Goal: Task Accomplishment & Management: Manage account settings

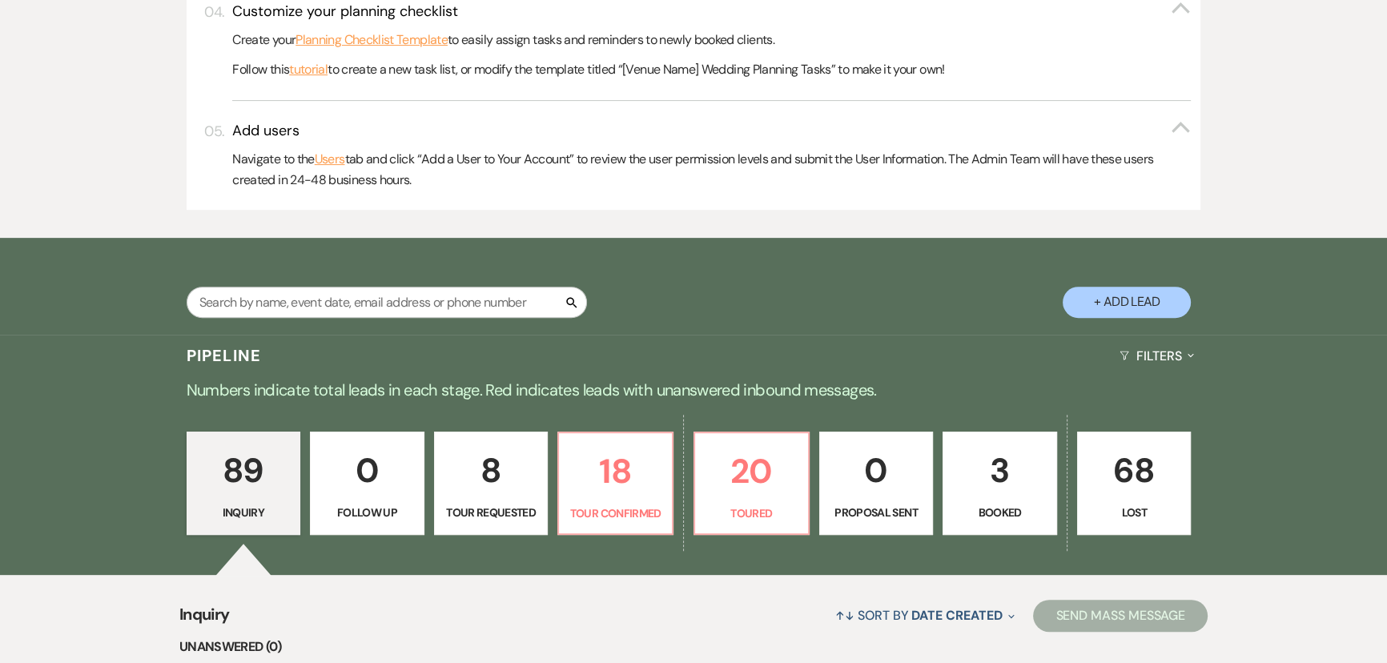
scroll to position [801, 0]
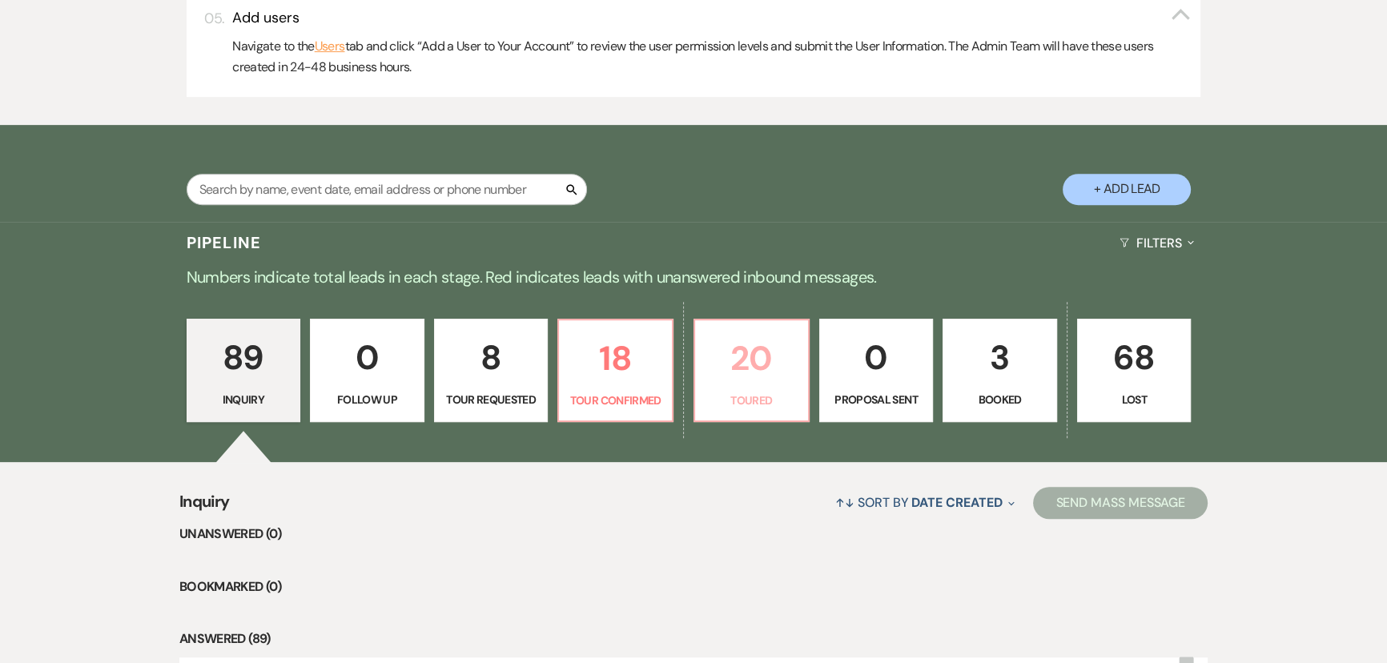
click at [762, 375] on p "20" at bounding box center [752, 359] width 94 height 54
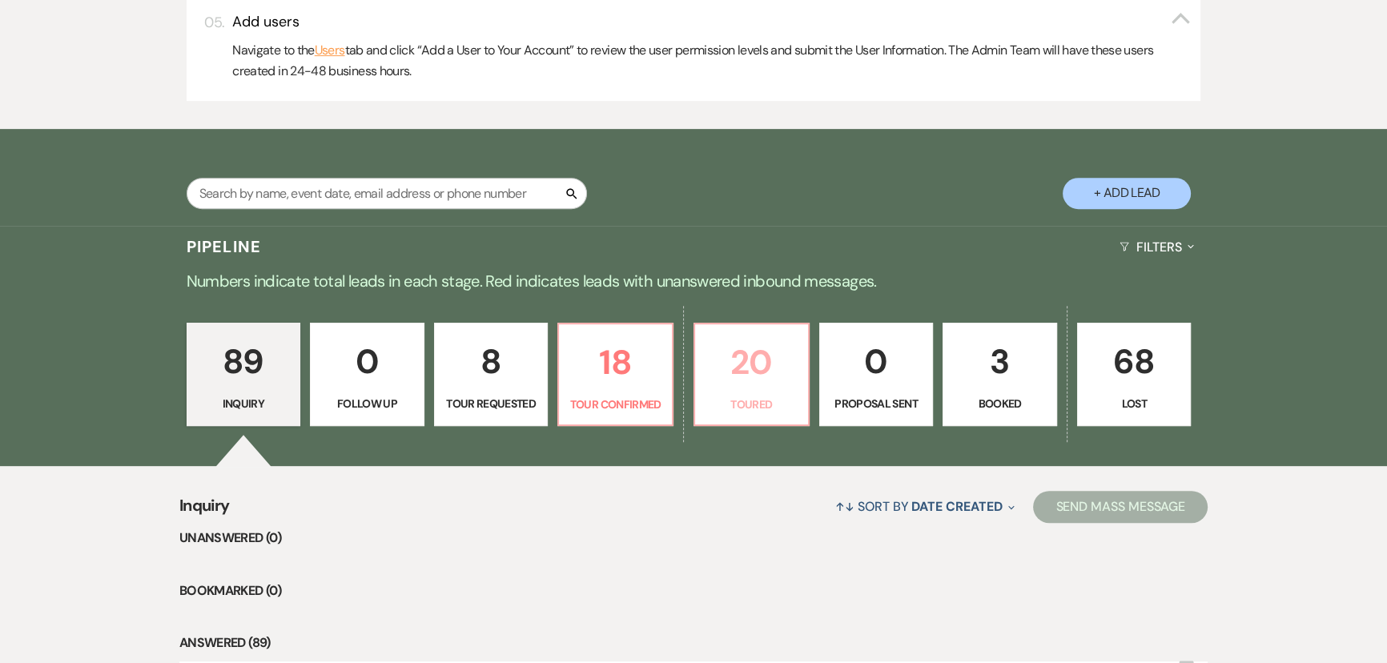
select select "5"
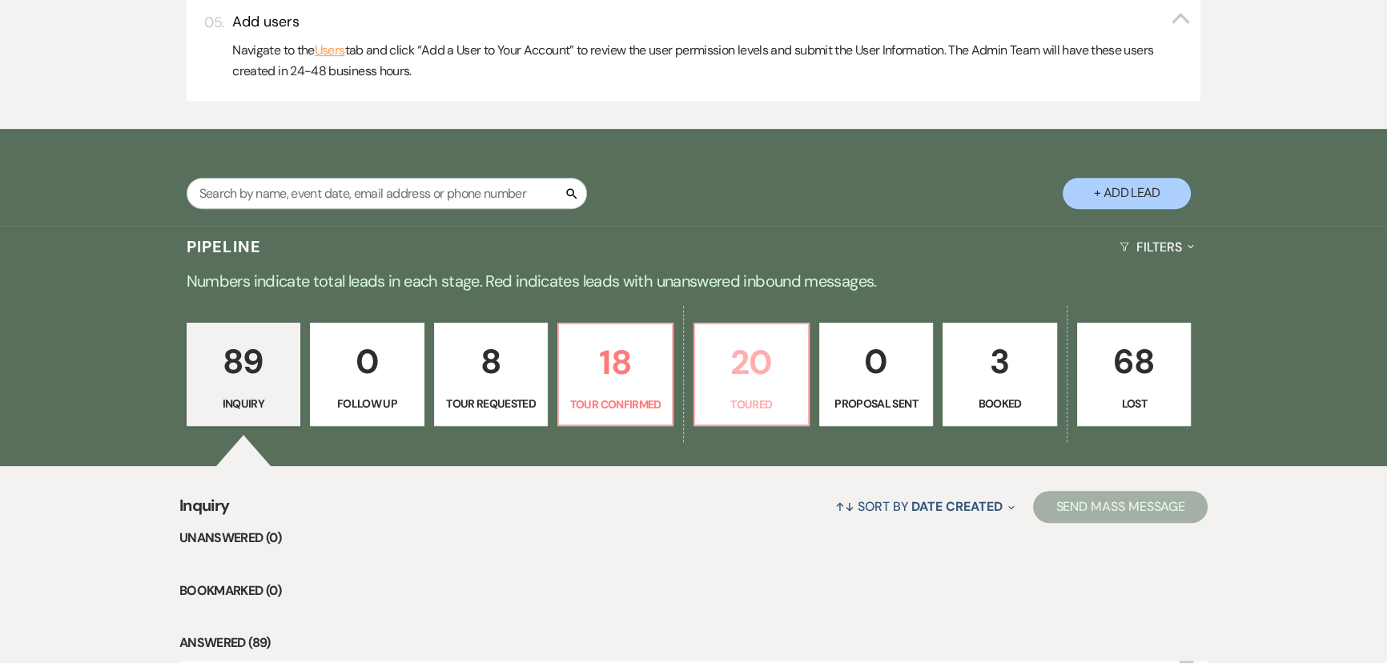
select select "5"
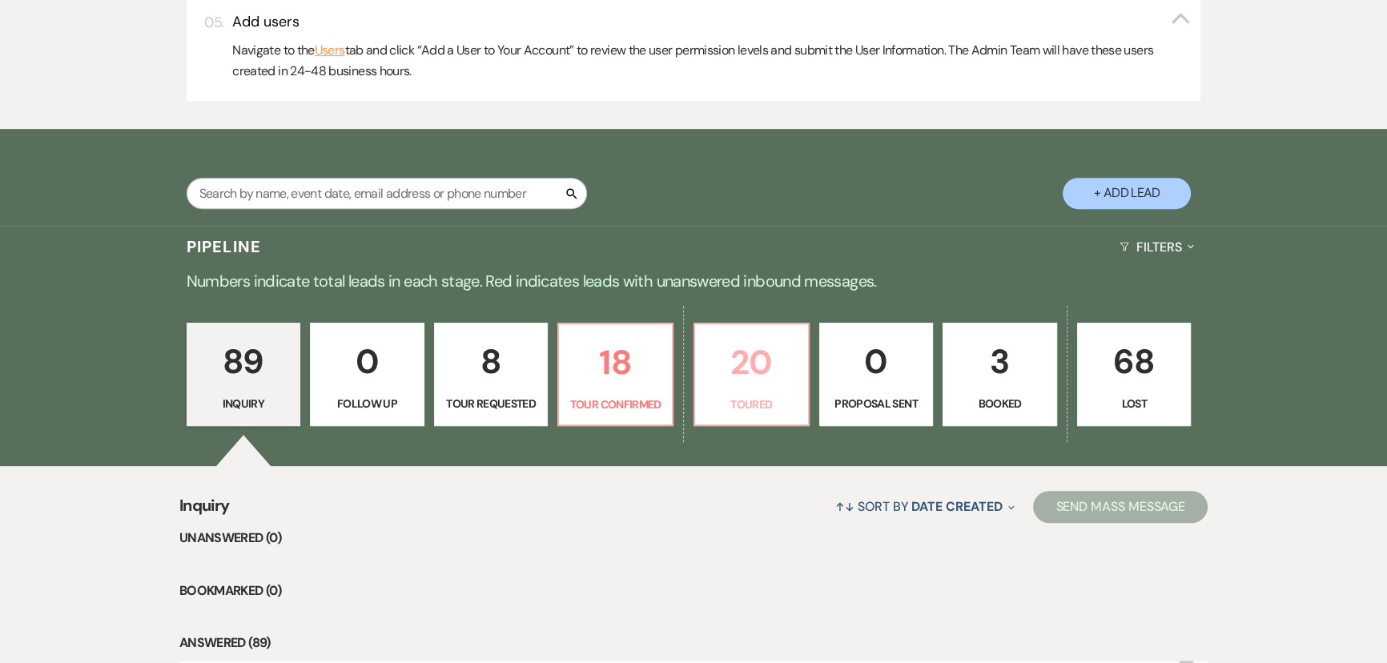
select select "5"
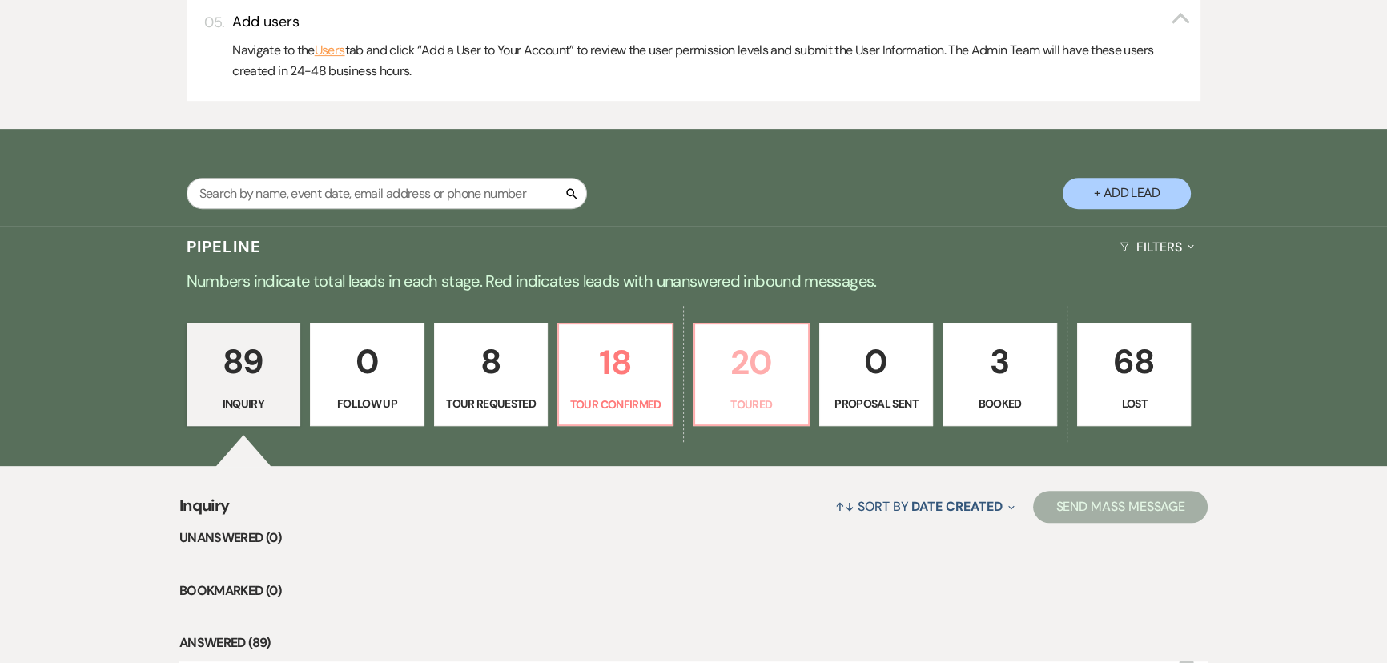
select select "5"
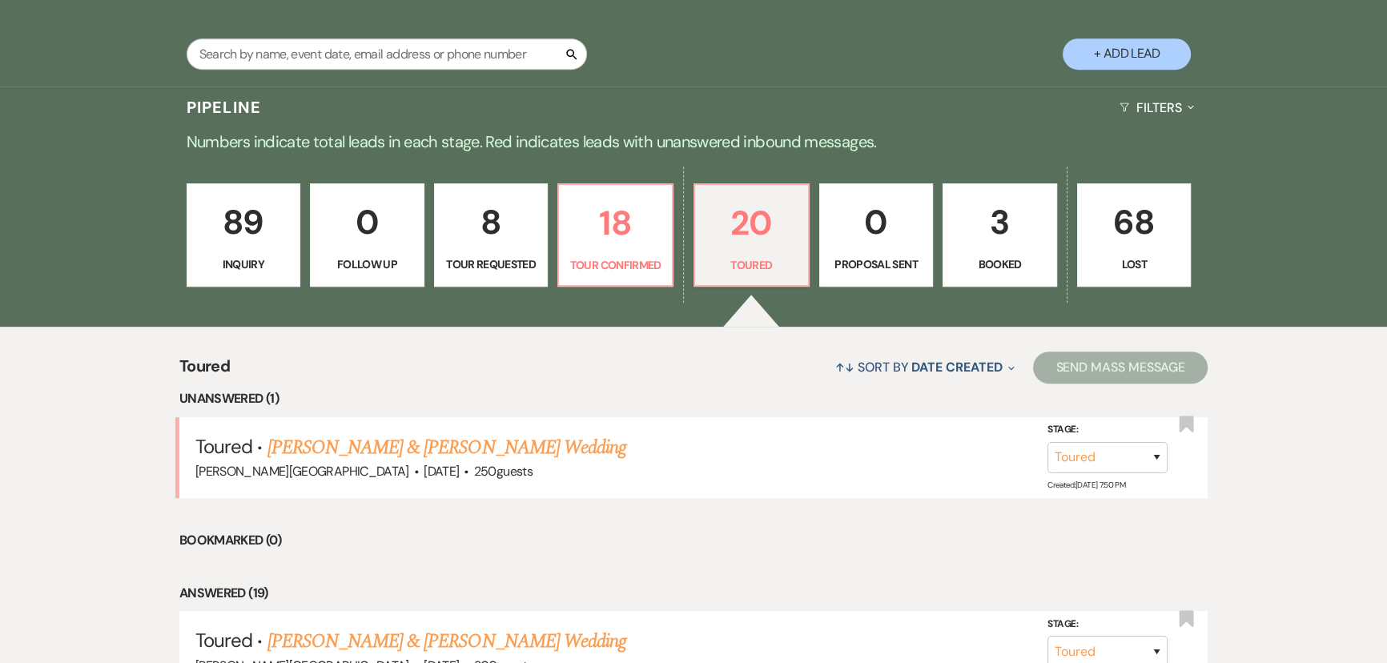
scroll to position [1092, 0]
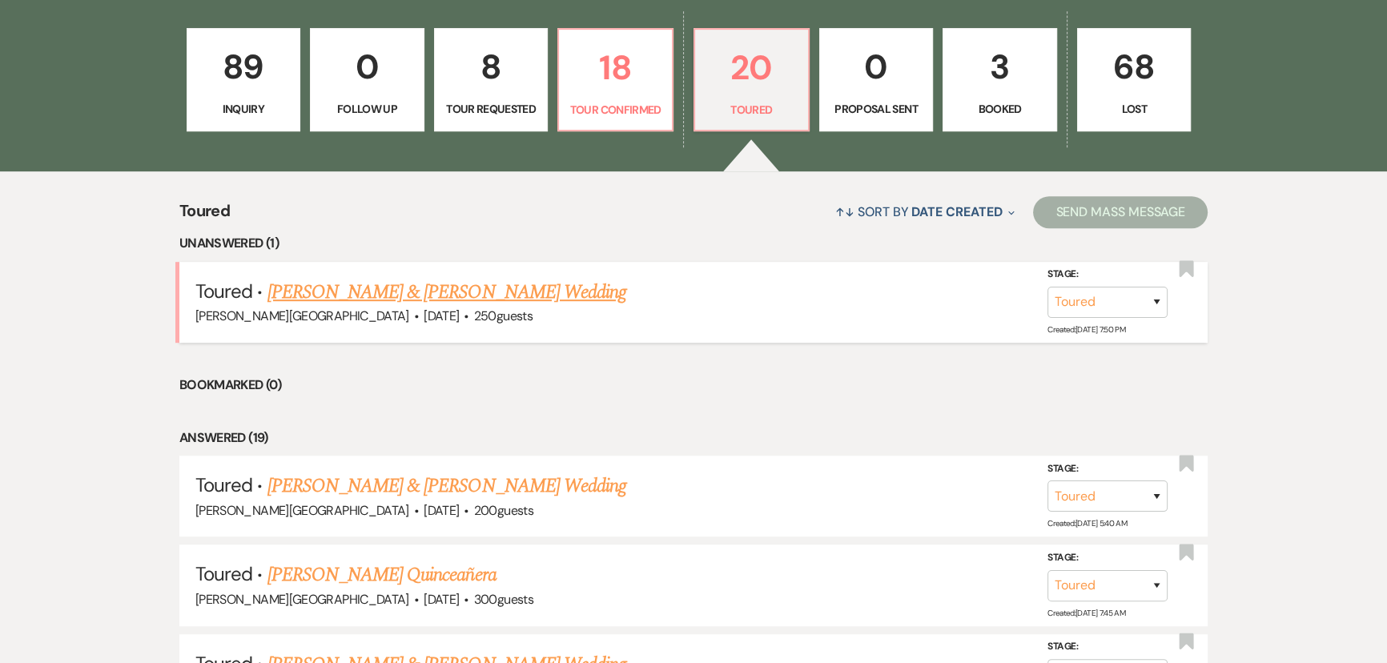
click at [365, 288] on link "Daniel Montenegro & Anna Martinez's Wedding" at bounding box center [446, 292] width 359 height 29
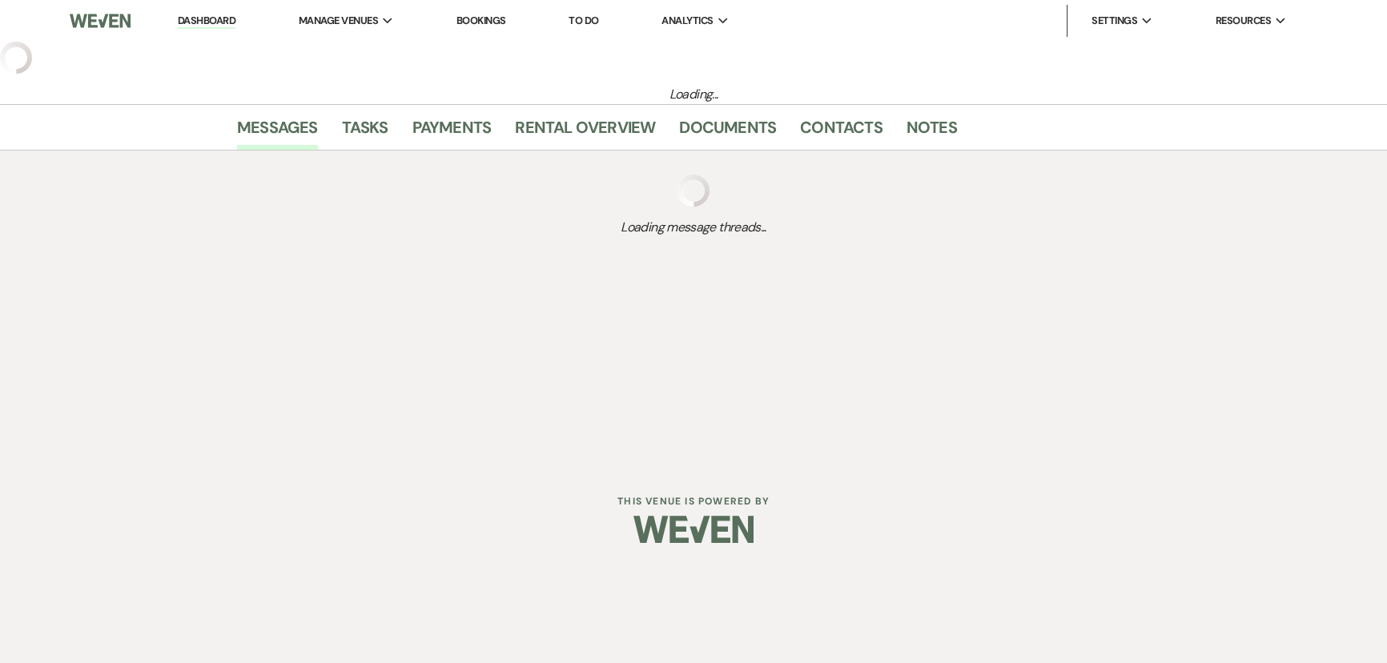
select select "5"
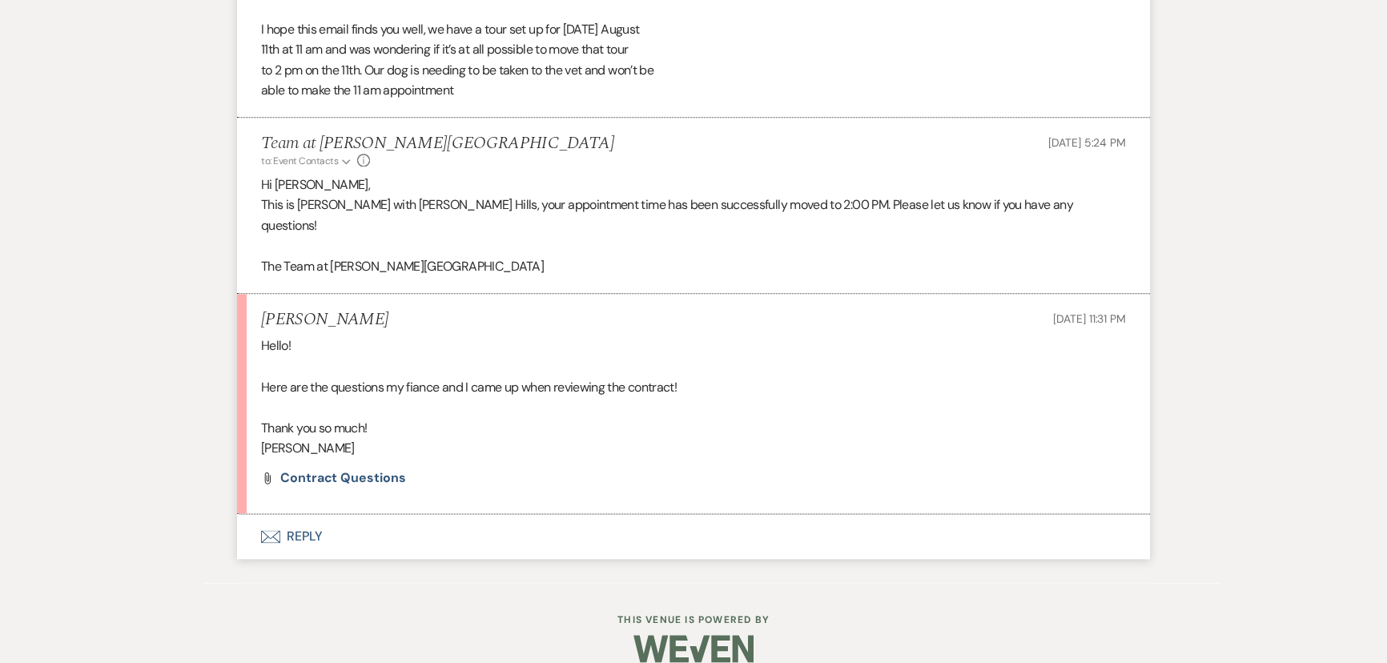
scroll to position [2444, 0]
click at [332, 470] on span "Contract Questions" at bounding box center [343, 478] width 126 height 17
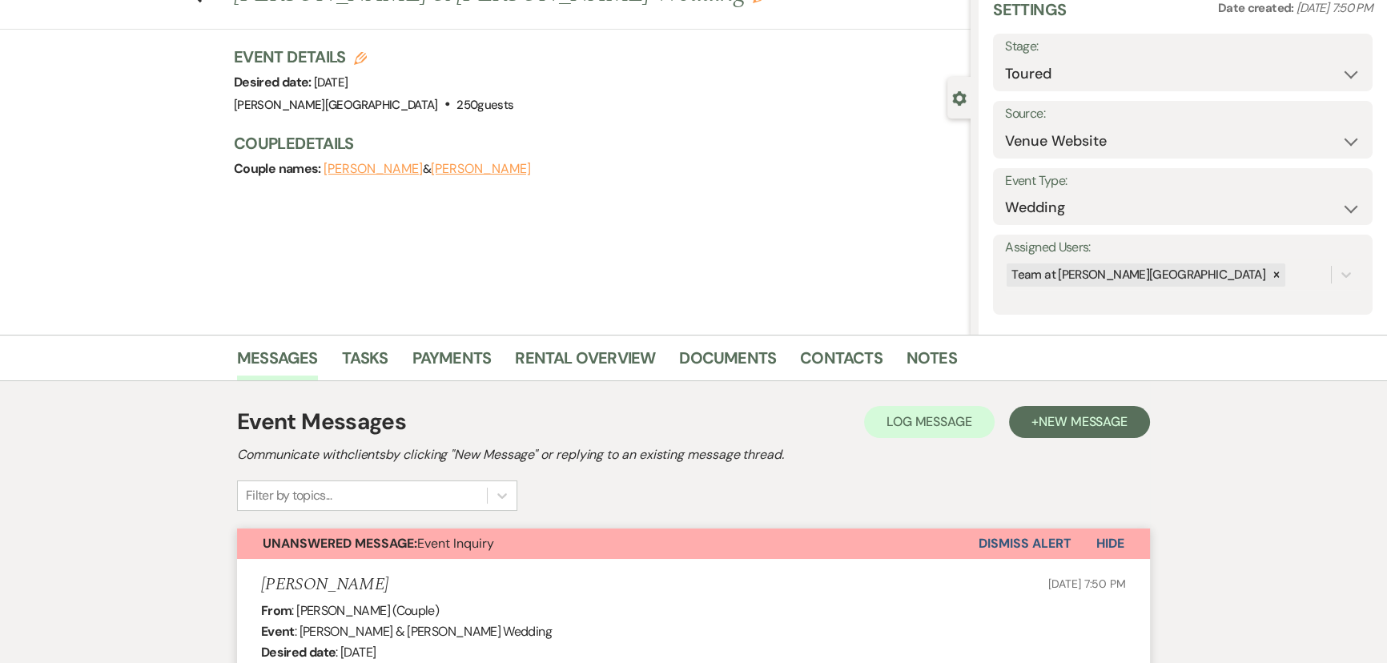
scroll to position [42, 0]
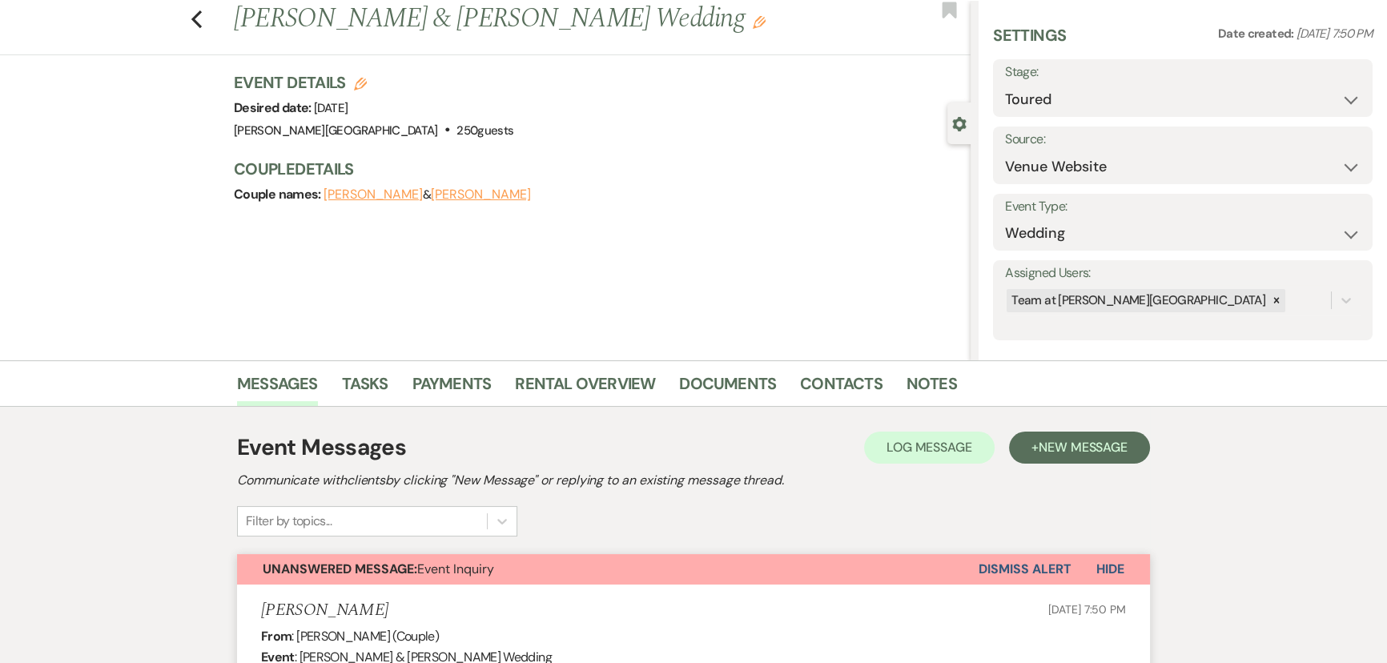
click at [1006, 560] on button "Dismiss Alert" at bounding box center [1025, 569] width 92 height 30
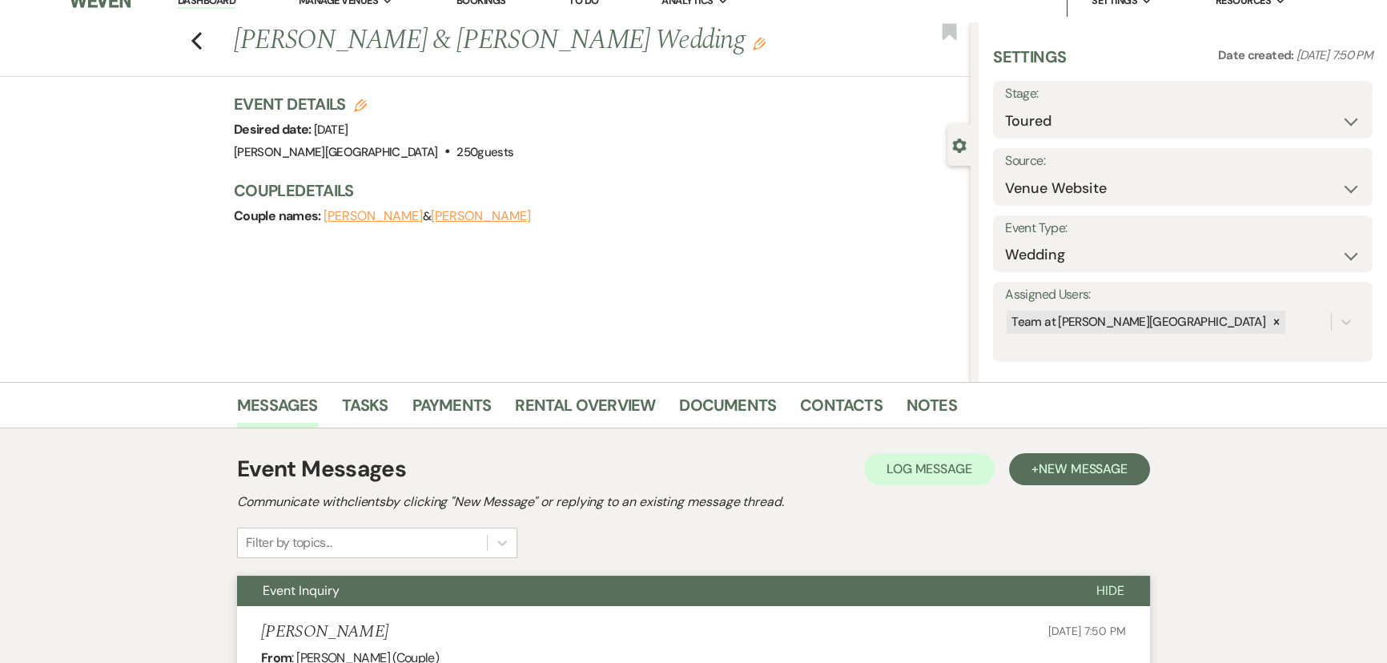
scroll to position [0, 0]
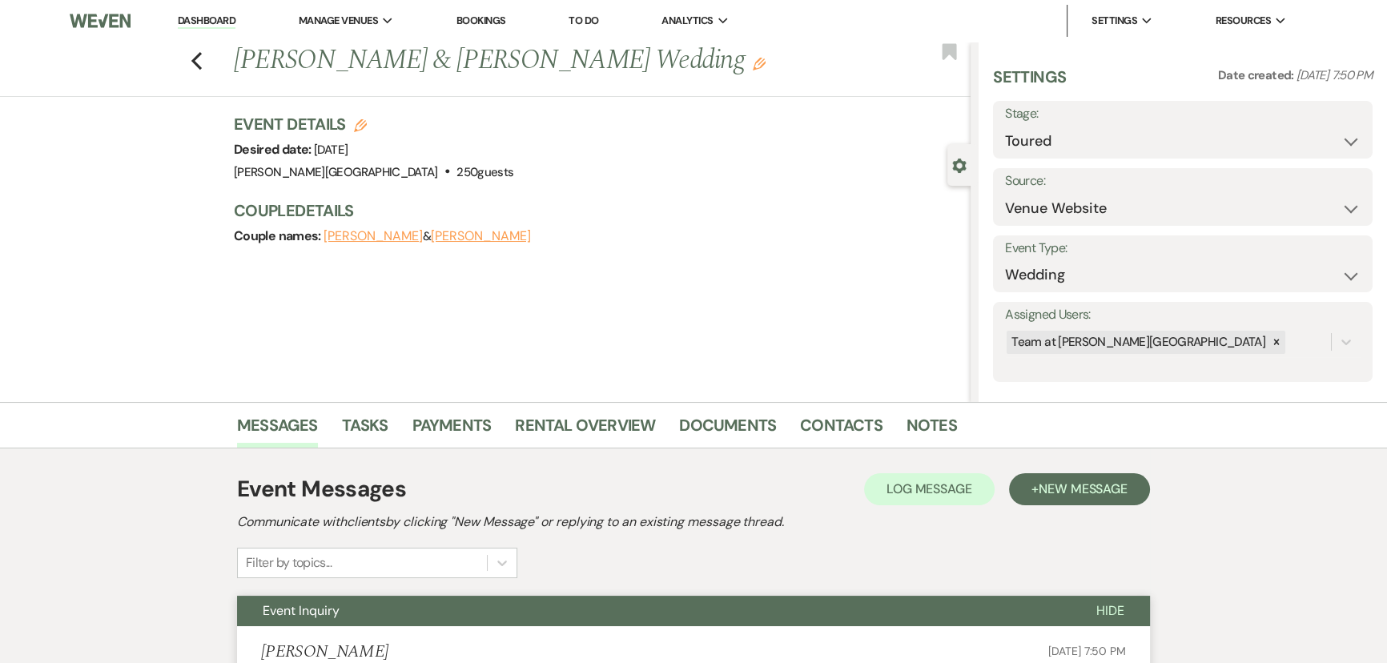
click at [214, 24] on link "Dashboard" at bounding box center [207, 21] width 58 height 15
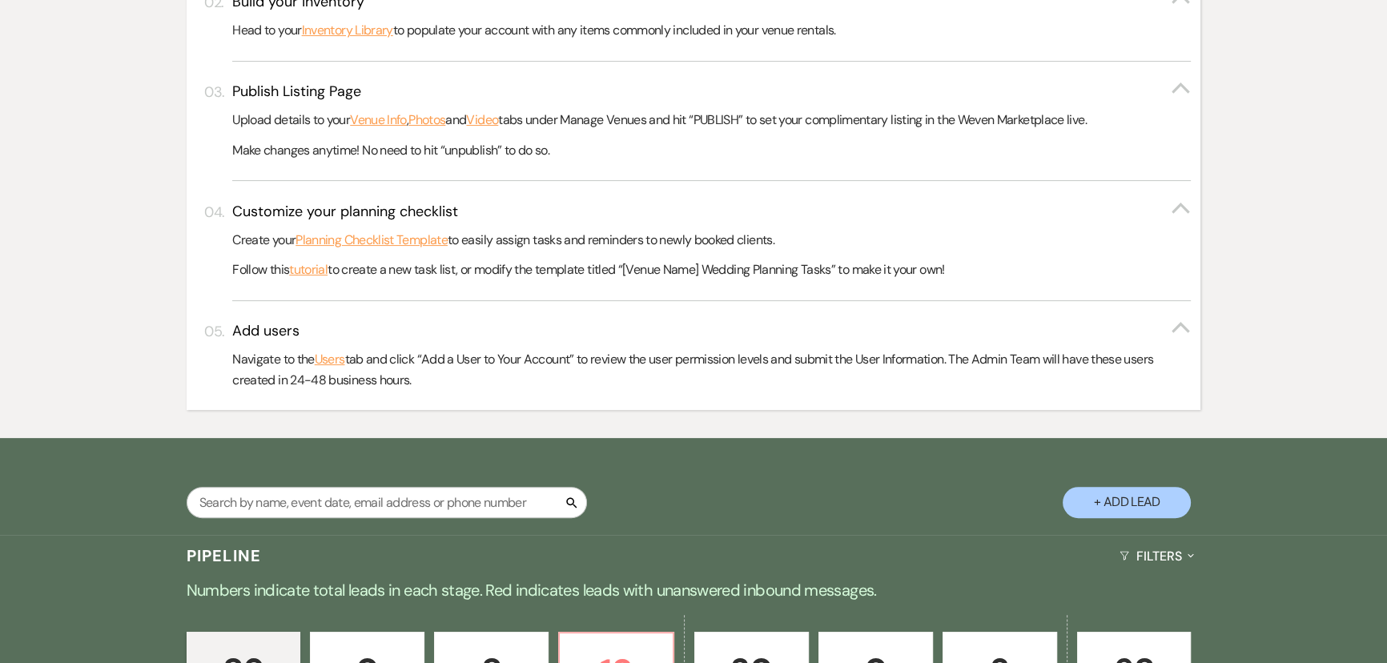
scroll to position [509, 0]
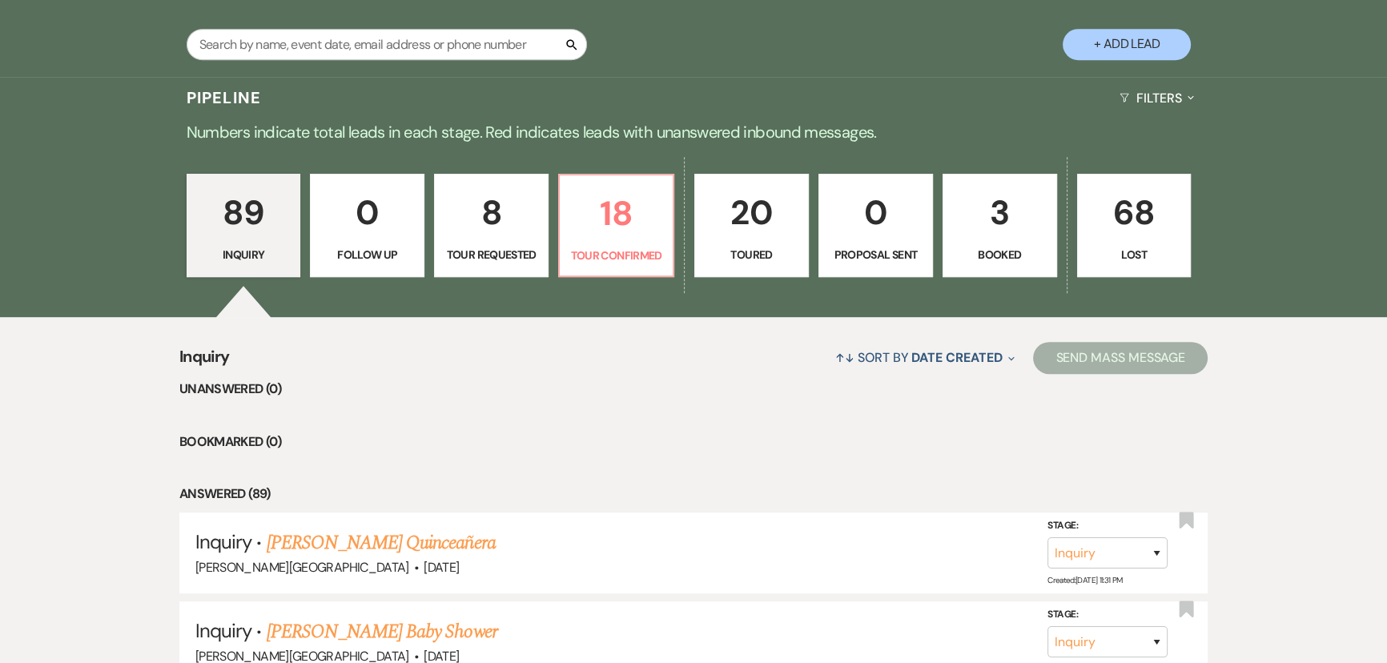
click at [556, 231] on div "89 Inquiry 0 Follow Up 8 Tour Requested 18 Tour Confirmed 20 Toured 0 Proposal …" at bounding box center [693, 236] width 1153 height 163
click at [586, 231] on p "18" at bounding box center [616, 214] width 94 height 54
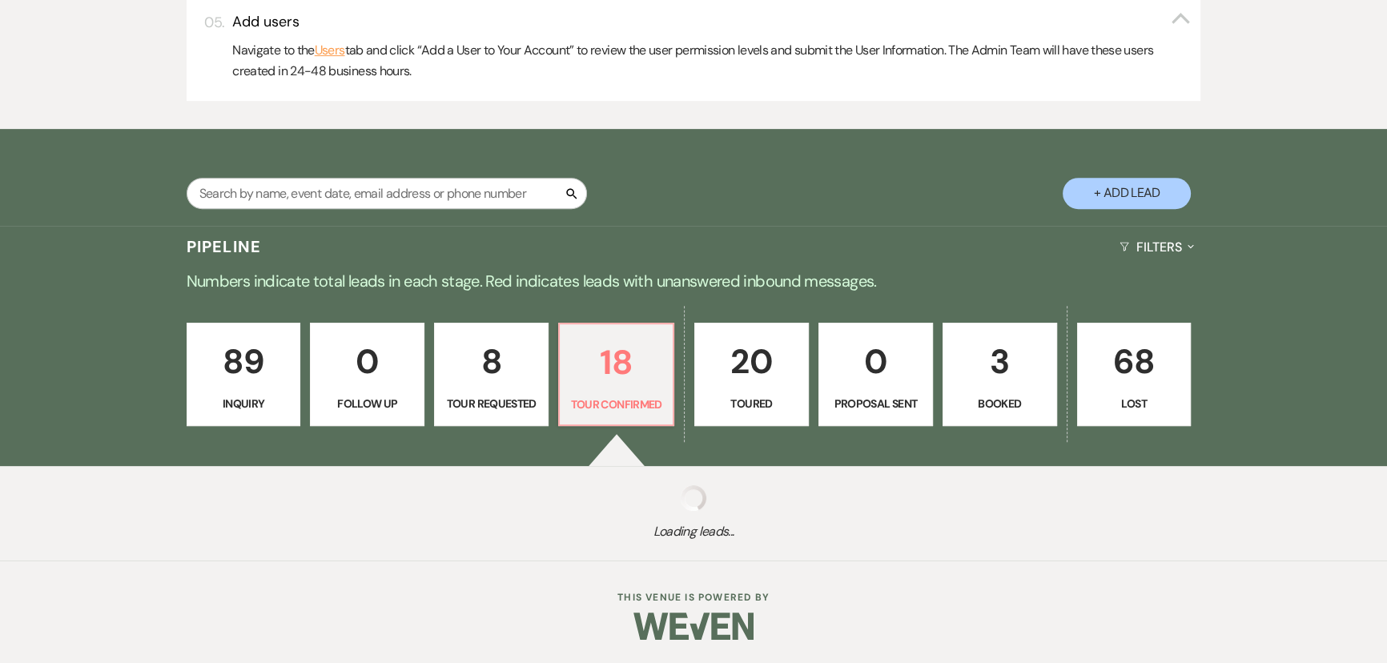
select select "4"
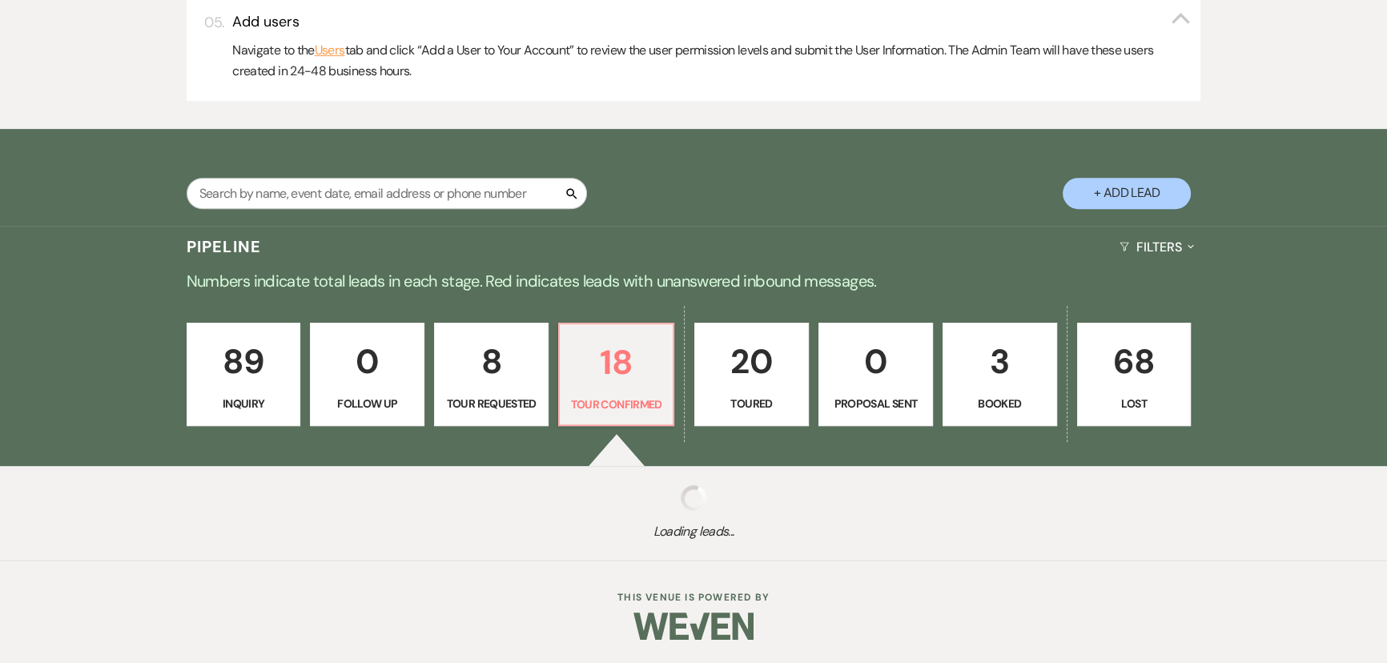
select select "4"
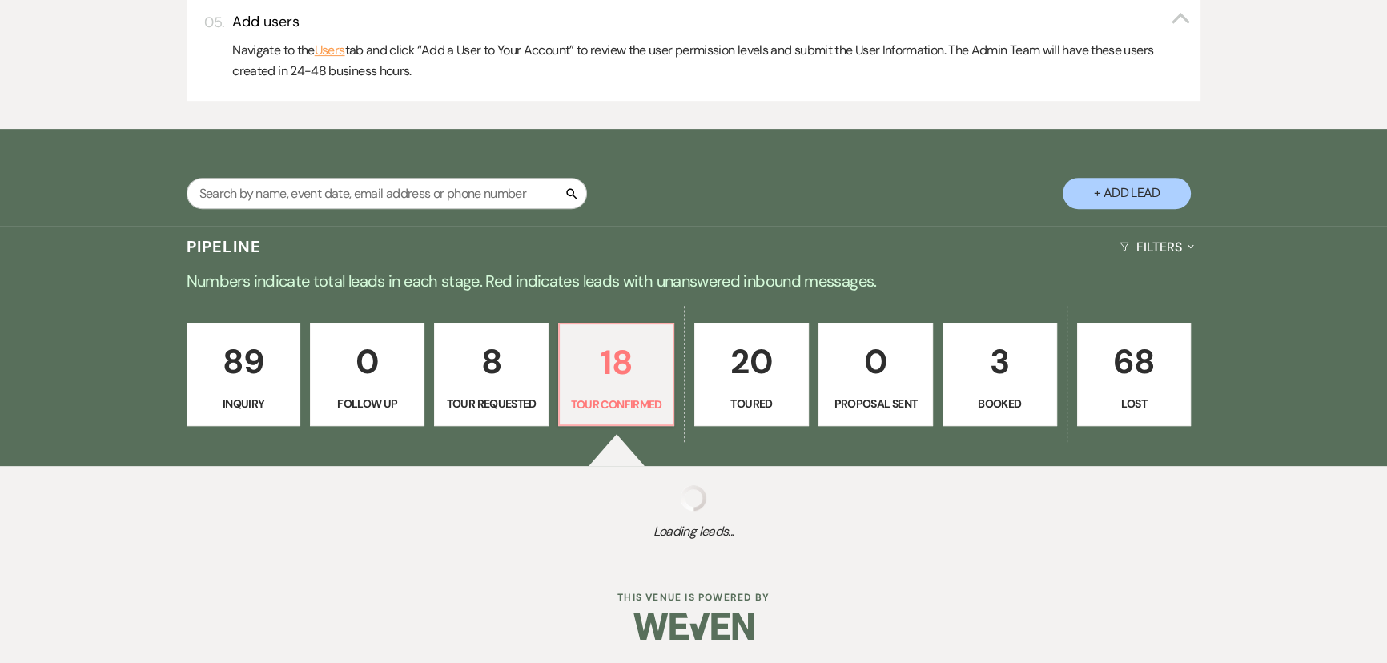
select select "4"
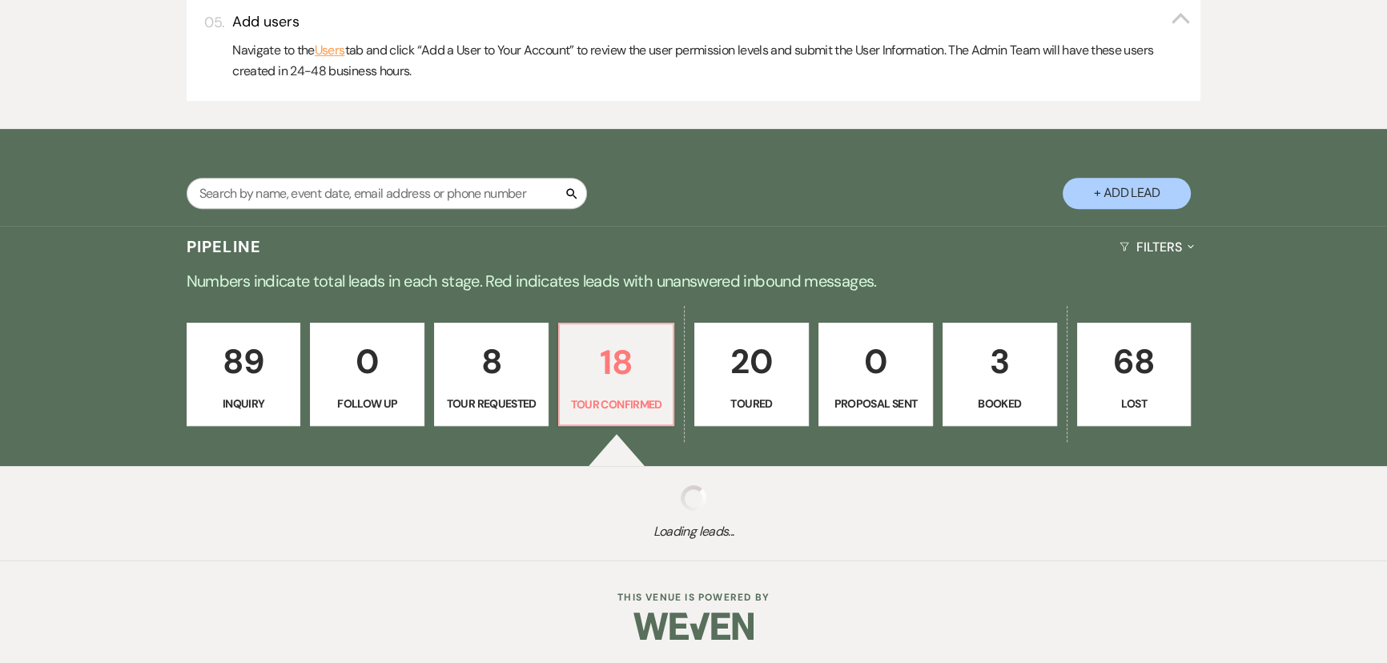
select select "4"
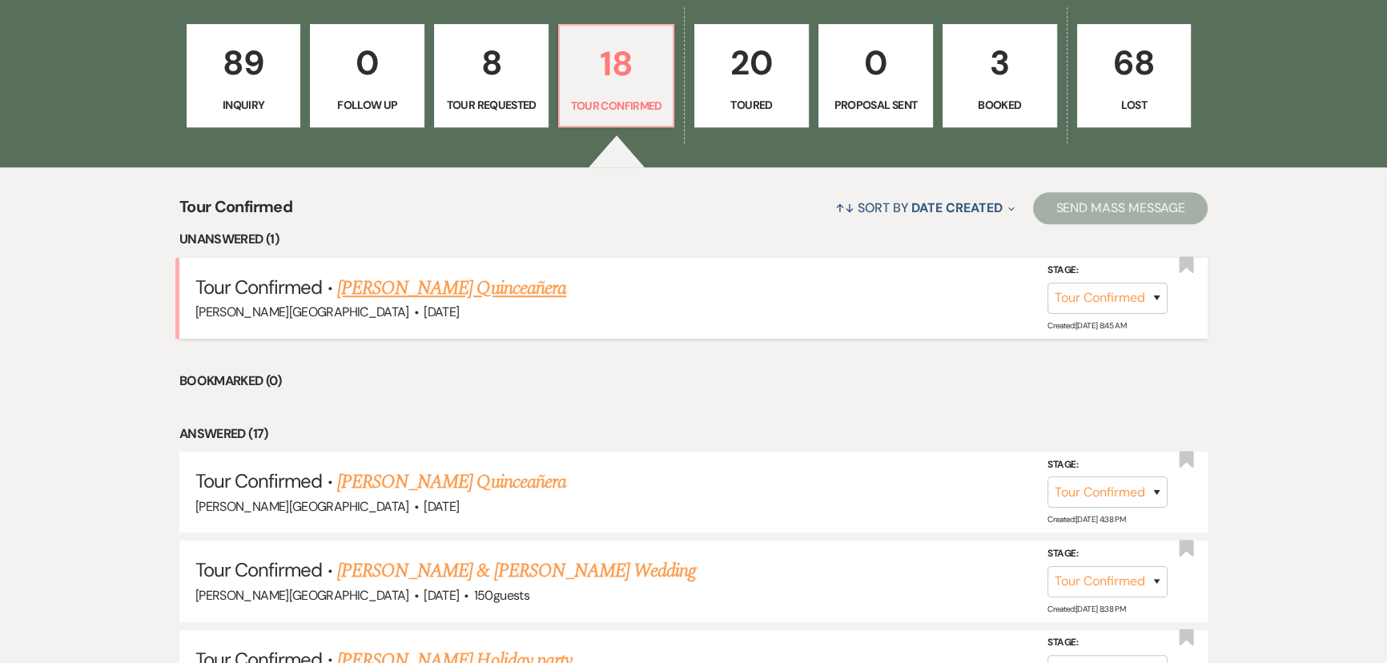
scroll to position [1092, 0]
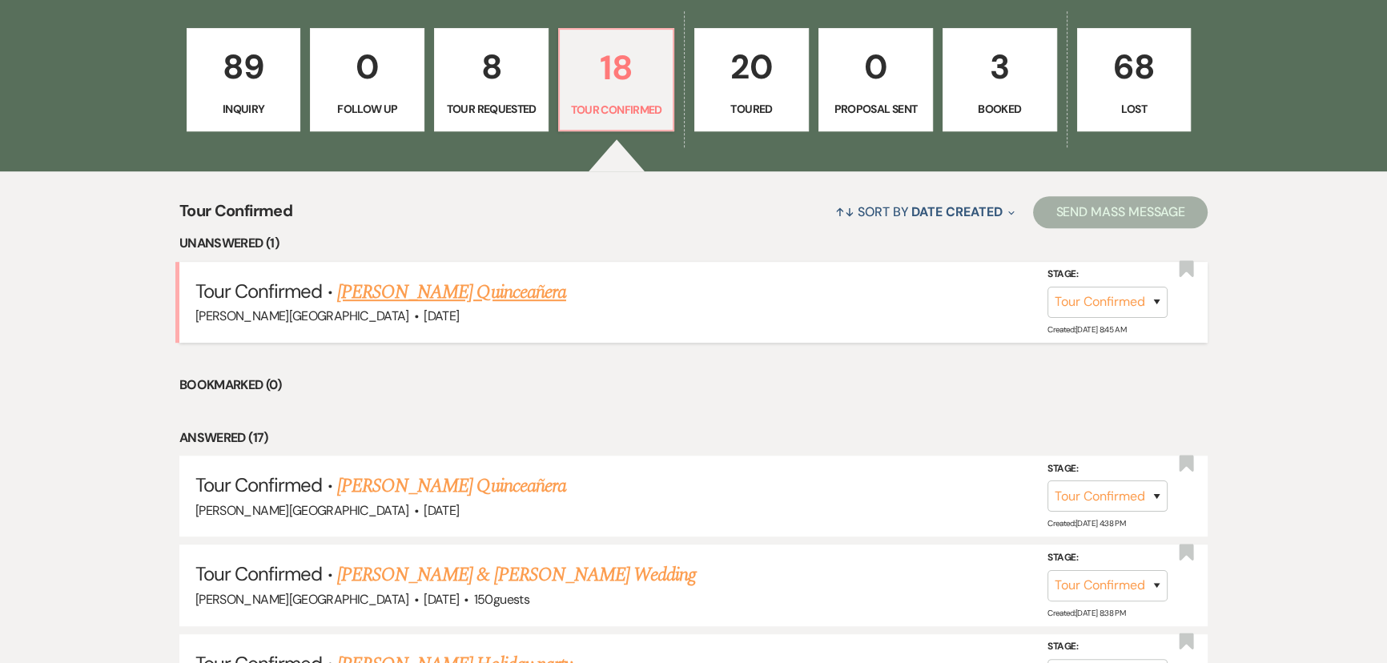
click at [452, 280] on link "Krystle Burkhart's Quinceañera" at bounding box center [451, 292] width 229 height 29
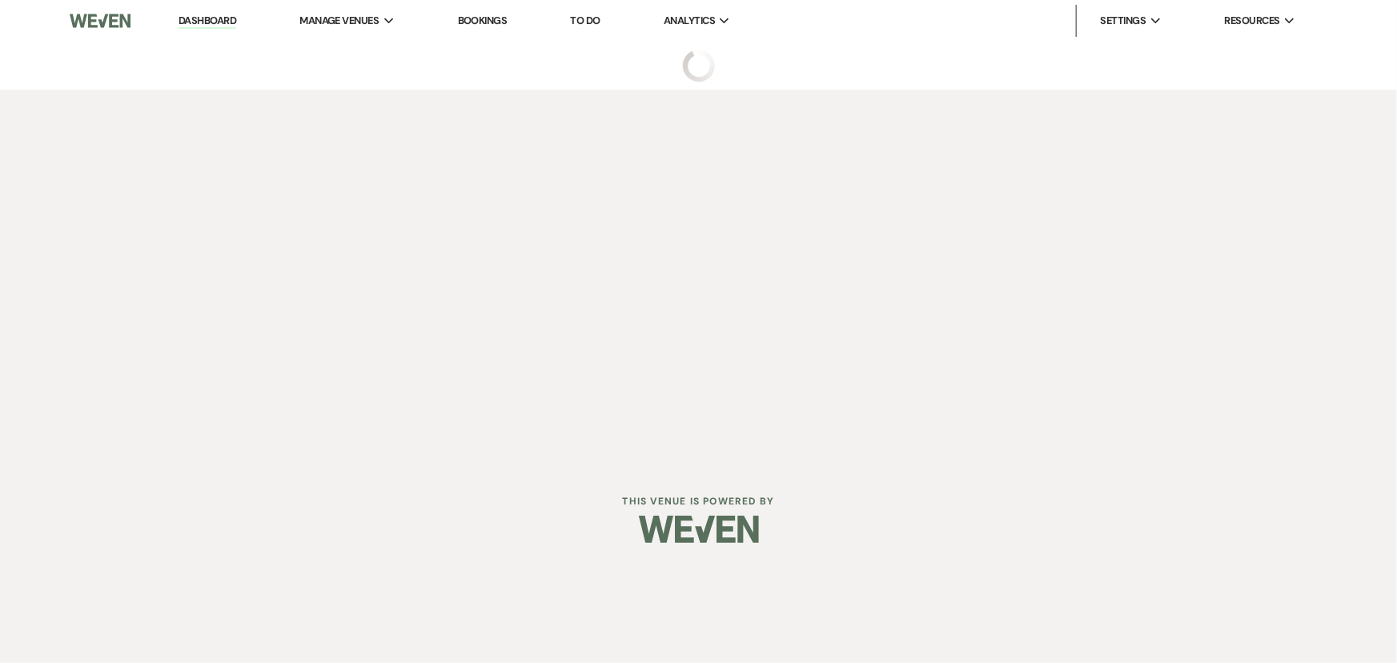
select select "4"
select select "5"
select select "15"
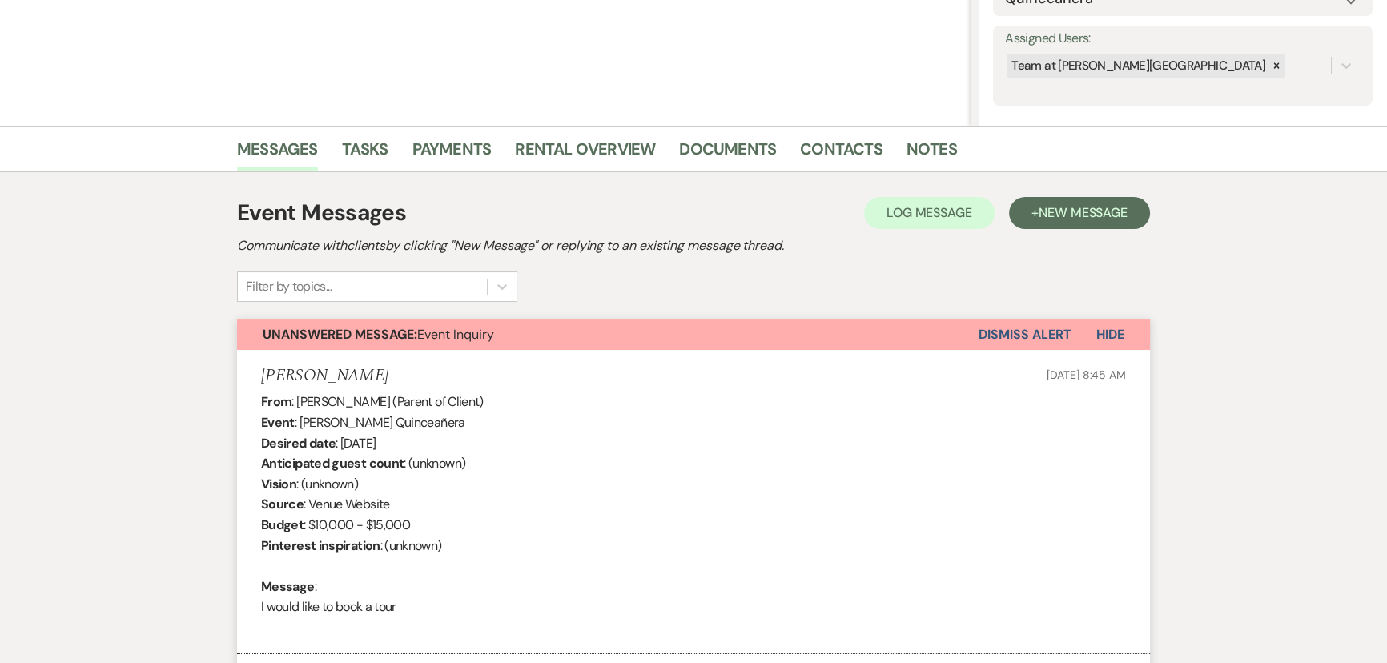
scroll to position [99, 0]
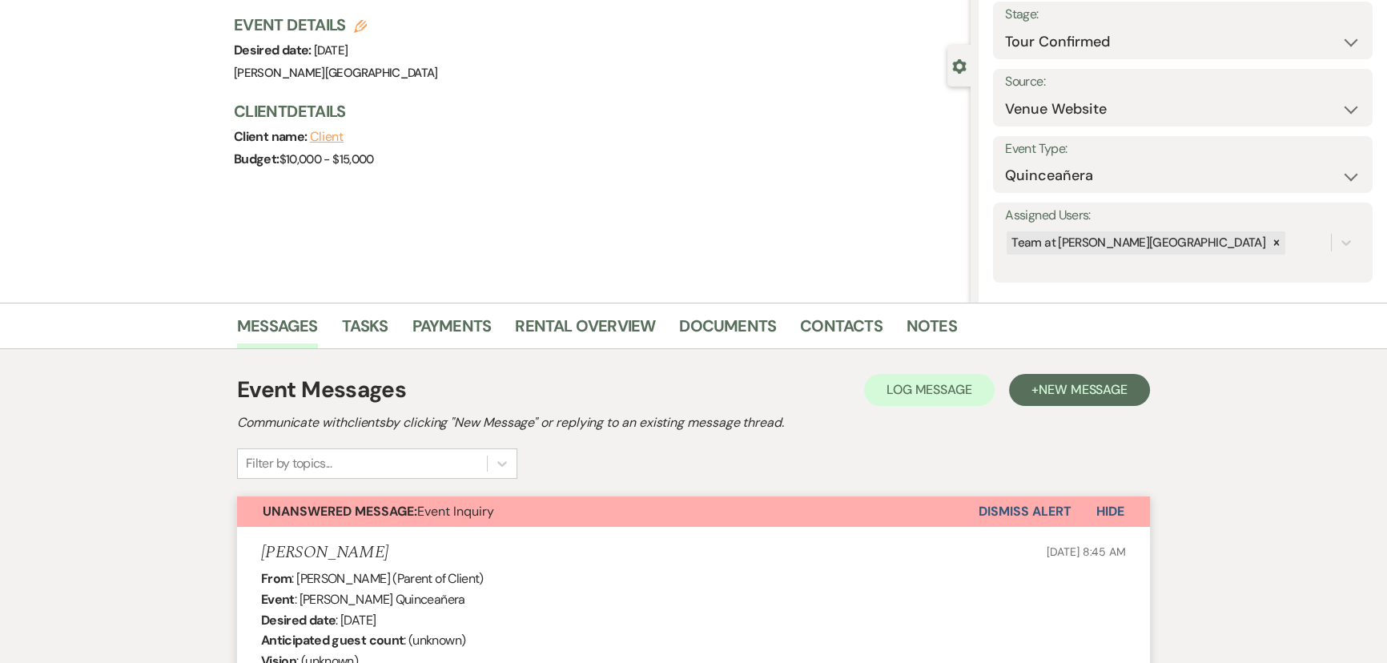
click at [1003, 517] on button "Dismiss Alert" at bounding box center [1025, 512] width 92 height 30
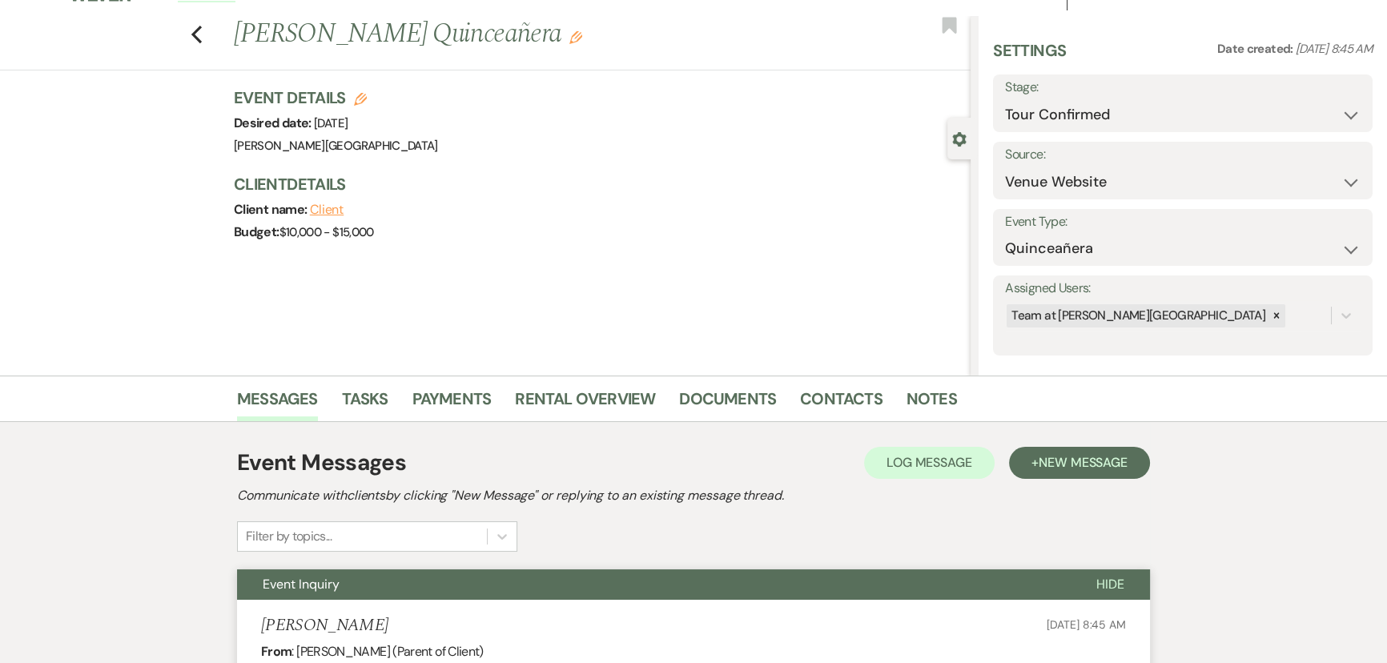
scroll to position [0, 0]
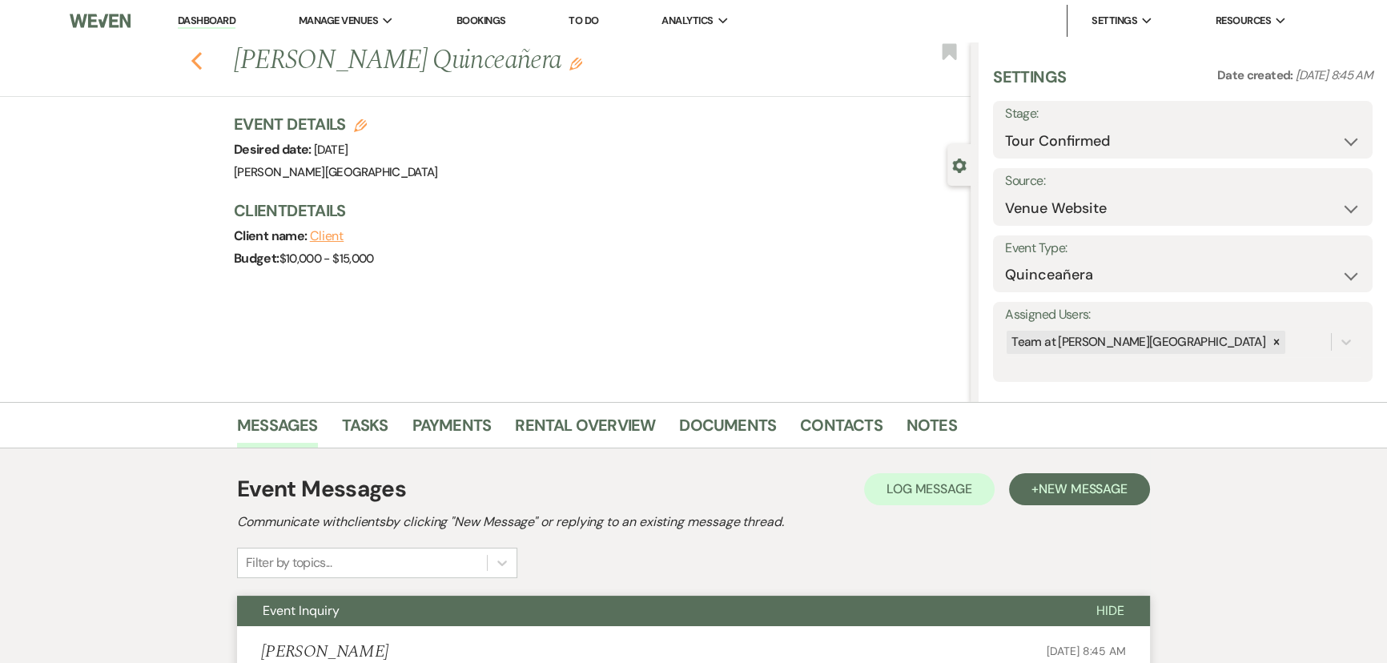
click at [200, 58] on use "button" at bounding box center [196, 61] width 10 height 18
select select "4"
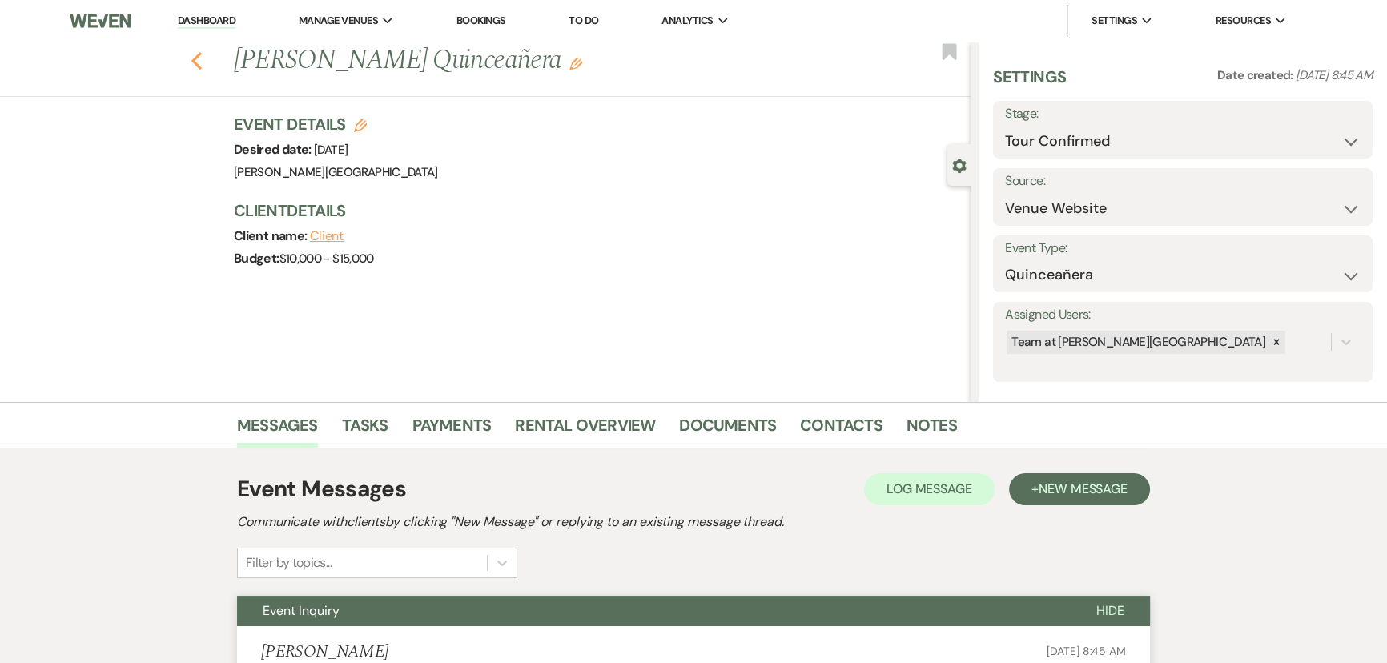
select select "4"
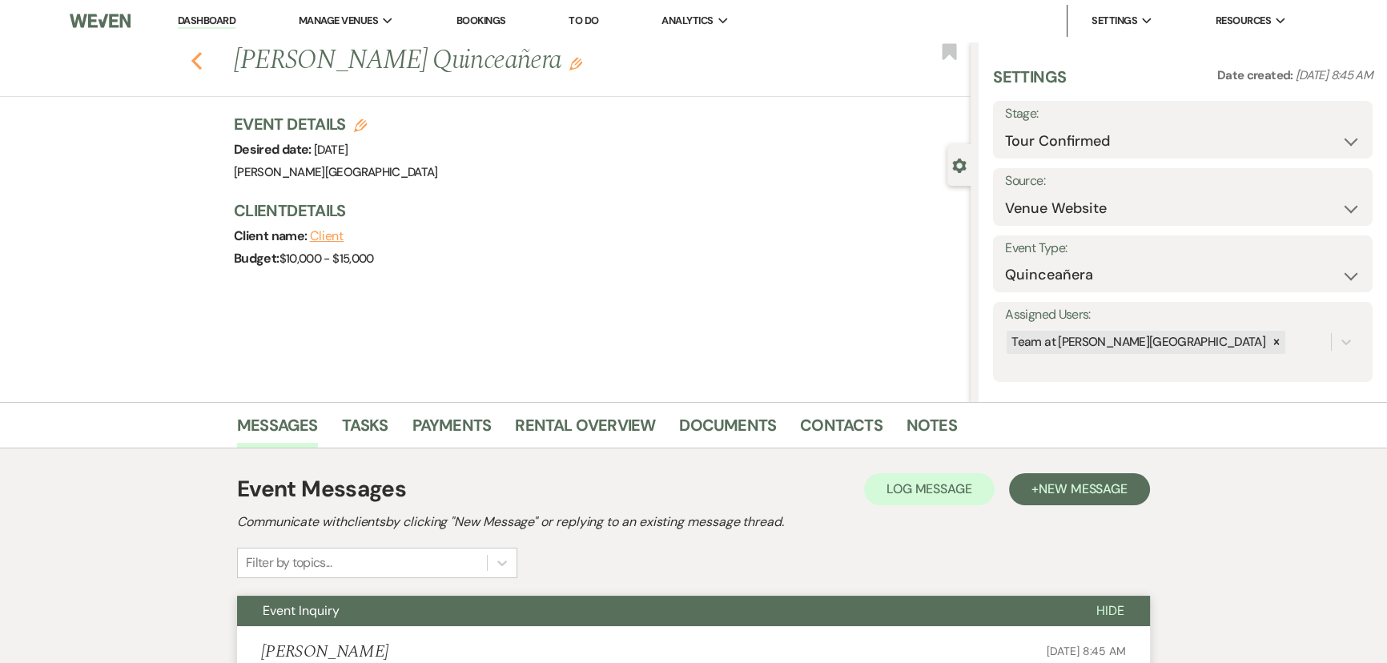
select select "4"
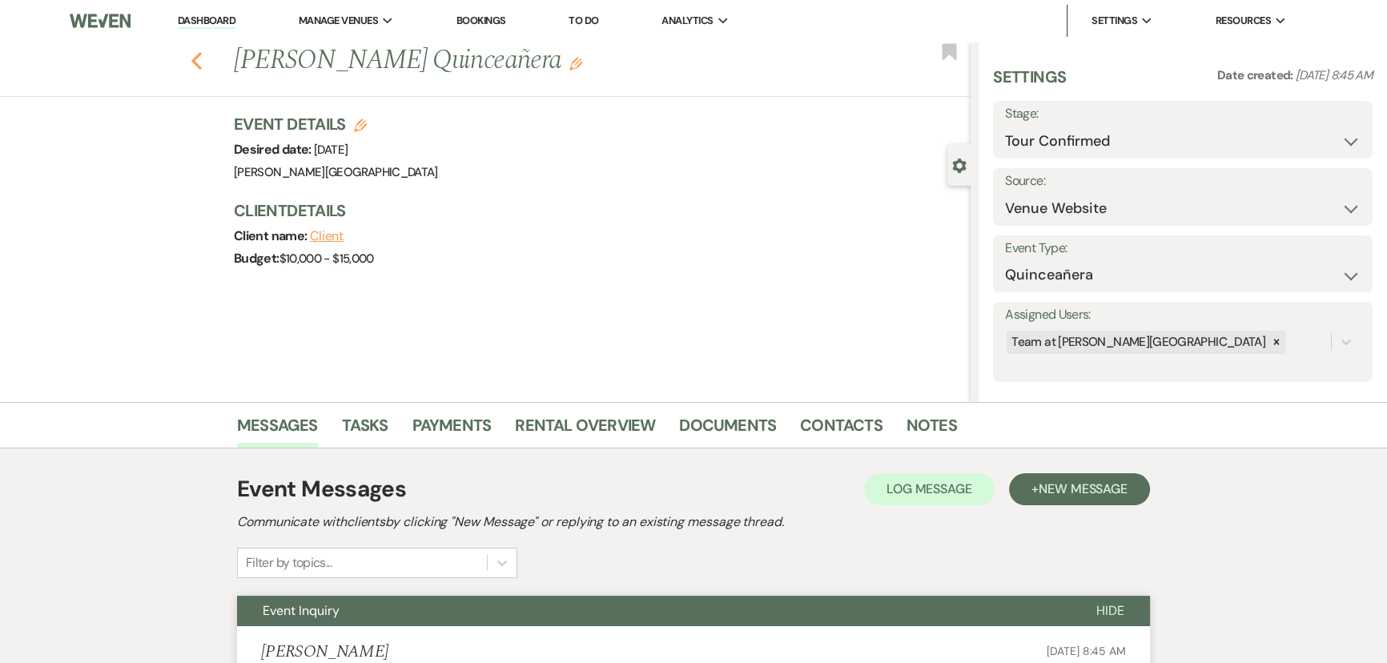
select select "4"
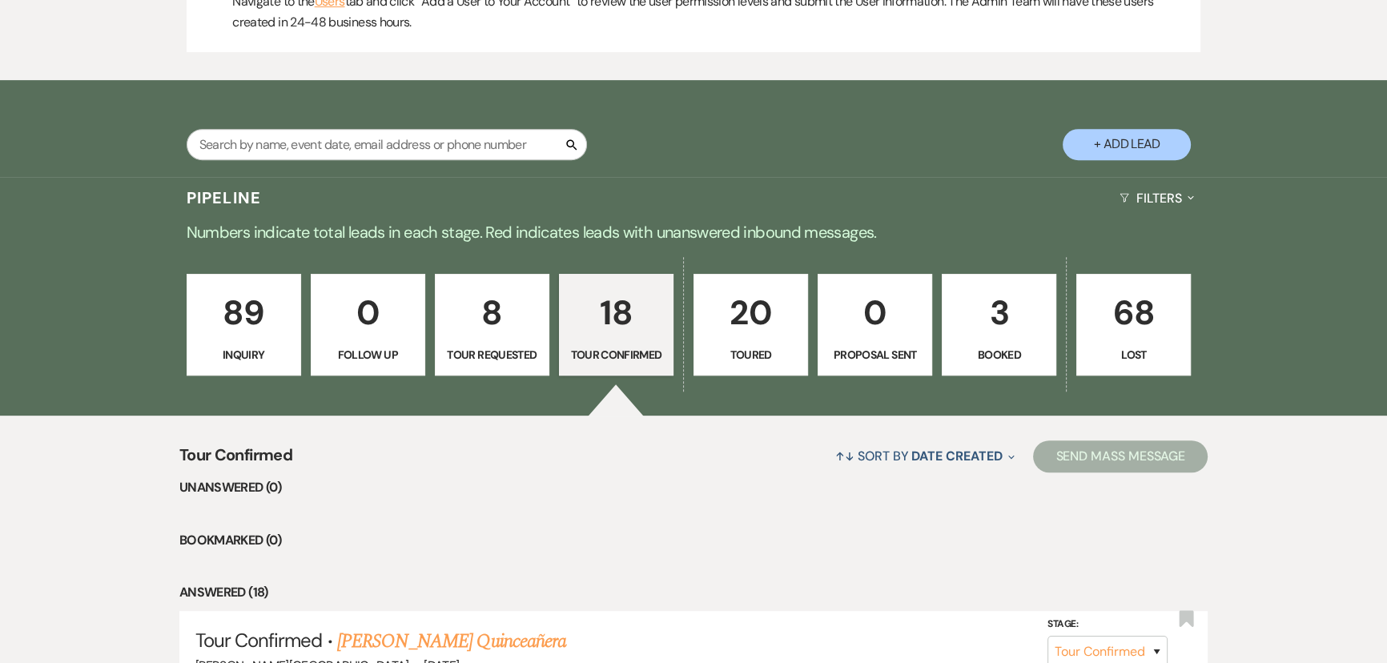
scroll to position [1019, 0]
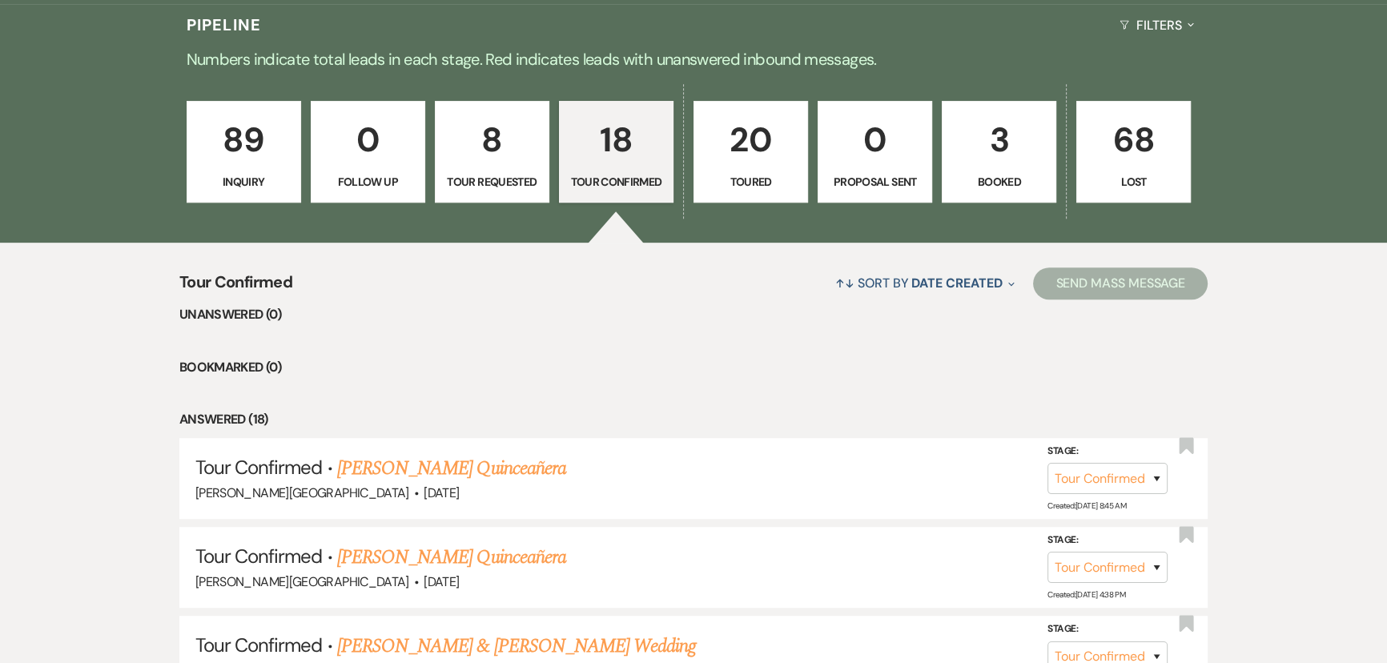
click at [752, 166] on link "20 Toured" at bounding box center [751, 152] width 115 height 103
select select "5"
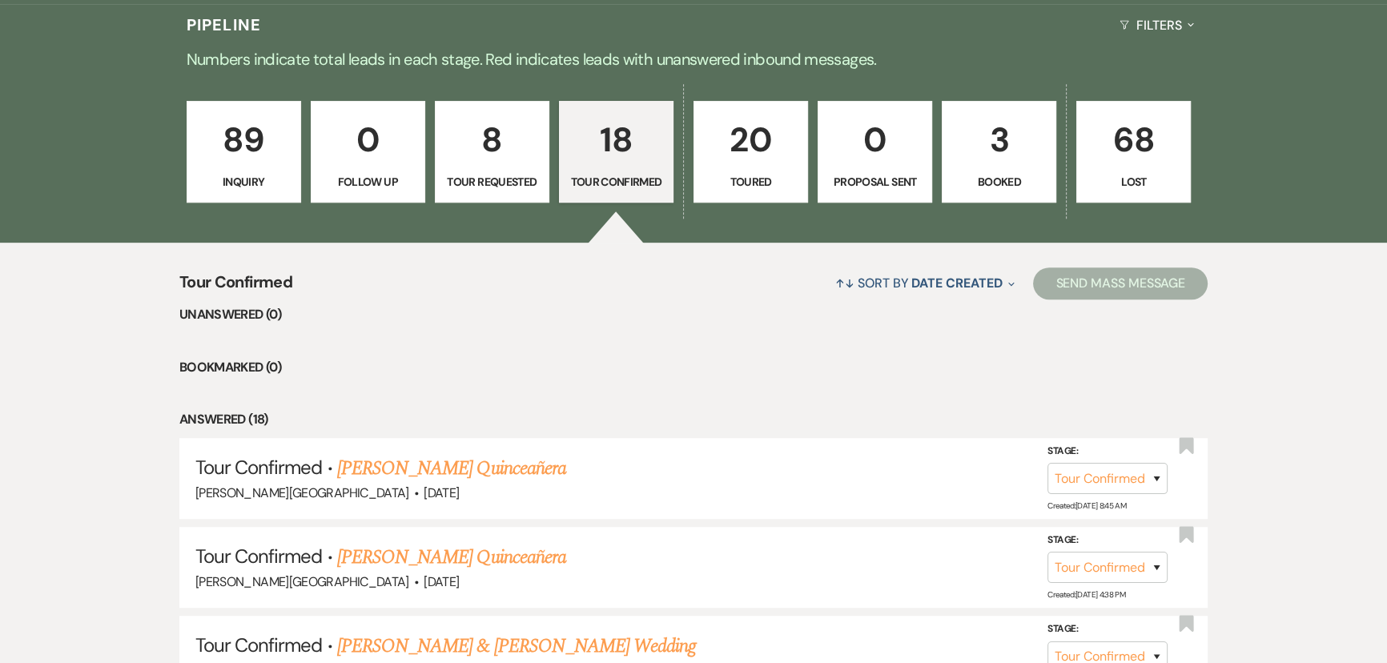
select select "5"
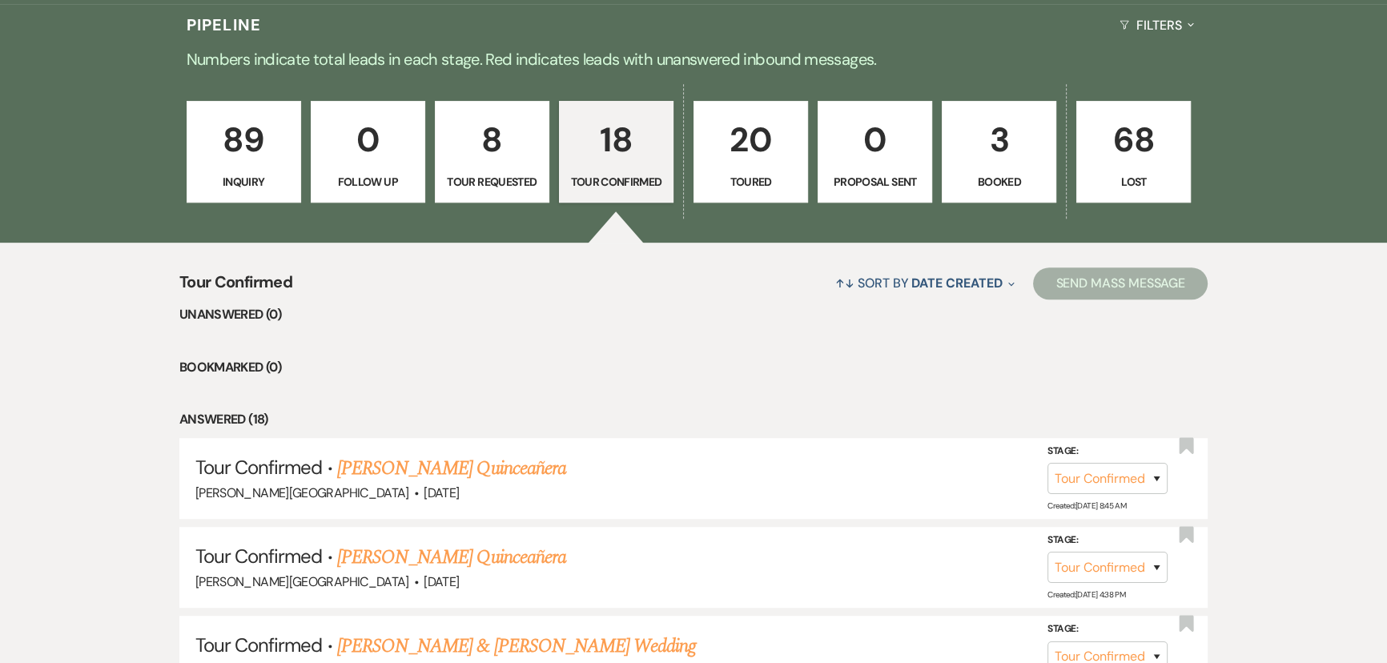
select select "5"
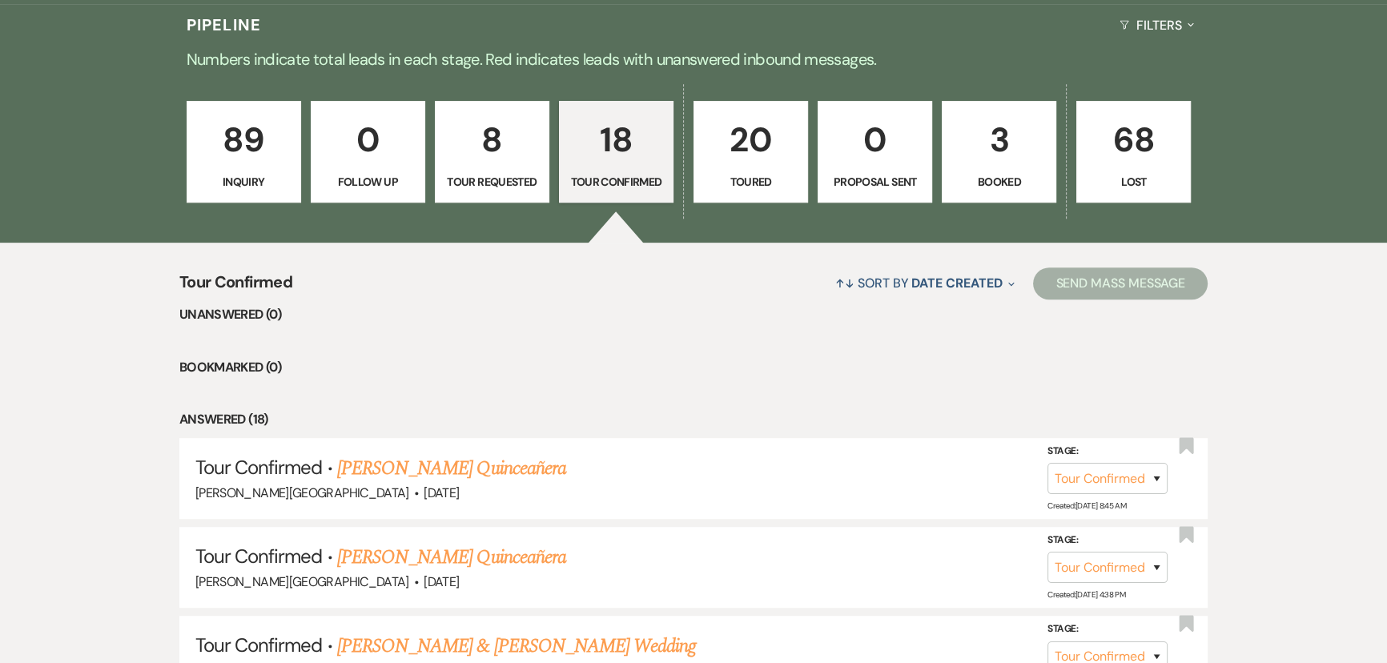
select select "5"
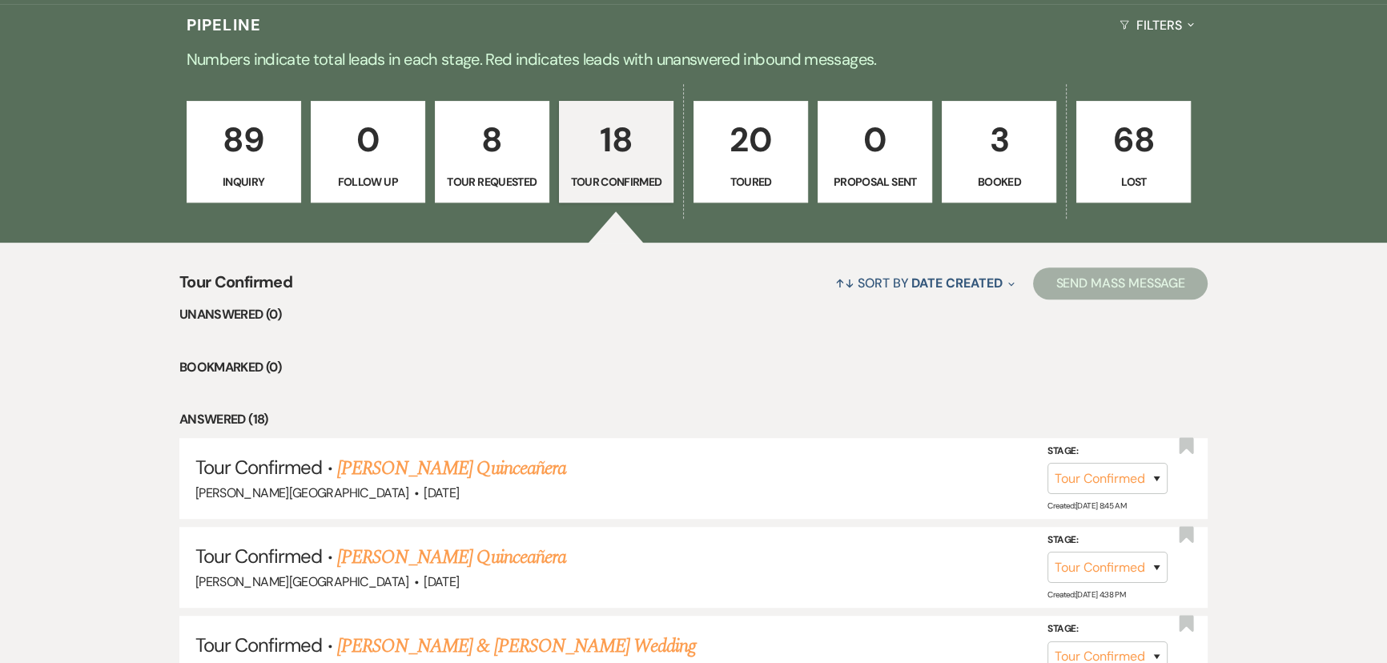
select select "5"
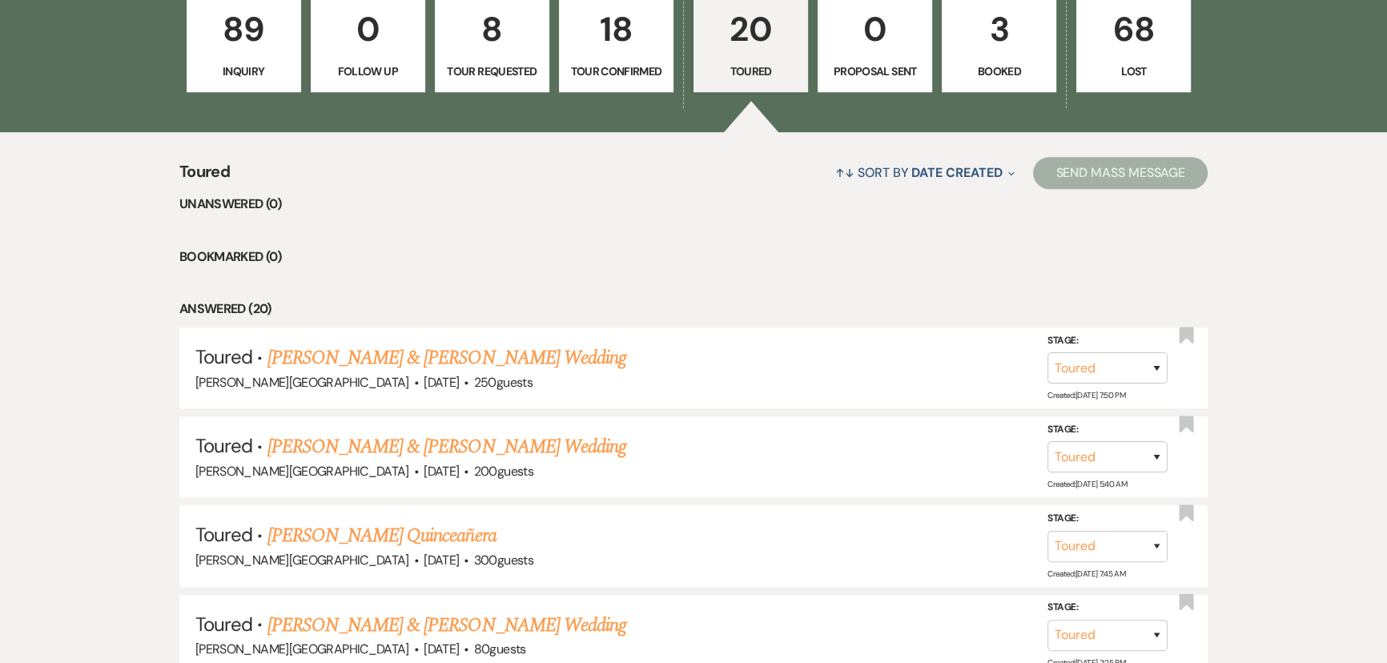
scroll to position [946, 0]
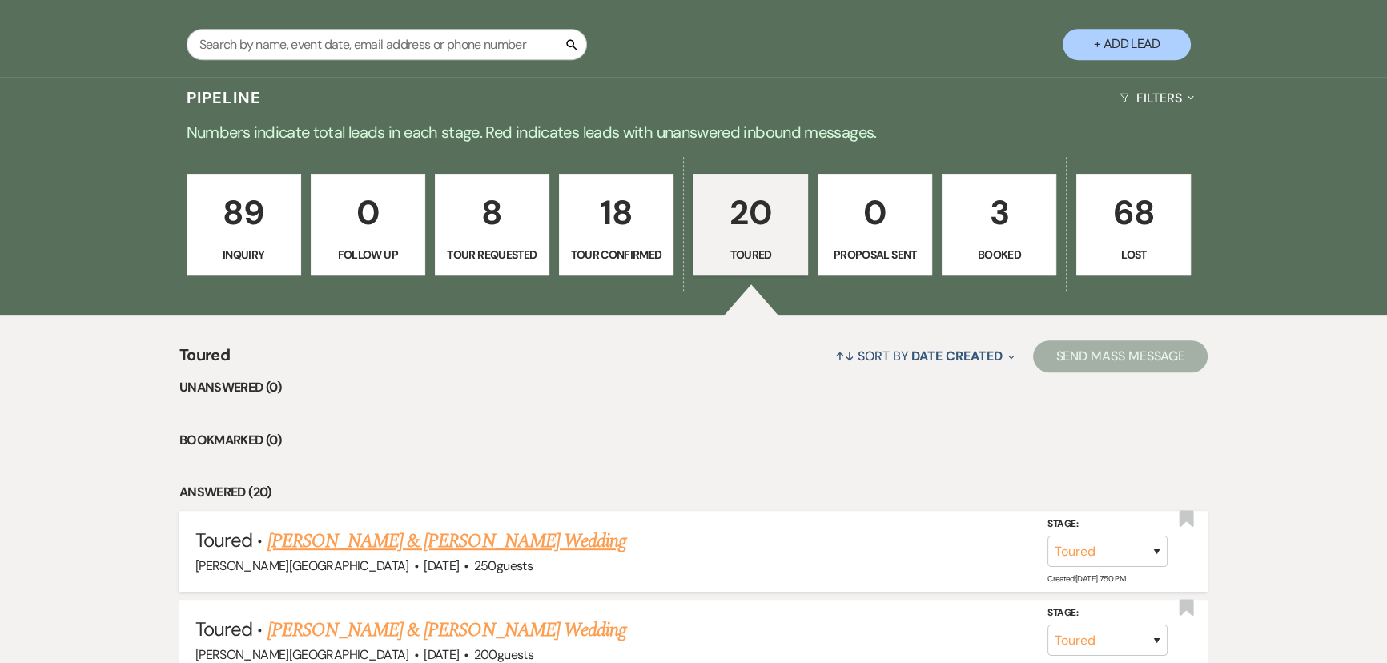
click at [360, 541] on link "Daniel Montenegro & Anna Martinez's Wedding" at bounding box center [446, 541] width 359 height 29
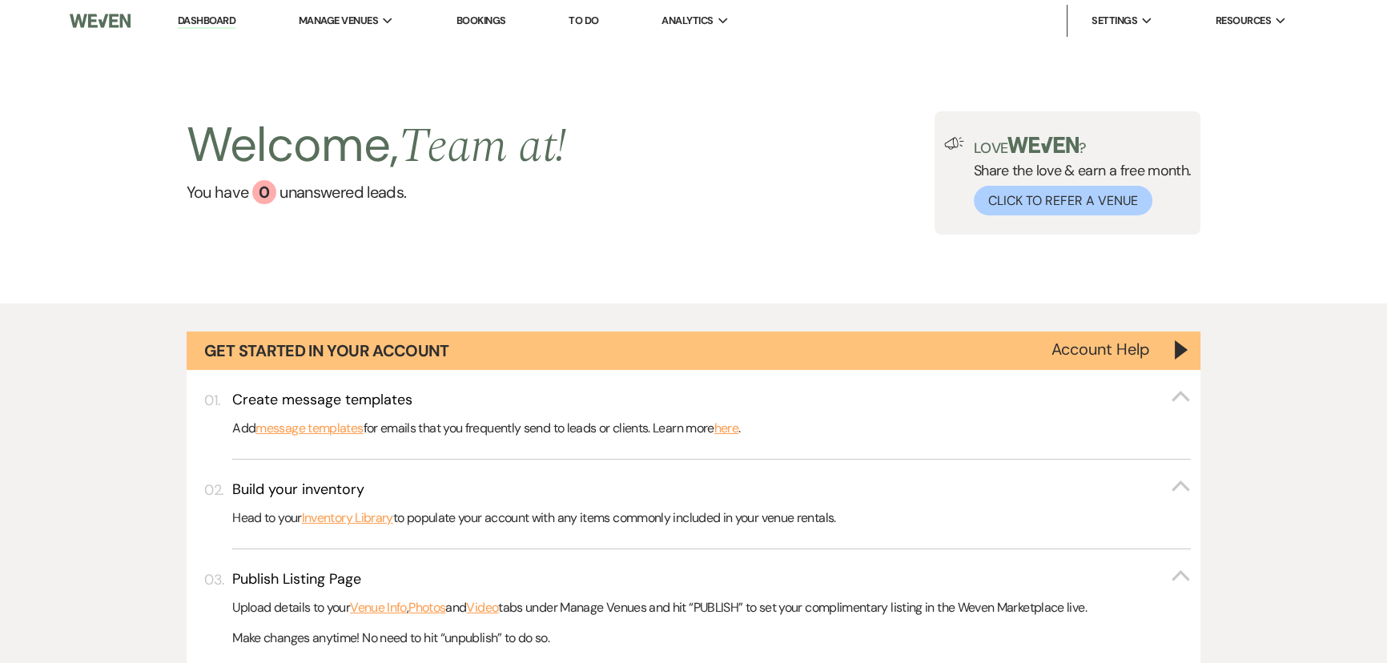
select select "5"
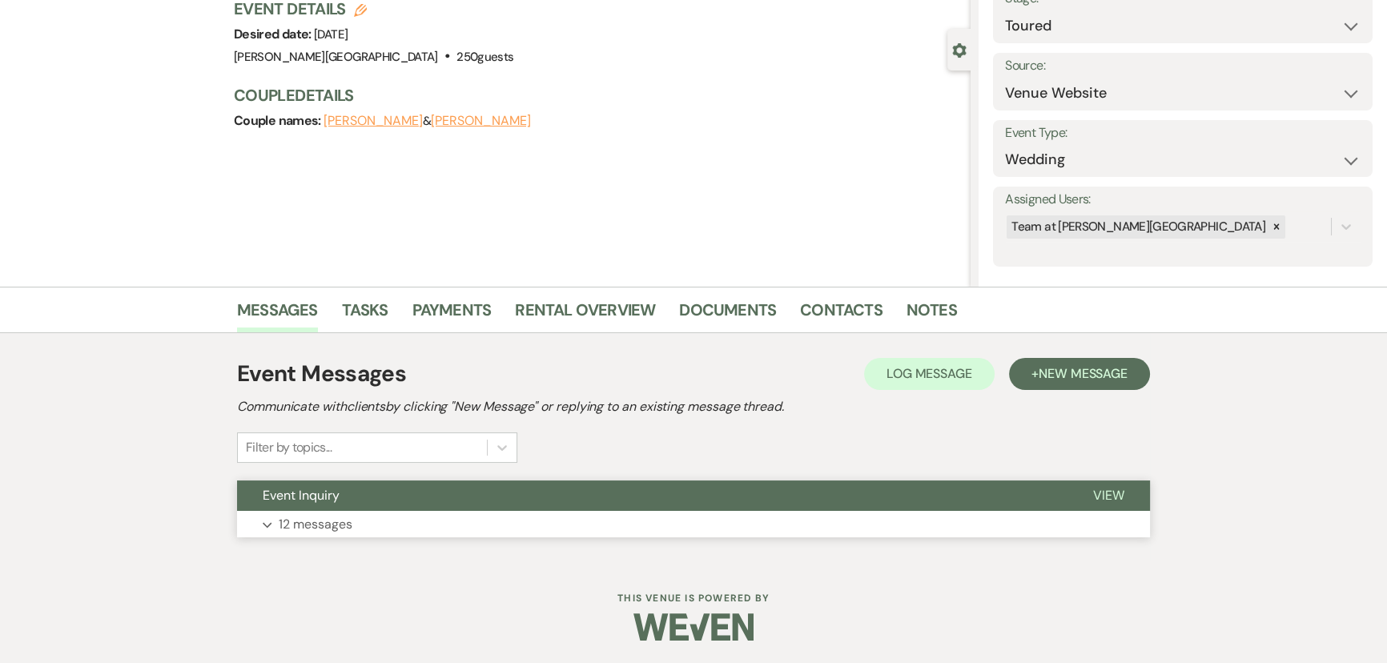
click at [351, 526] on p "12 messages" at bounding box center [316, 524] width 74 height 21
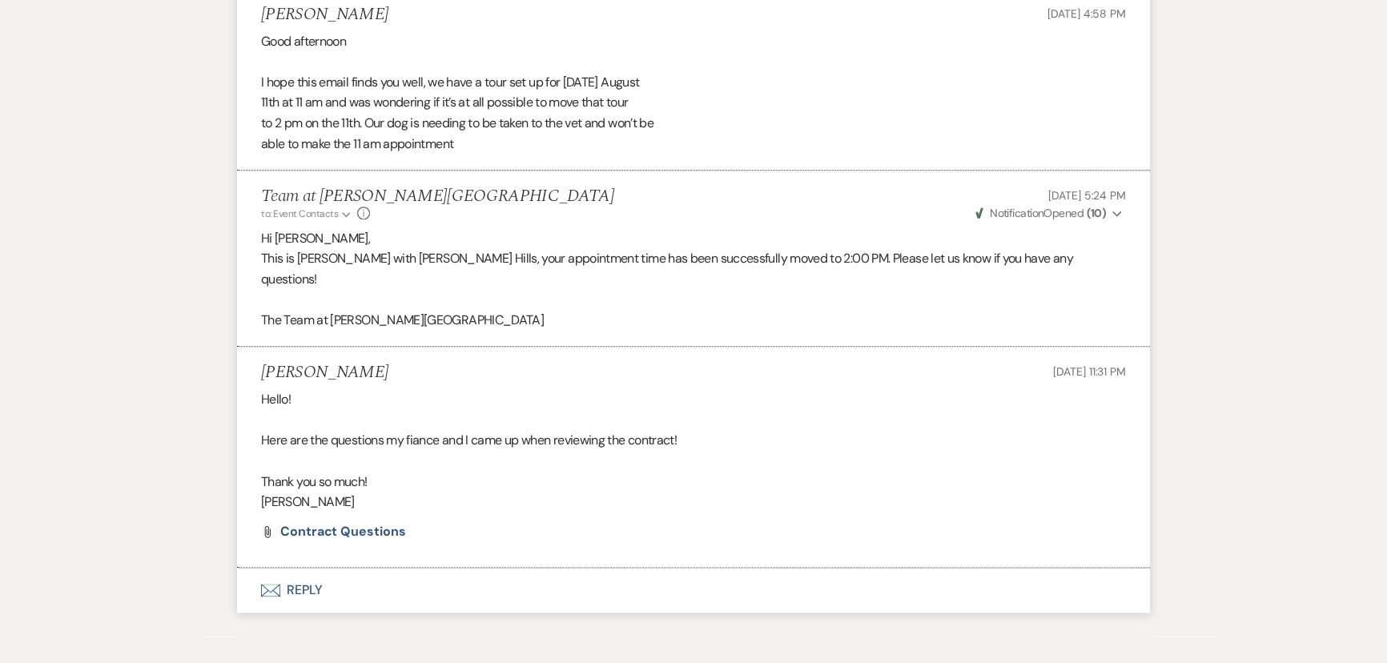
scroll to position [2444, 0]
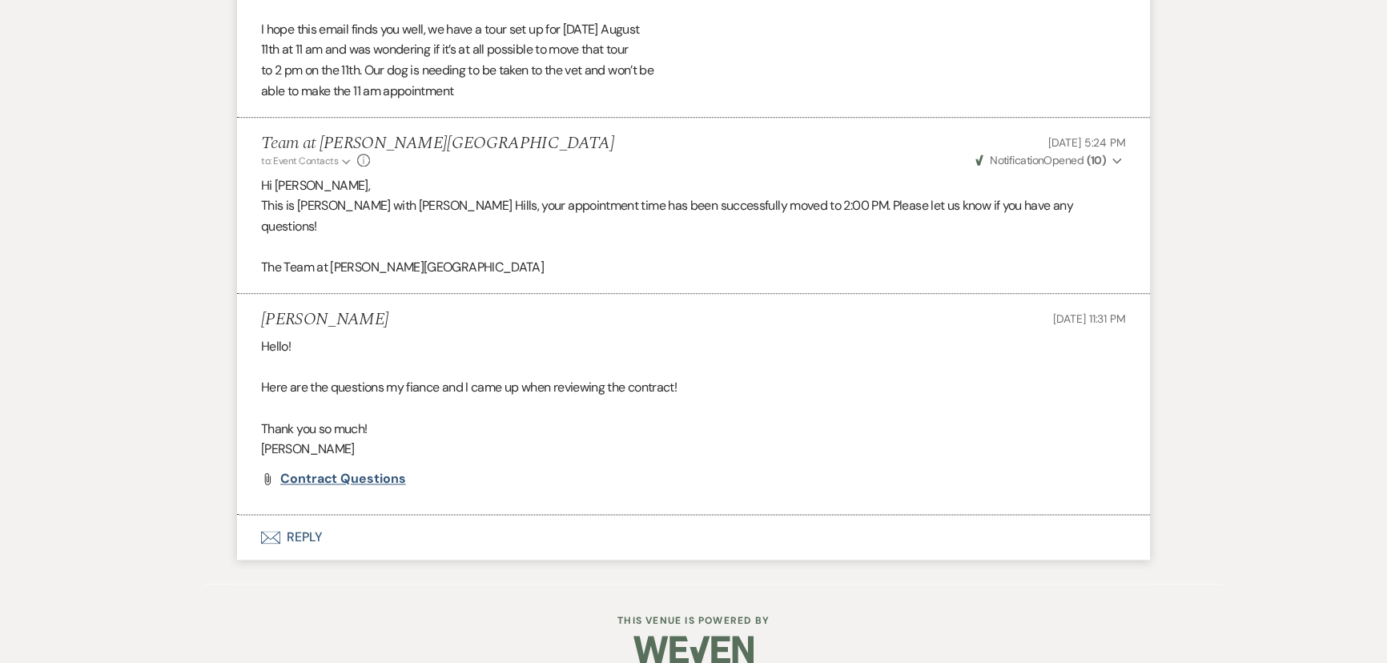
click at [308, 470] on span "Contract Questions" at bounding box center [343, 478] width 126 height 17
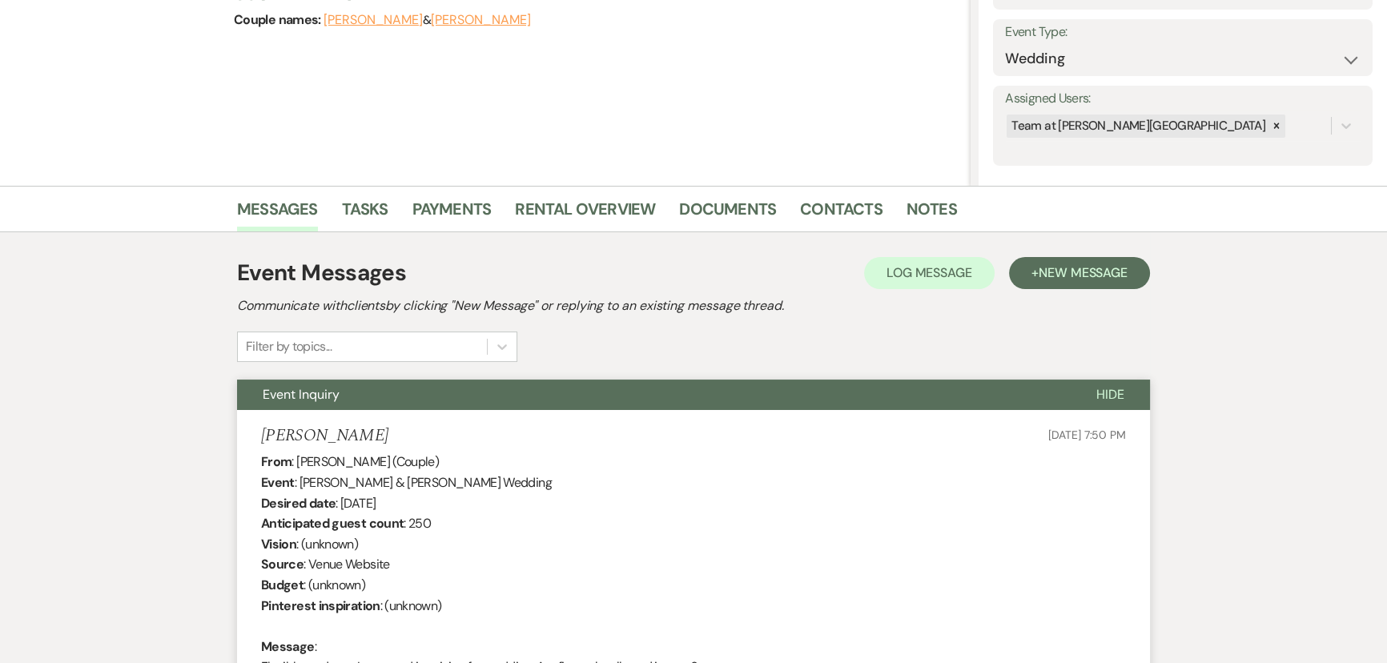
scroll to position [0, 0]
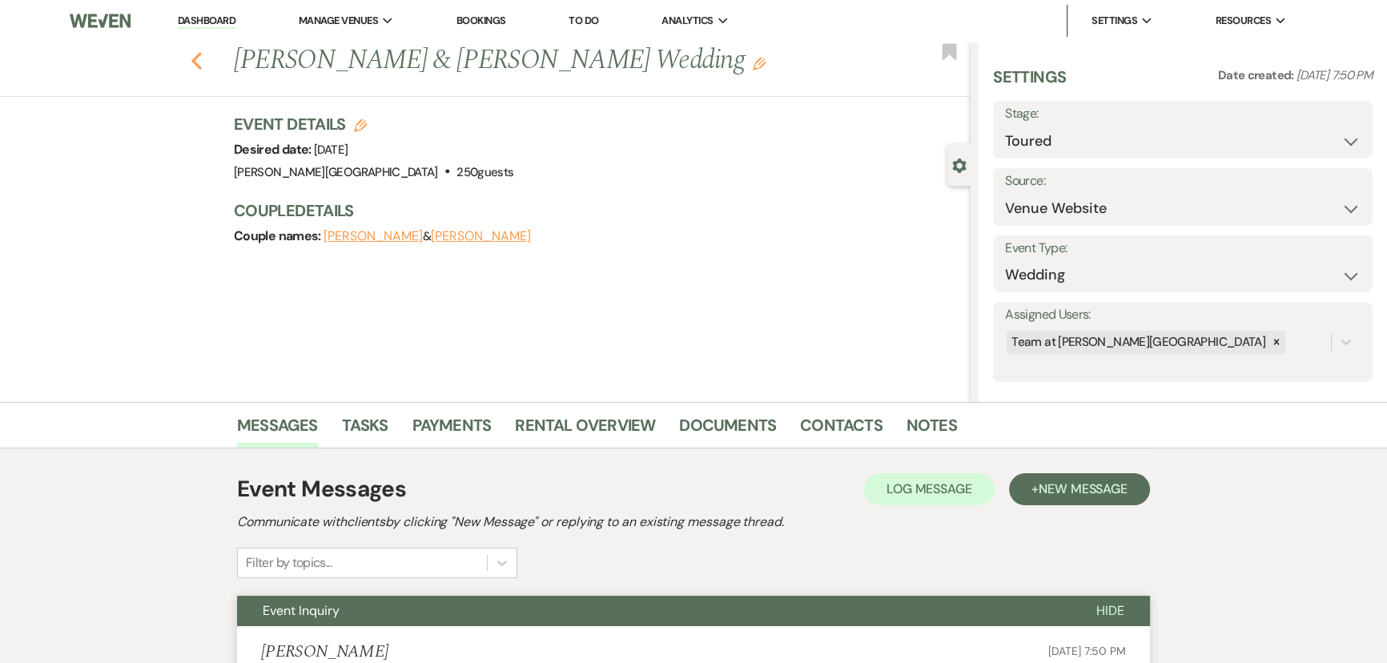
click at [201, 58] on use "button" at bounding box center [196, 61] width 10 height 18
select select "5"
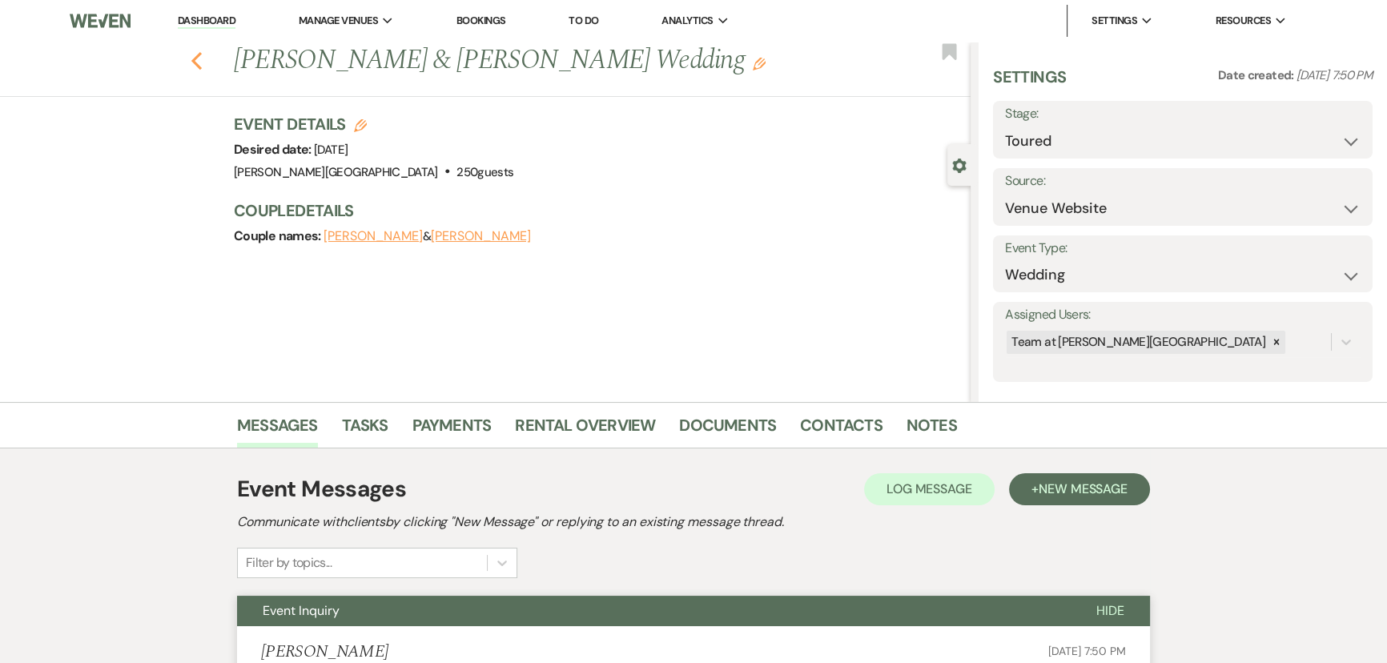
select select "5"
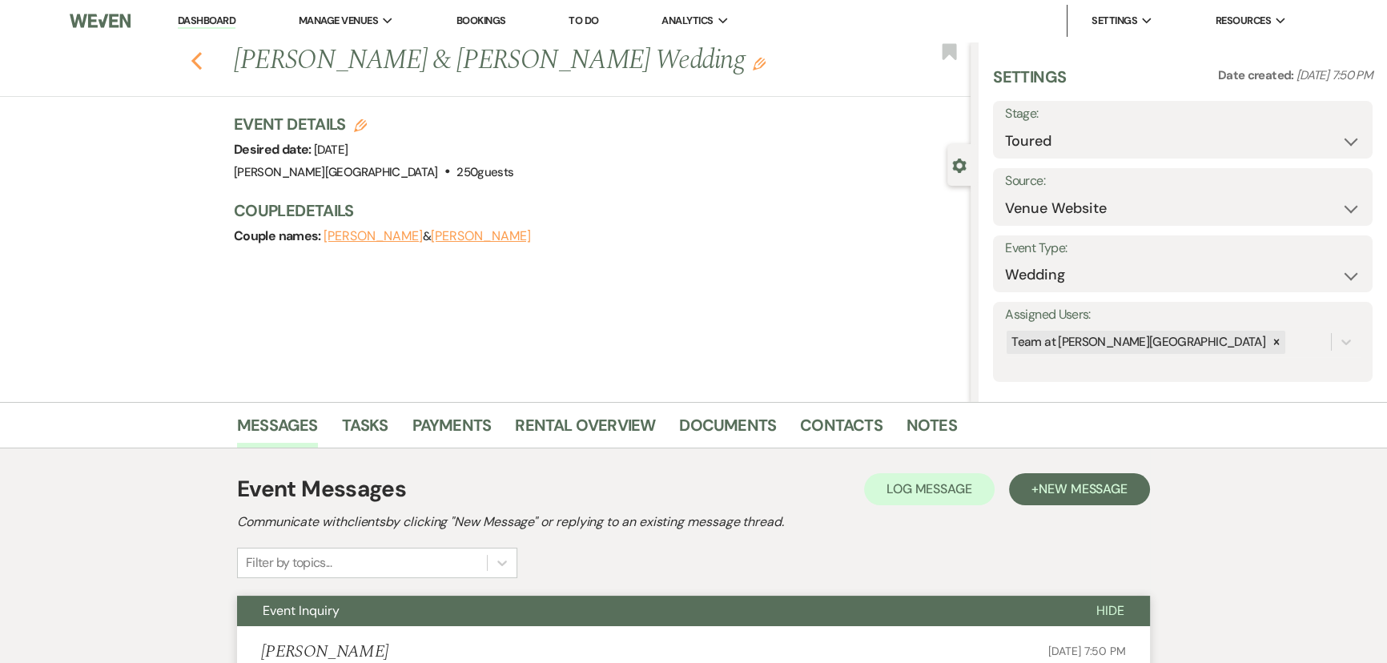
select select "5"
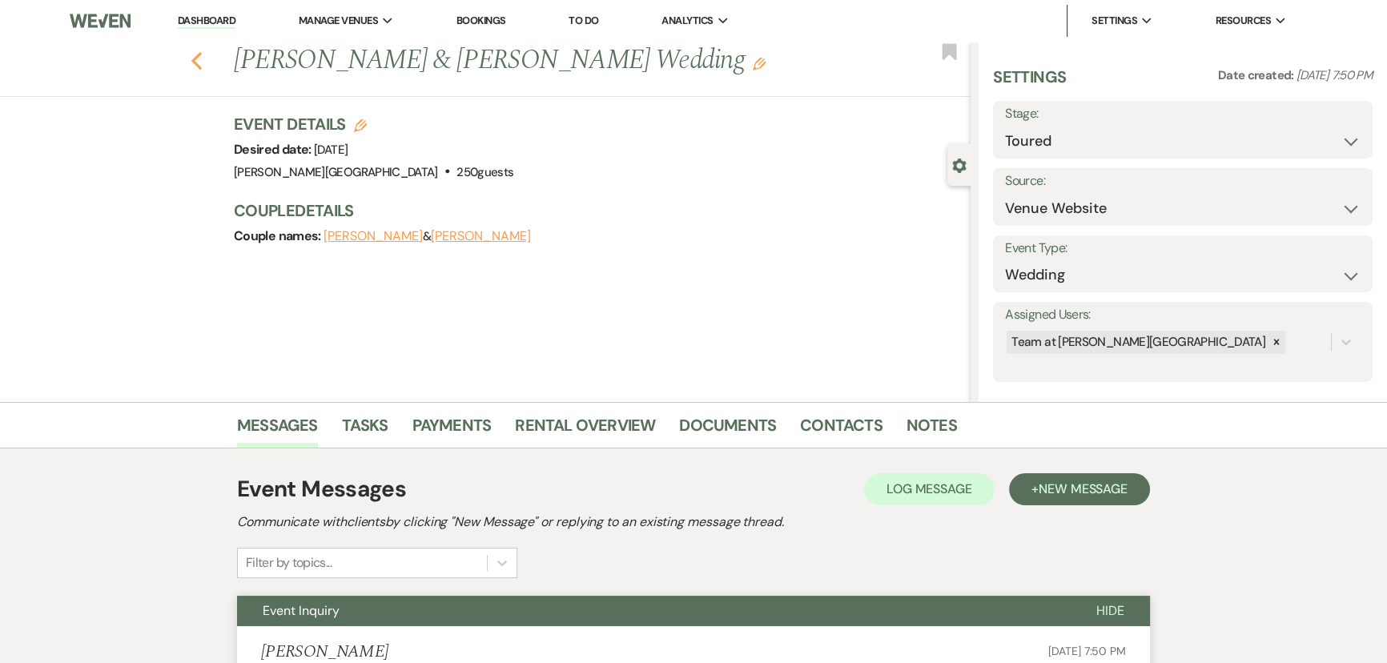
select select "5"
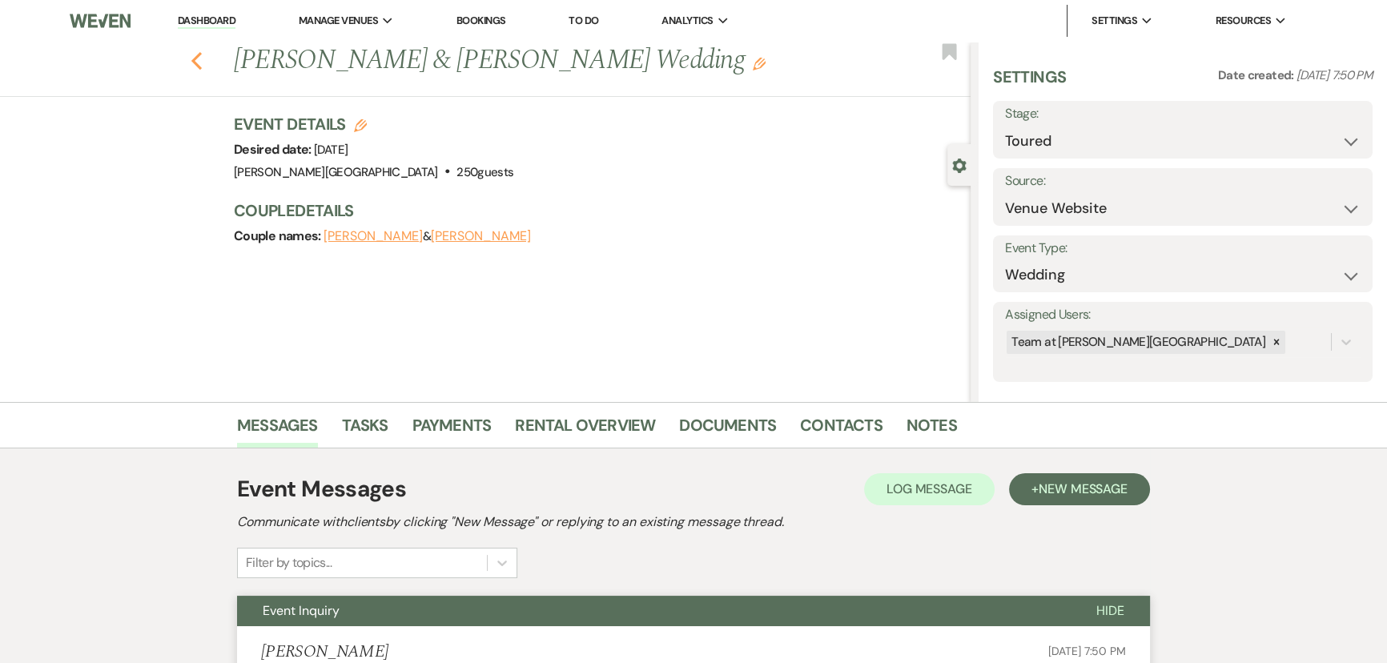
select select "5"
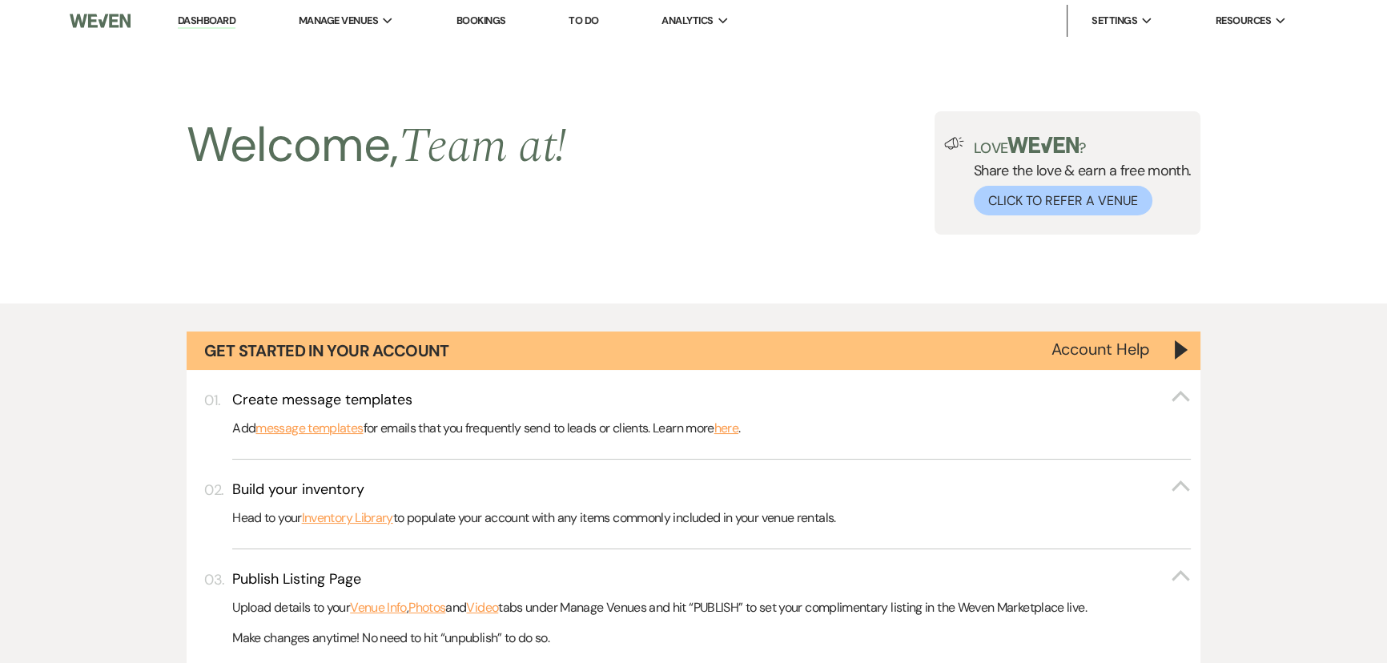
scroll to position [946, 0]
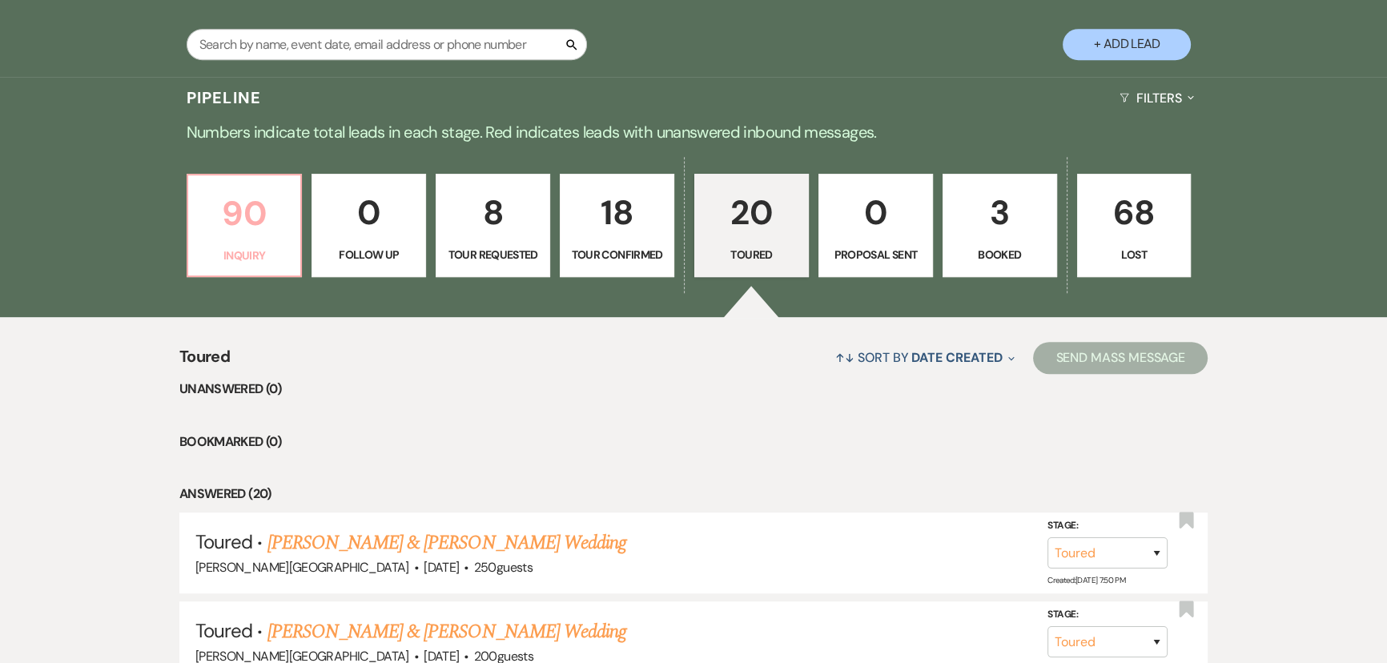
click at [235, 235] on p "90" at bounding box center [245, 214] width 94 height 54
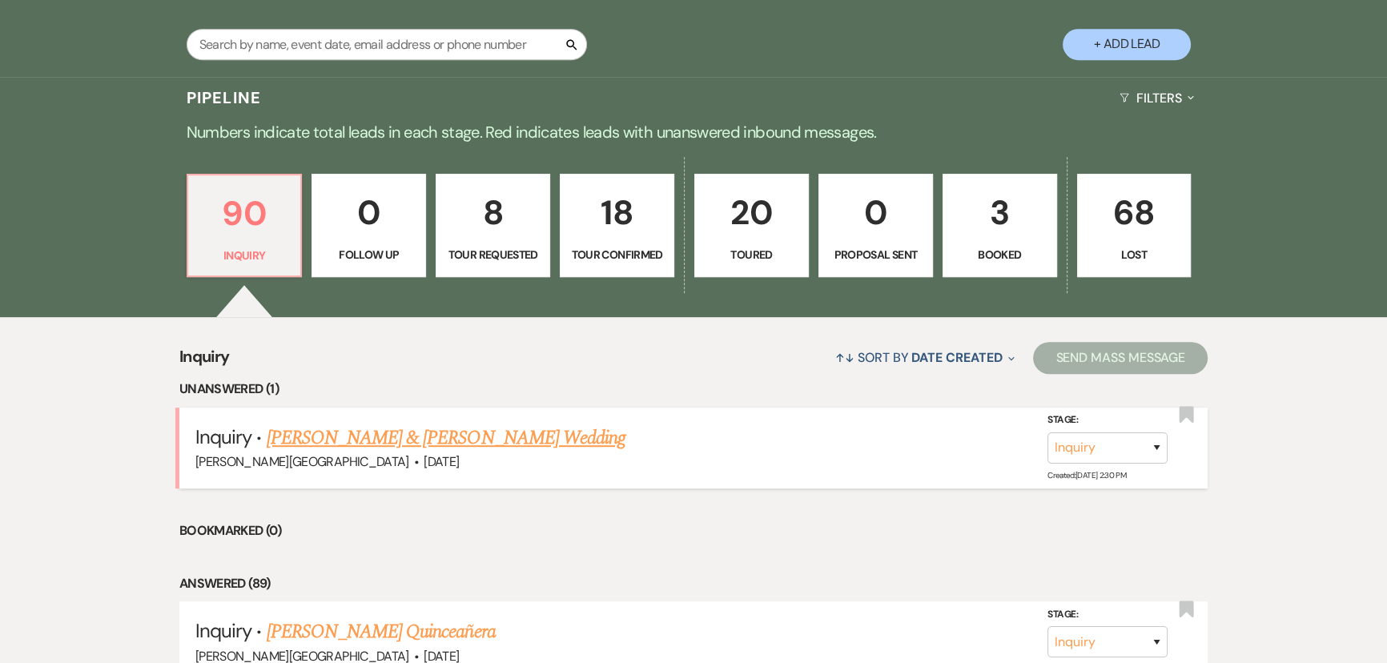
click at [398, 433] on link "Christina Martinez & Dominic Patiño's Wedding" at bounding box center [446, 438] width 359 height 29
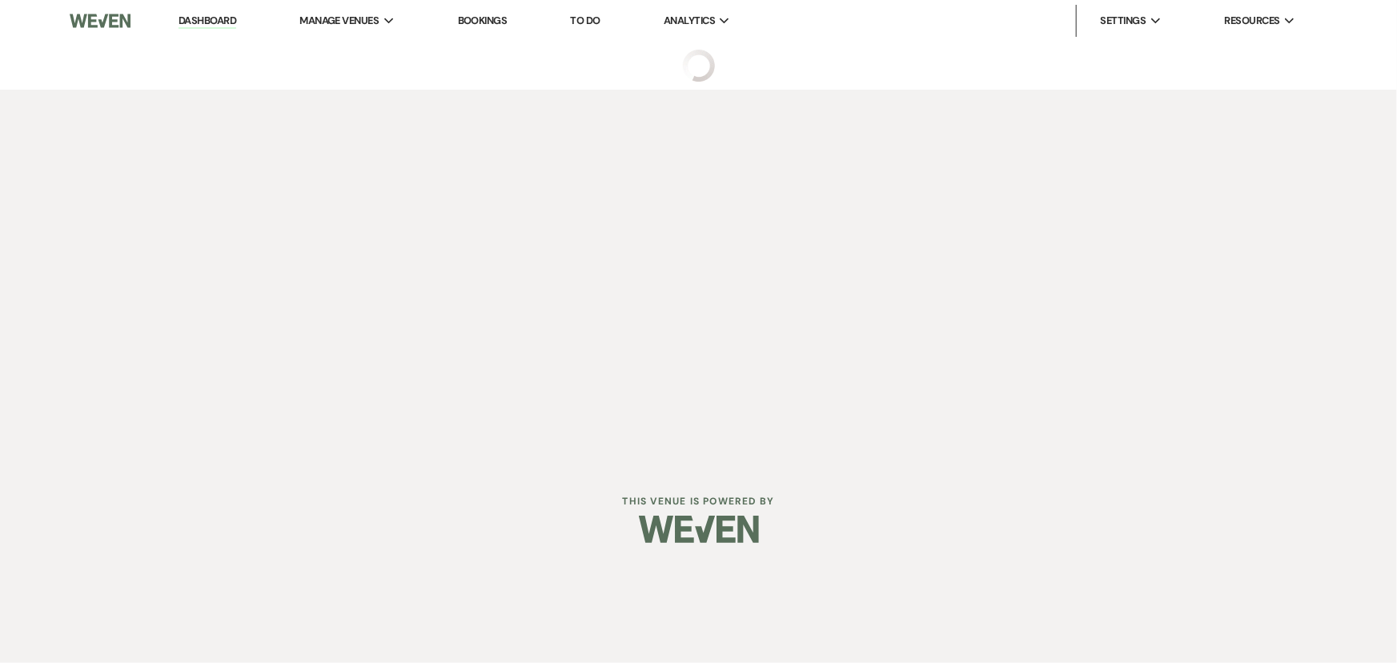
select select "5"
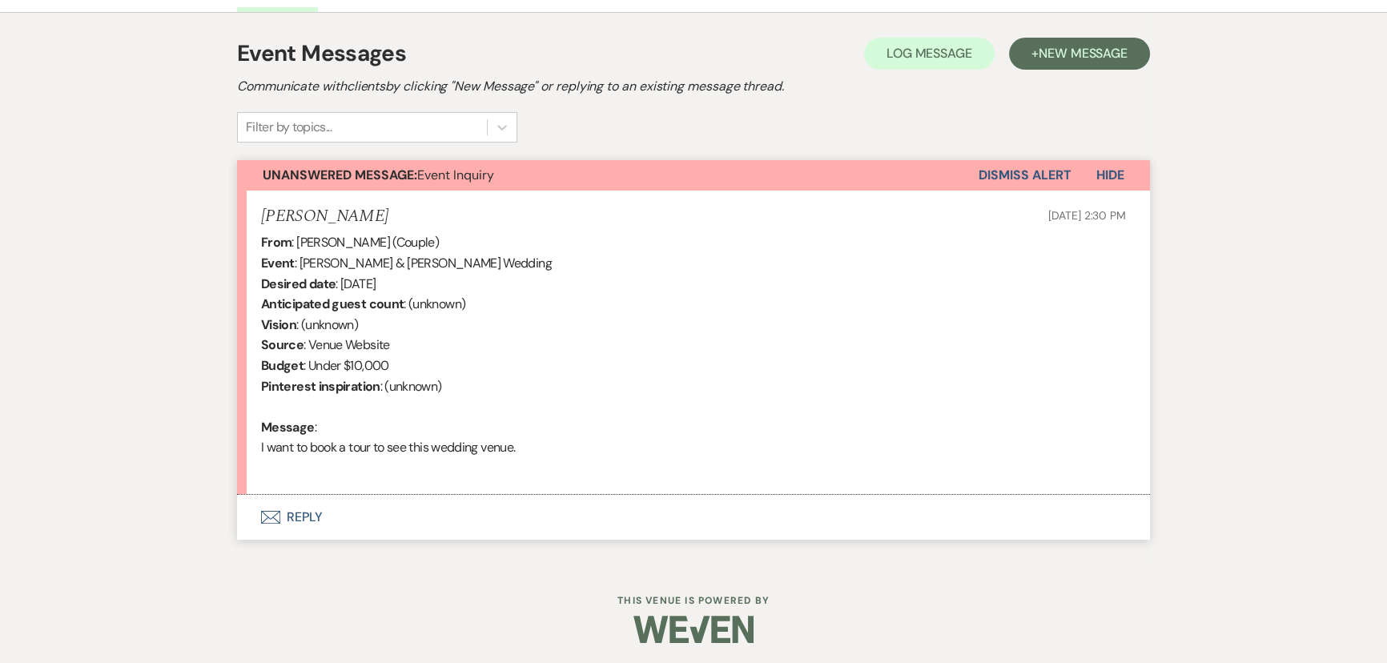
scroll to position [439, 0]
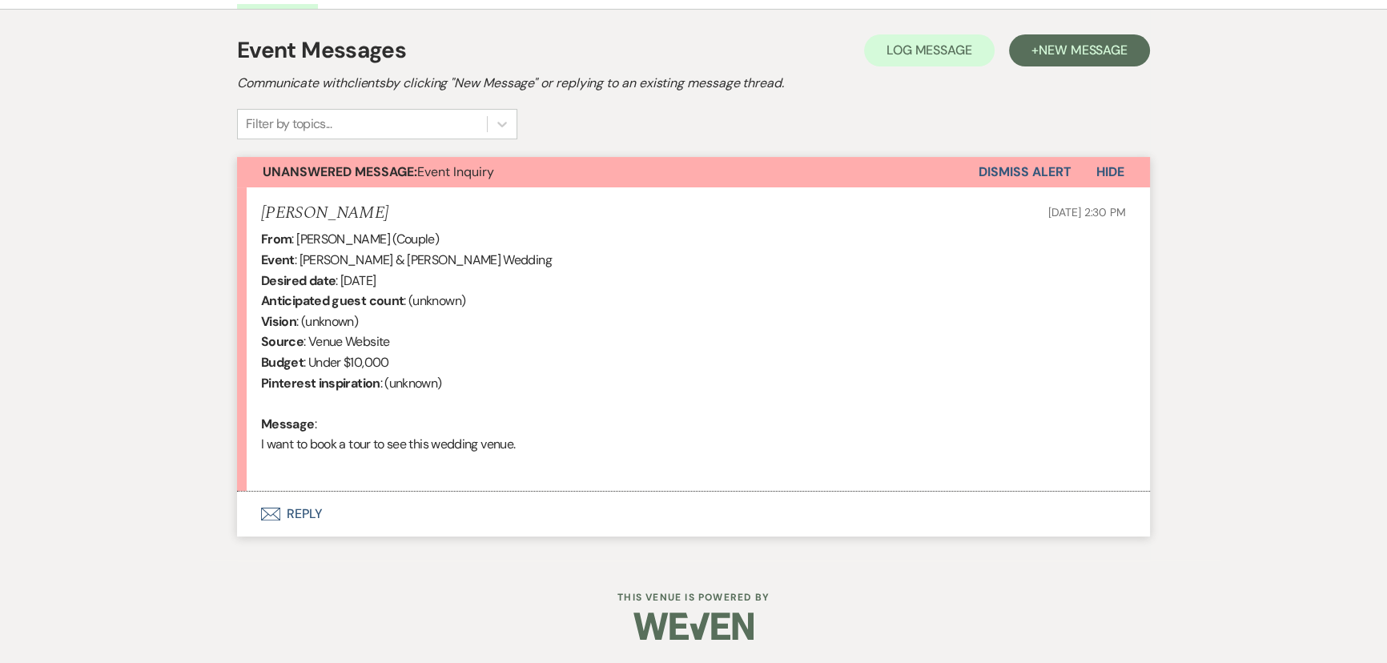
click at [296, 505] on button "Envelope Reply" at bounding box center [693, 514] width 913 height 45
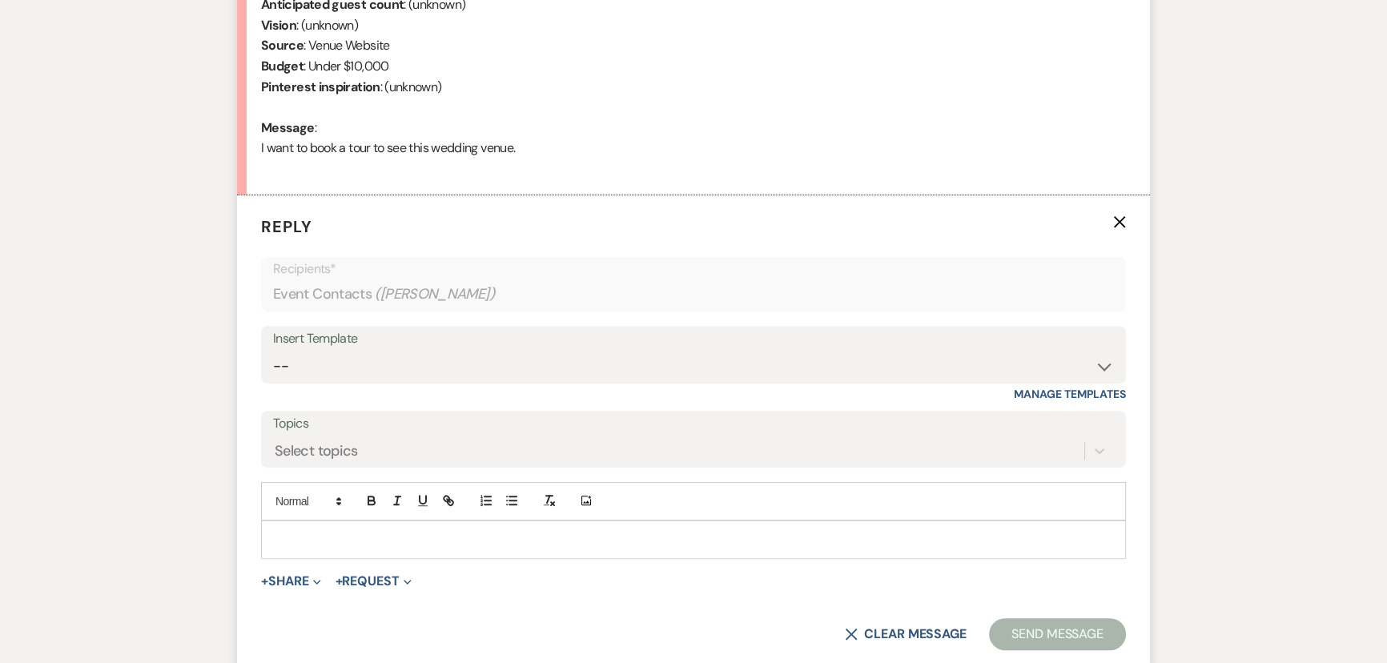
scroll to position [745, 0]
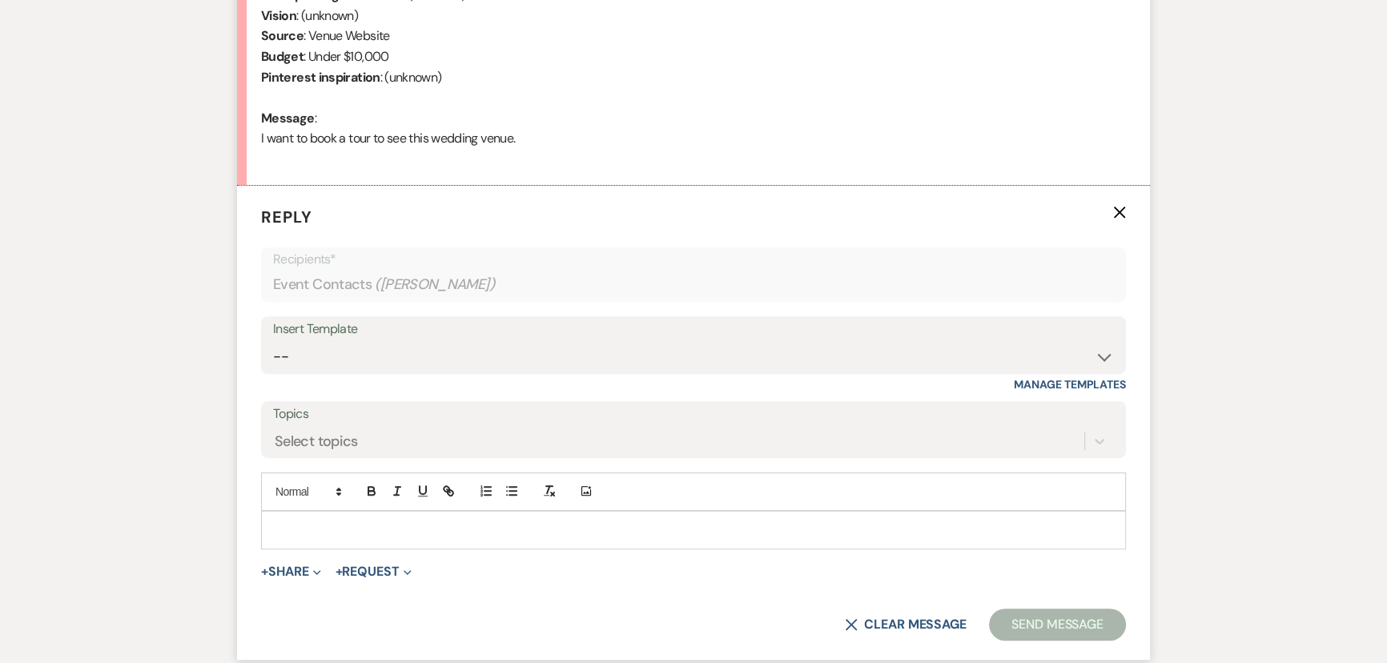
click at [320, 537] on p at bounding box center [693, 530] width 839 height 18
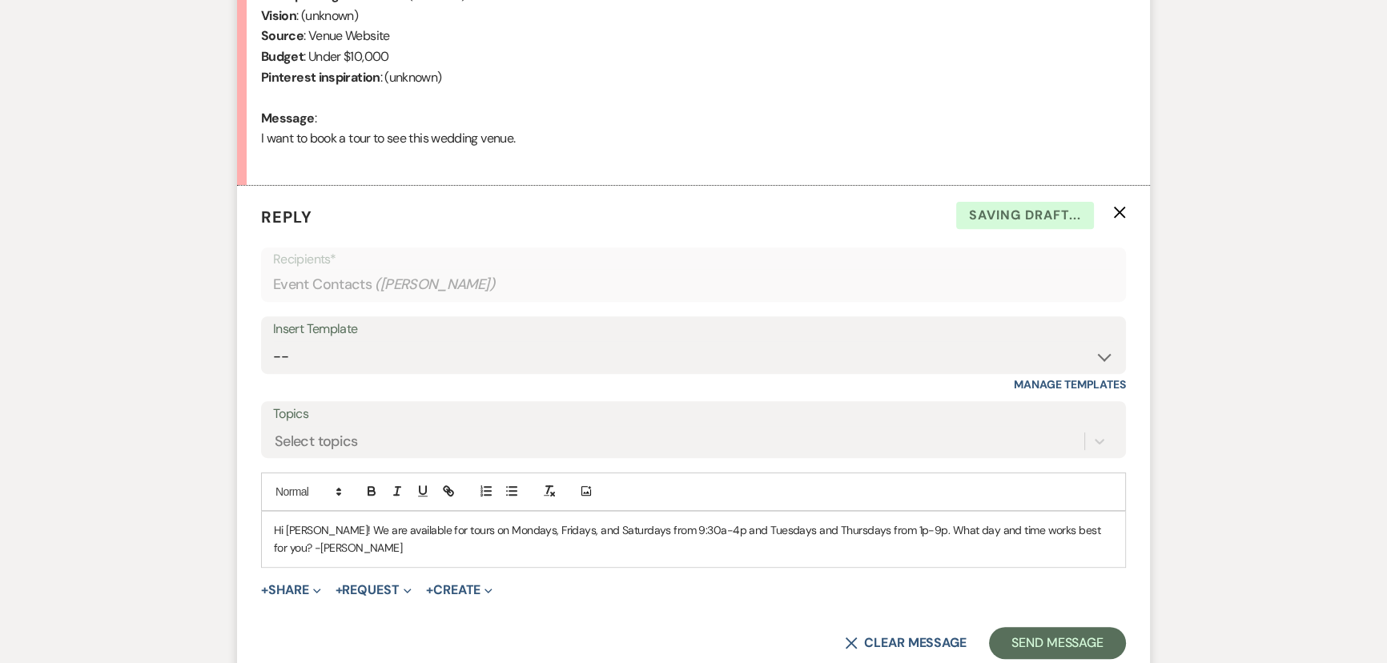
click at [1084, 529] on p "Hi Dominic! We are available for tours on Mondays, Fridays, and Saturdays from …" at bounding box center [693, 539] width 839 height 36
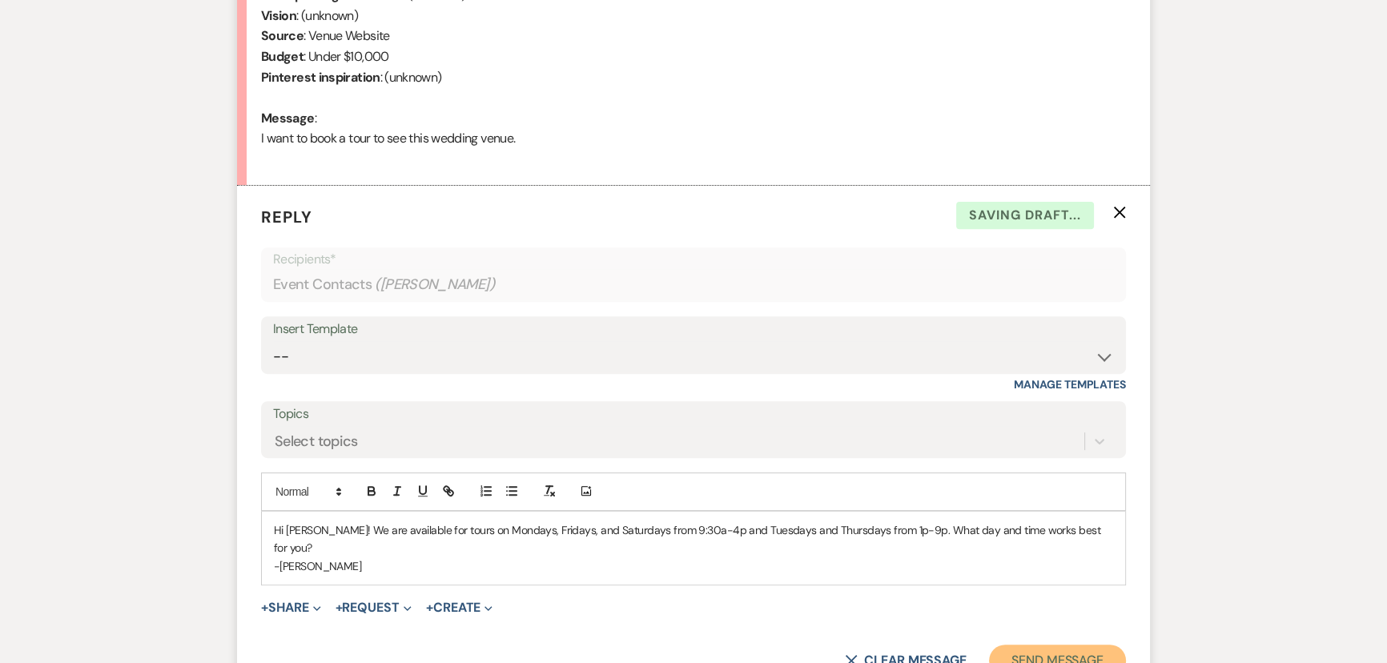
click at [1083, 645] on button "Send Message" at bounding box center [1057, 661] width 137 height 32
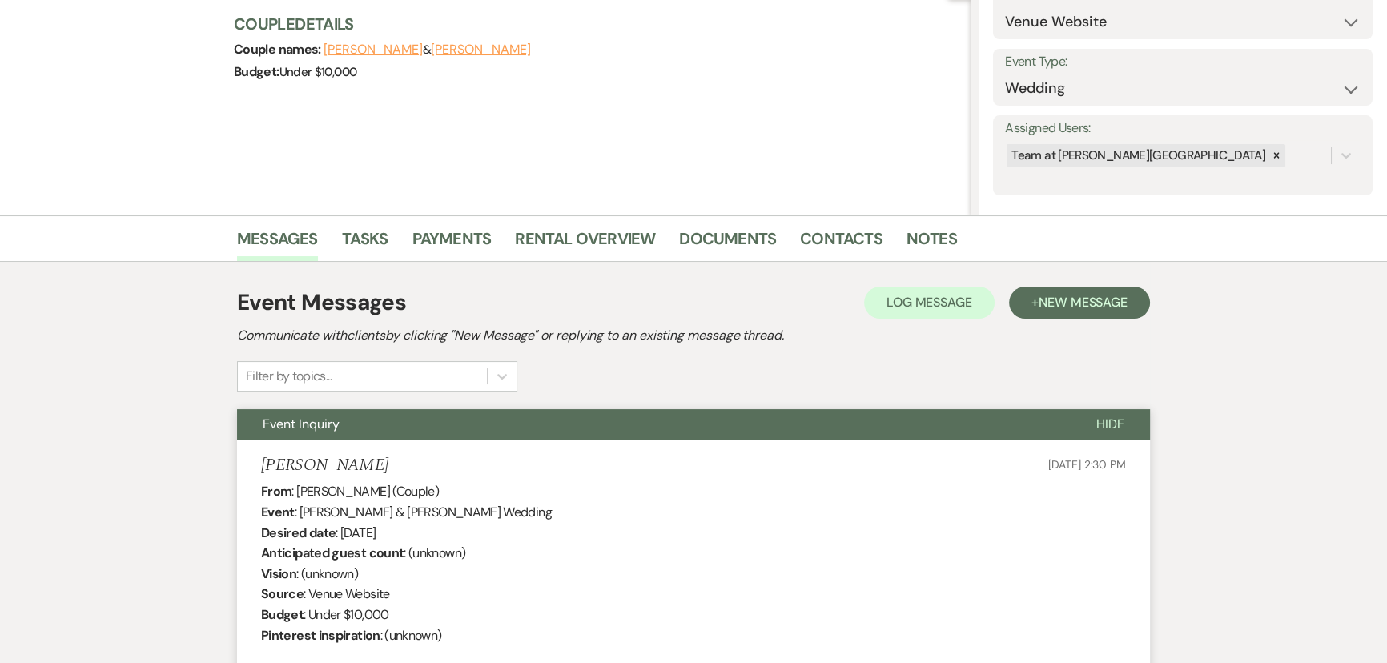
scroll to position [170, 0]
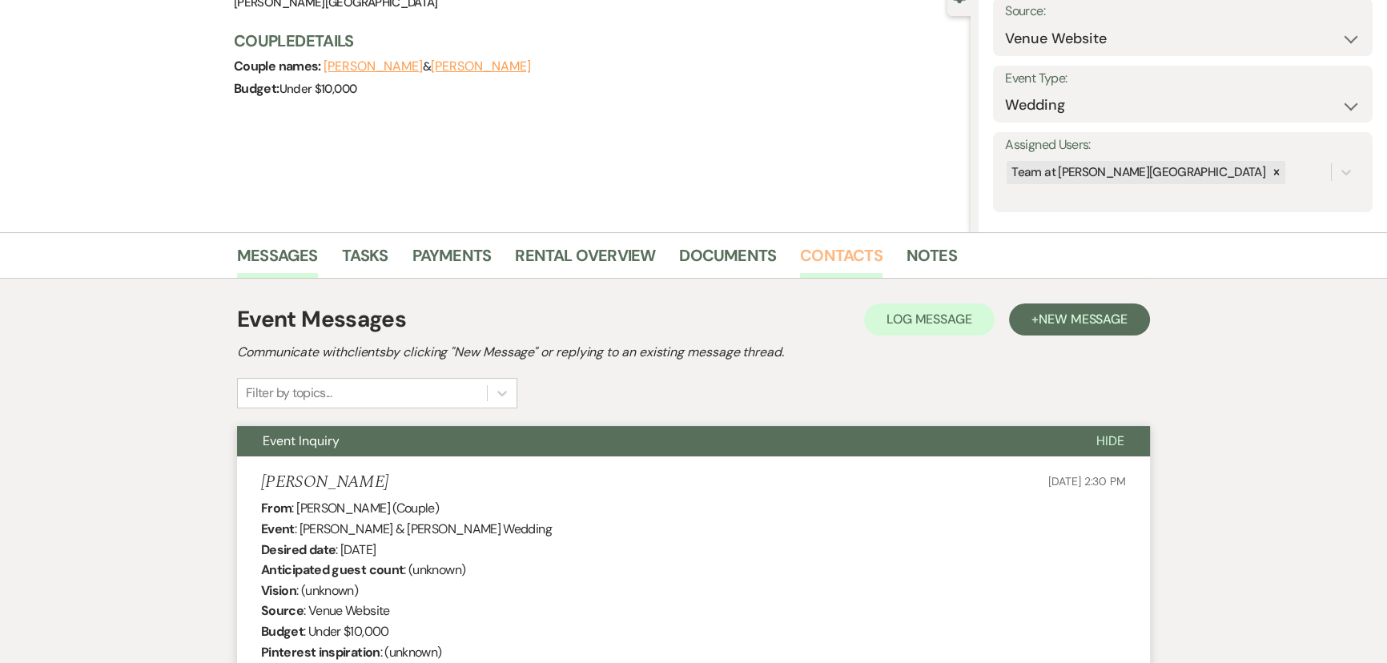
click at [800, 251] on link "Contacts" at bounding box center [841, 260] width 82 height 35
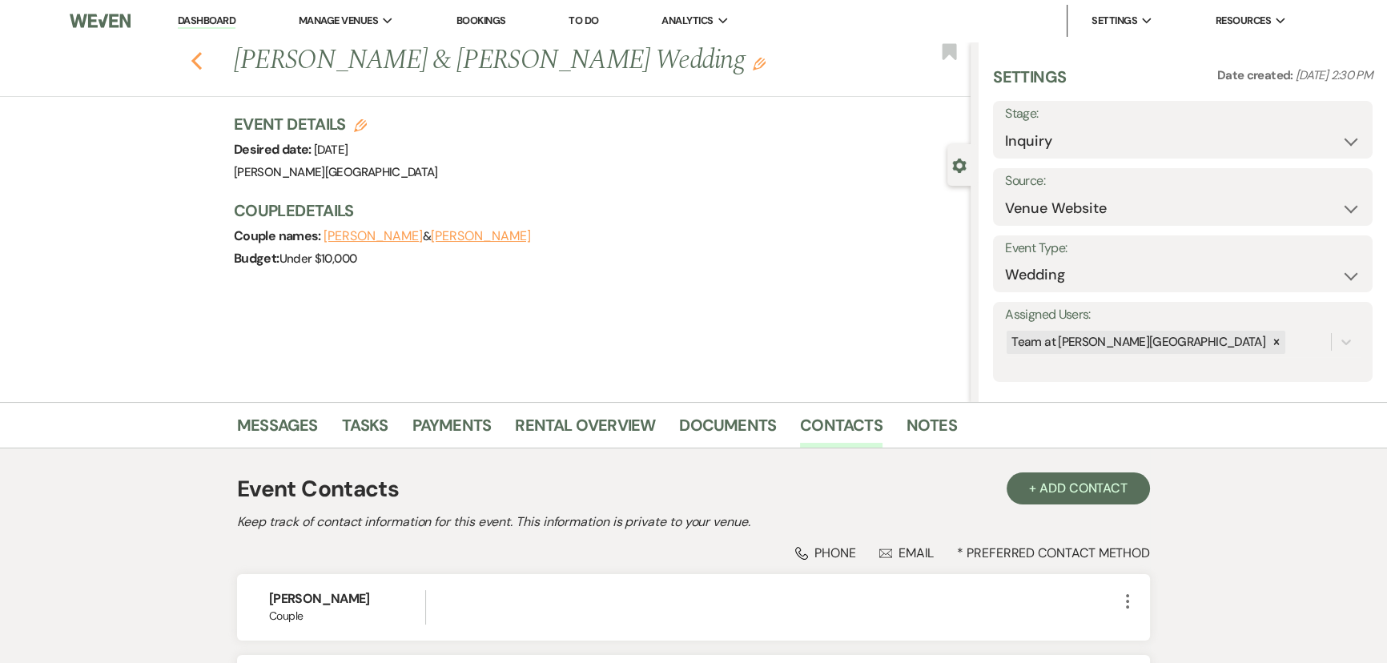
click at [199, 64] on icon "Previous" at bounding box center [197, 60] width 12 height 19
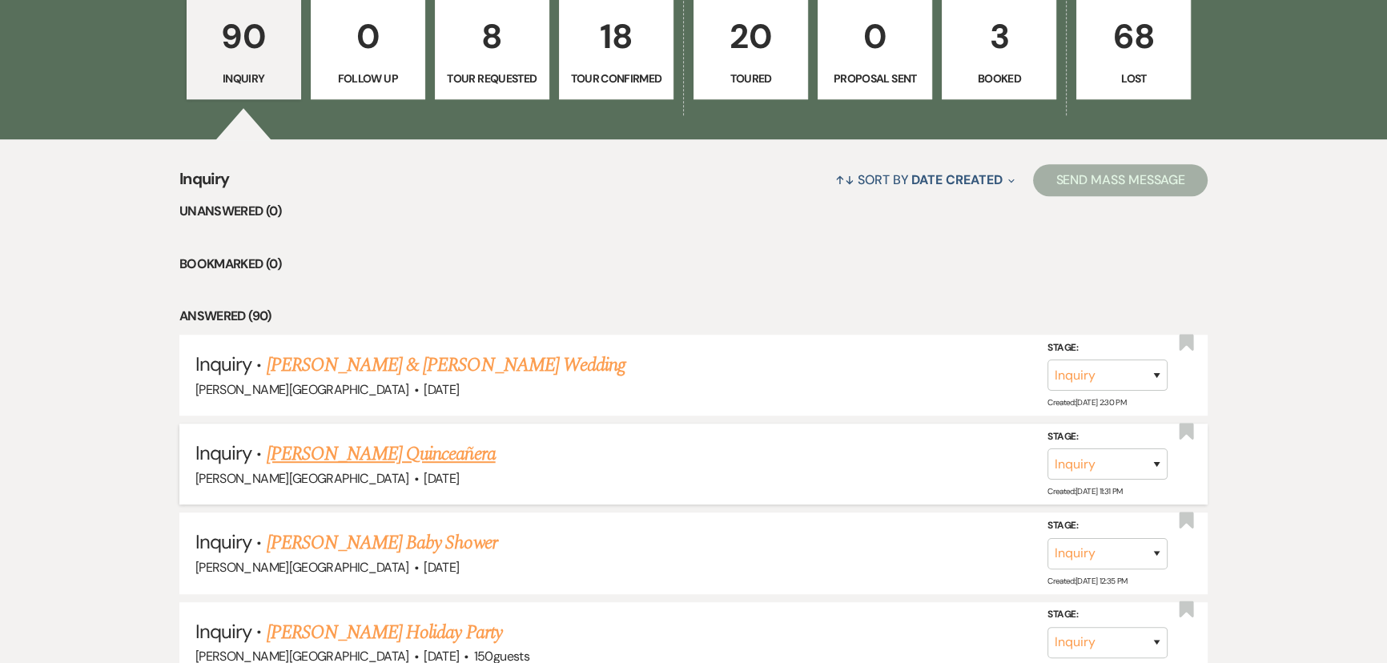
scroll to position [1310, 0]
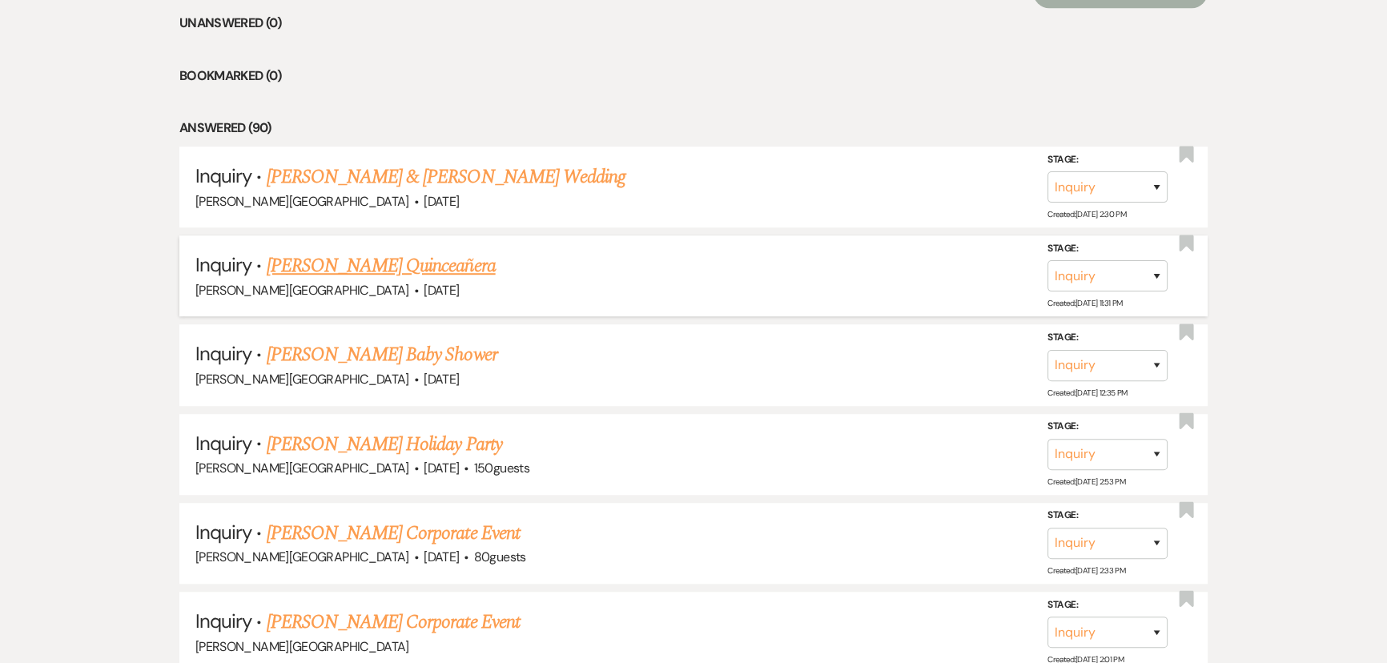
click at [384, 260] on link "[PERSON_NAME] Quinceañera" at bounding box center [381, 265] width 229 height 29
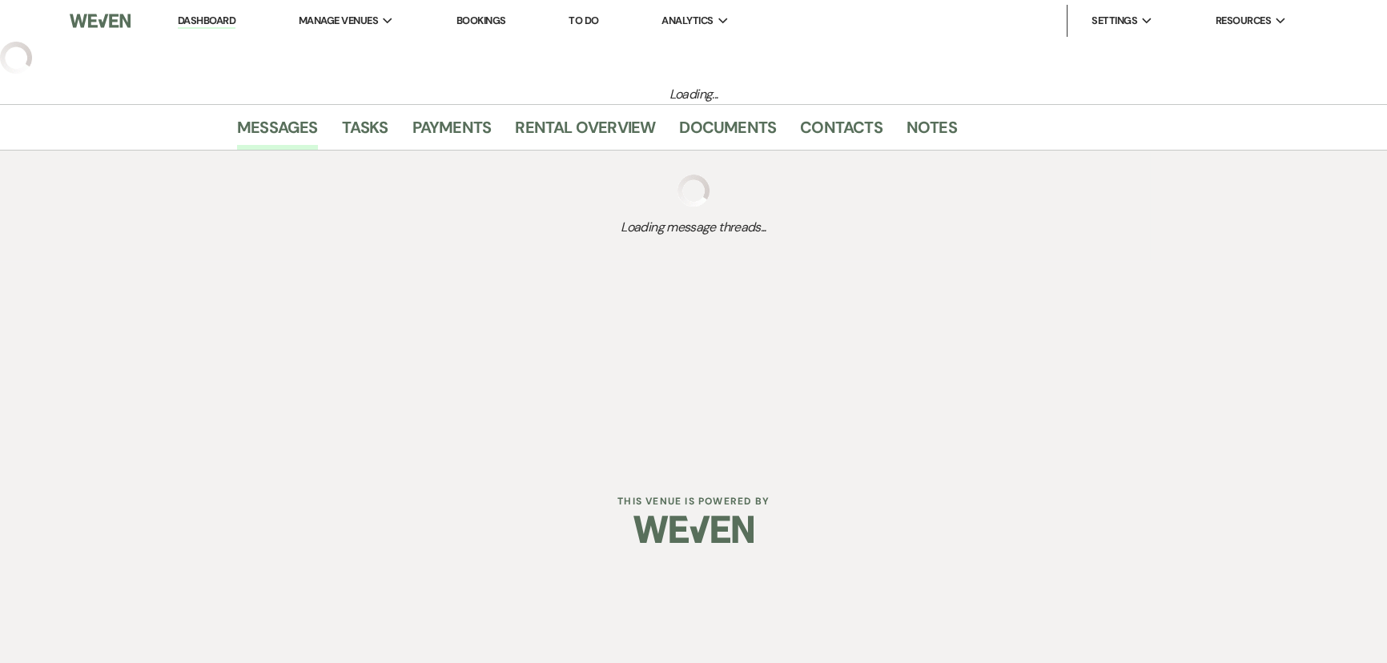
select select "5"
select select "15"
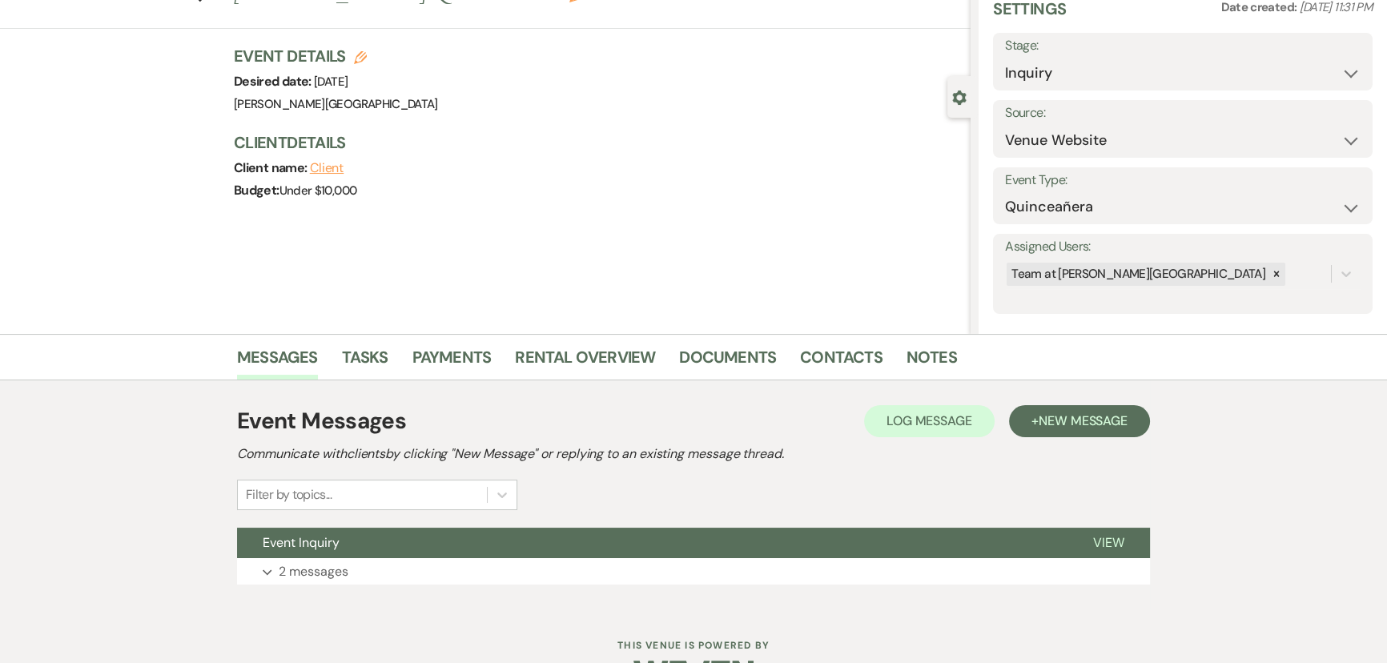
scroll to position [115, 0]
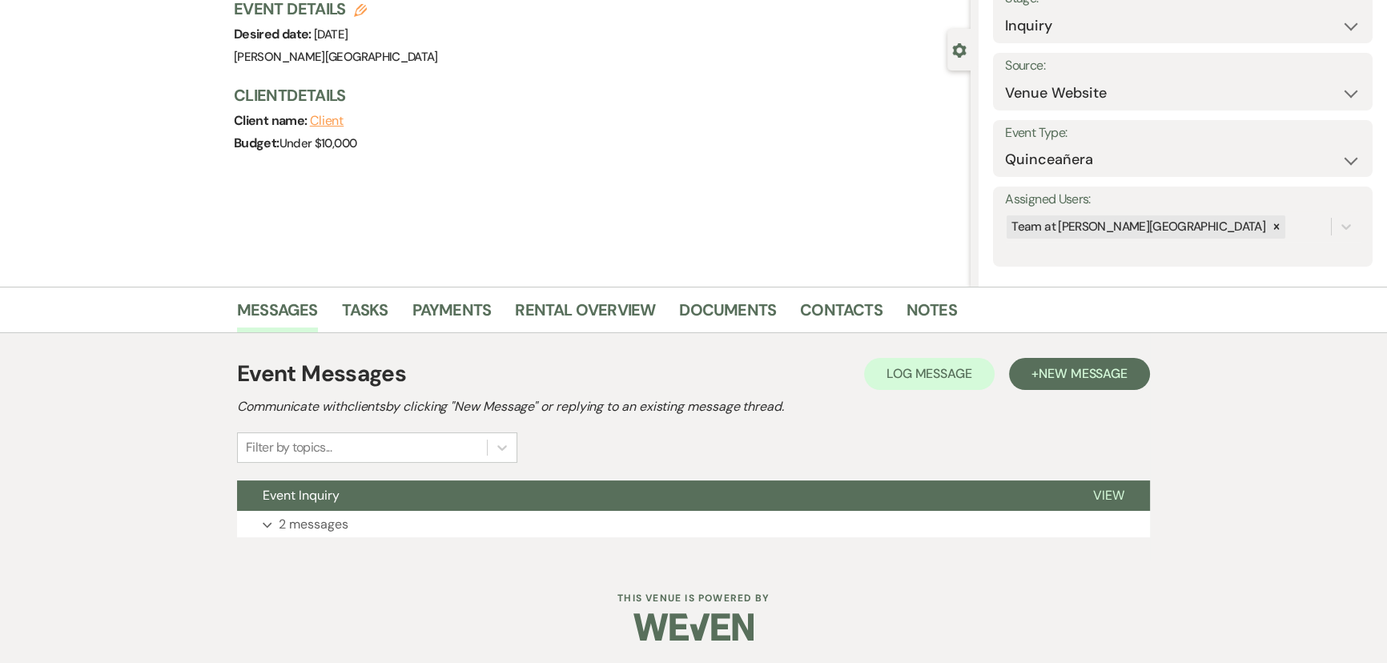
click at [317, 537] on div "Event Messages Log Log Message + New Message Communicate with clients by clicki…" at bounding box center [693, 447] width 913 height 196
click at [316, 527] on p "2 messages" at bounding box center [314, 524] width 70 height 21
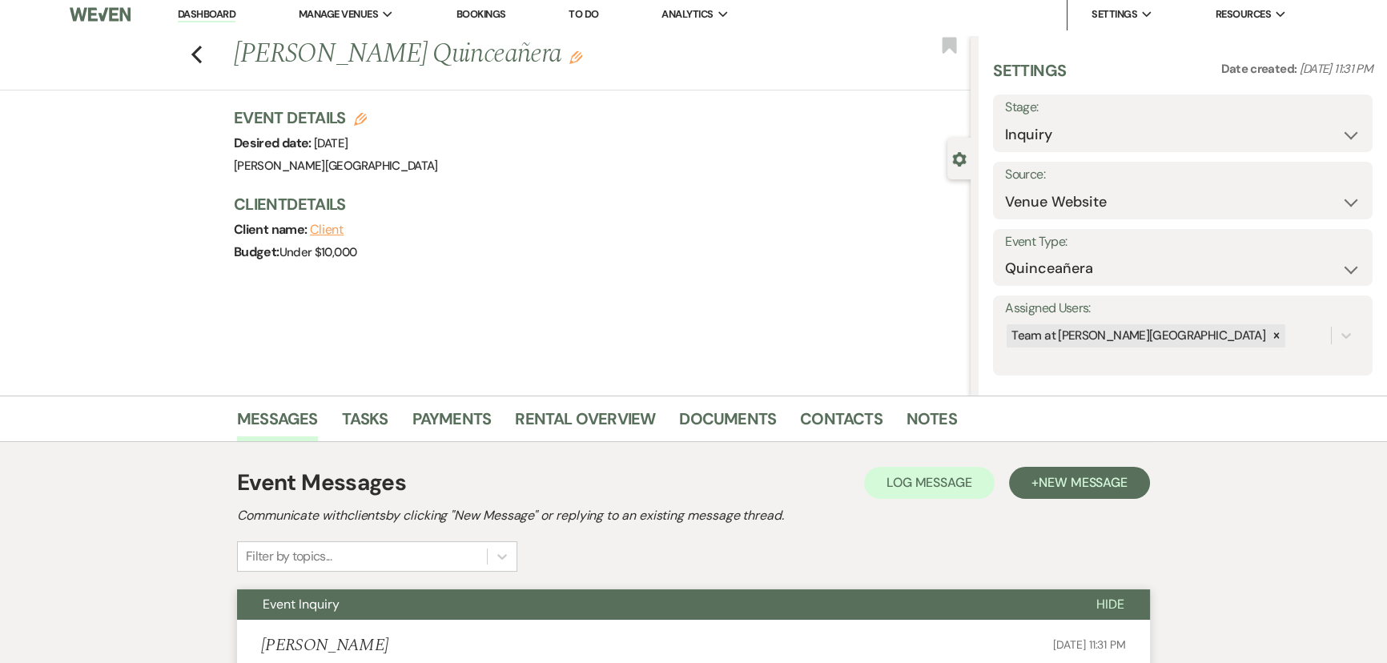
scroll to position [0, 0]
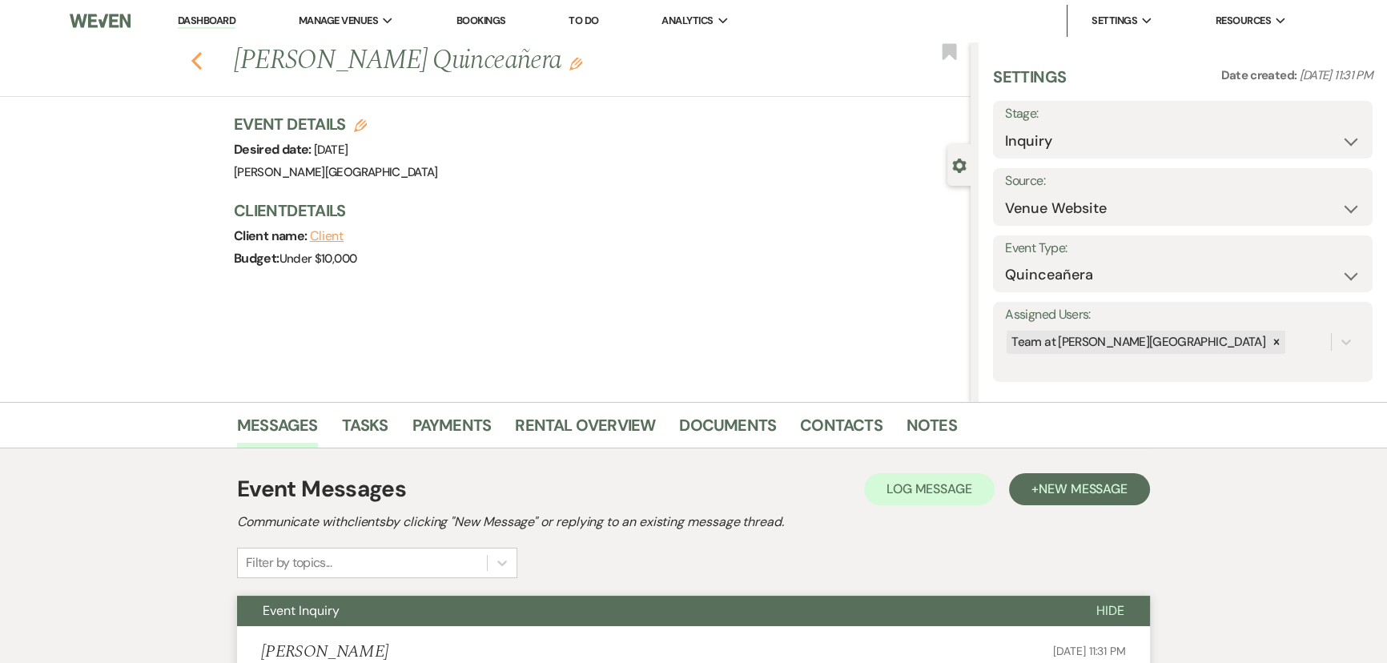
click at [202, 62] on icon "Previous" at bounding box center [197, 60] width 12 height 19
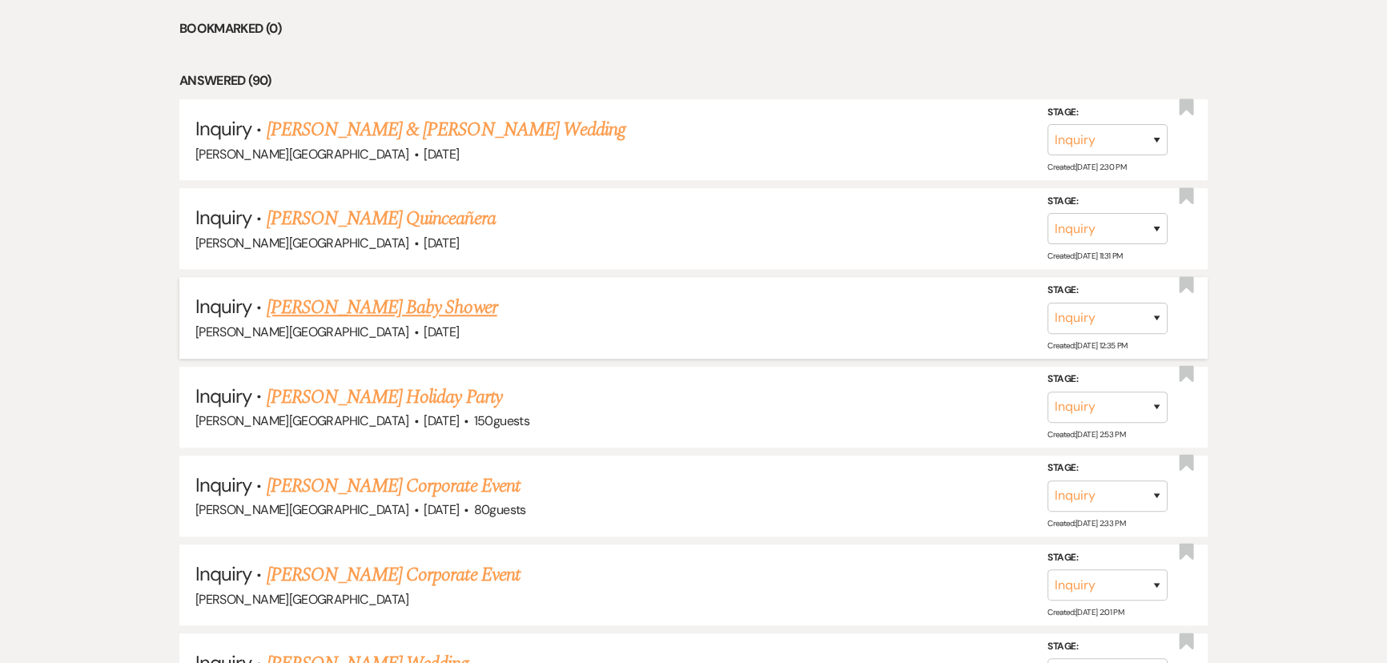
scroll to position [1383, 0]
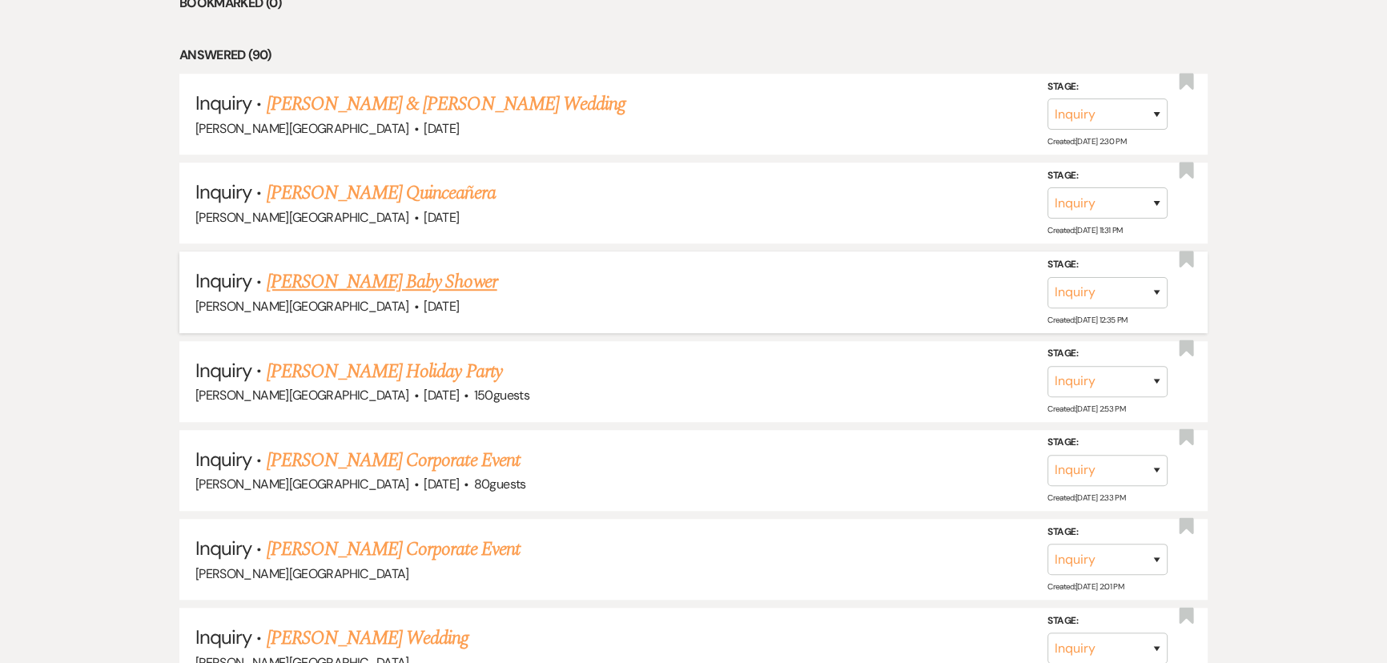
click at [329, 296] on div "Granberry Hills · Dec 13, 2025" at bounding box center [693, 306] width 996 height 21
click at [329, 277] on link "[PERSON_NAME] Baby Shower" at bounding box center [382, 281] width 231 height 29
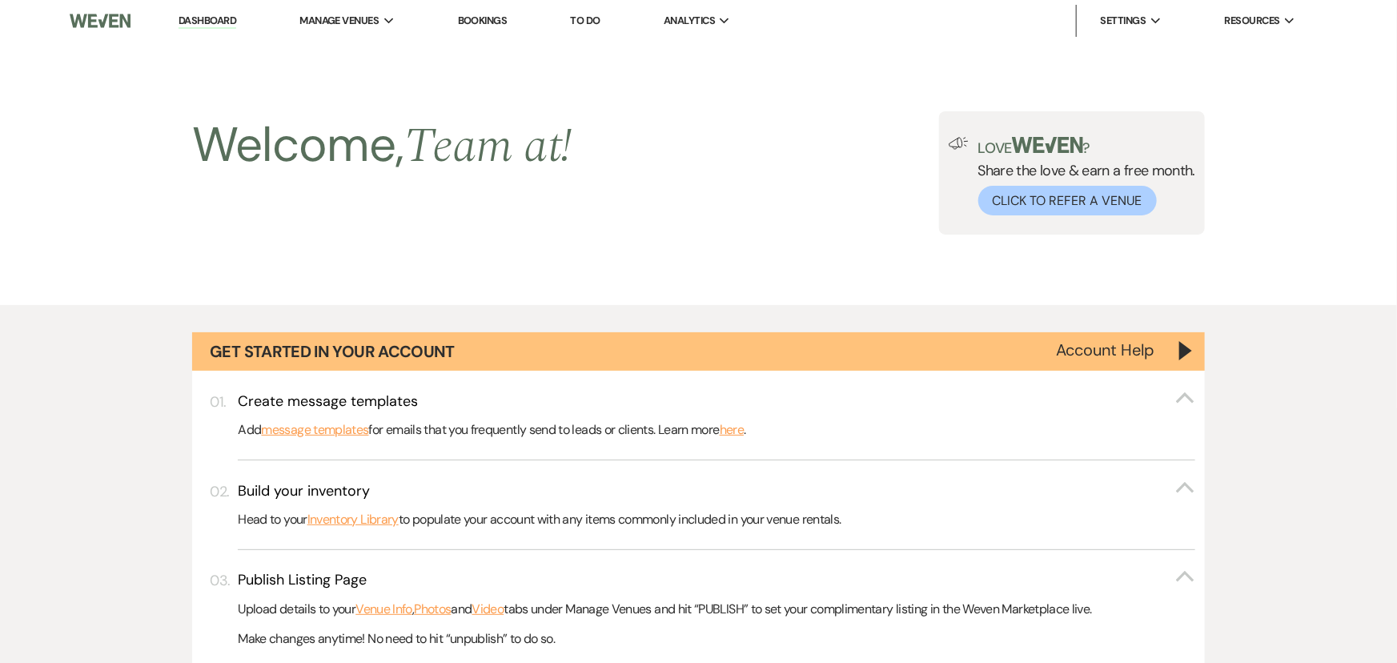
select select "5"
select select "3"
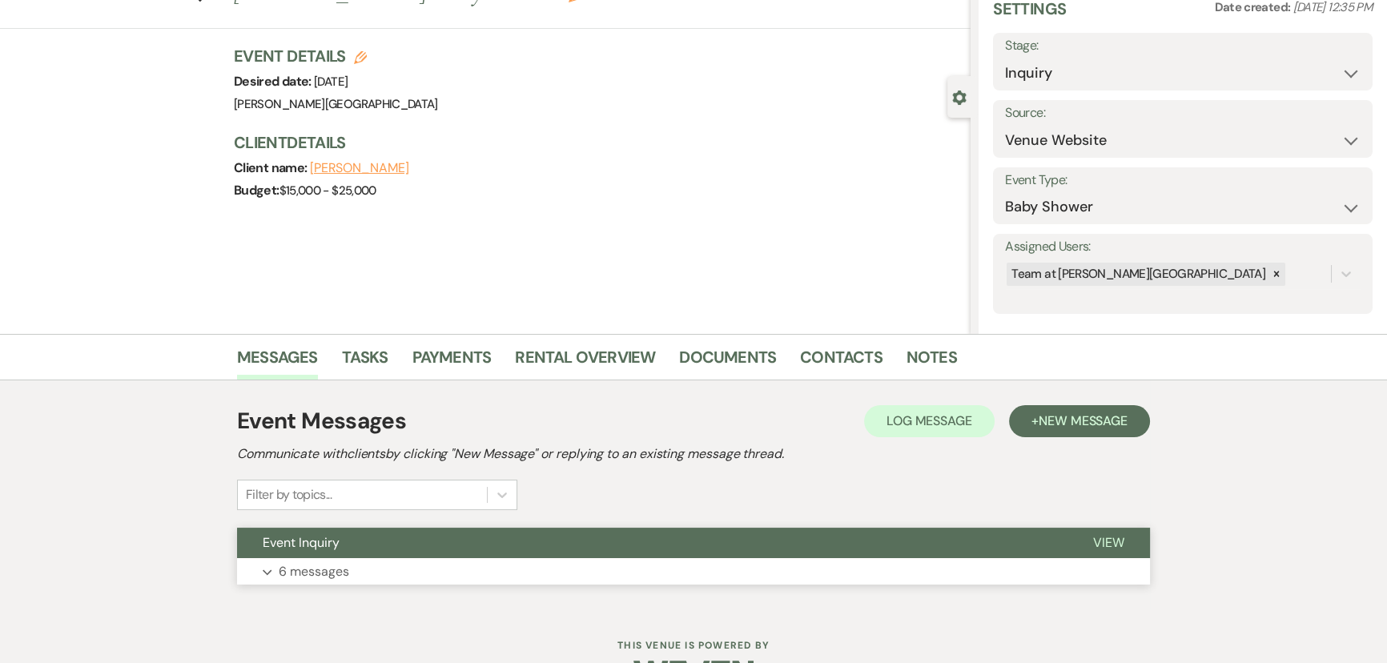
scroll to position [115, 0]
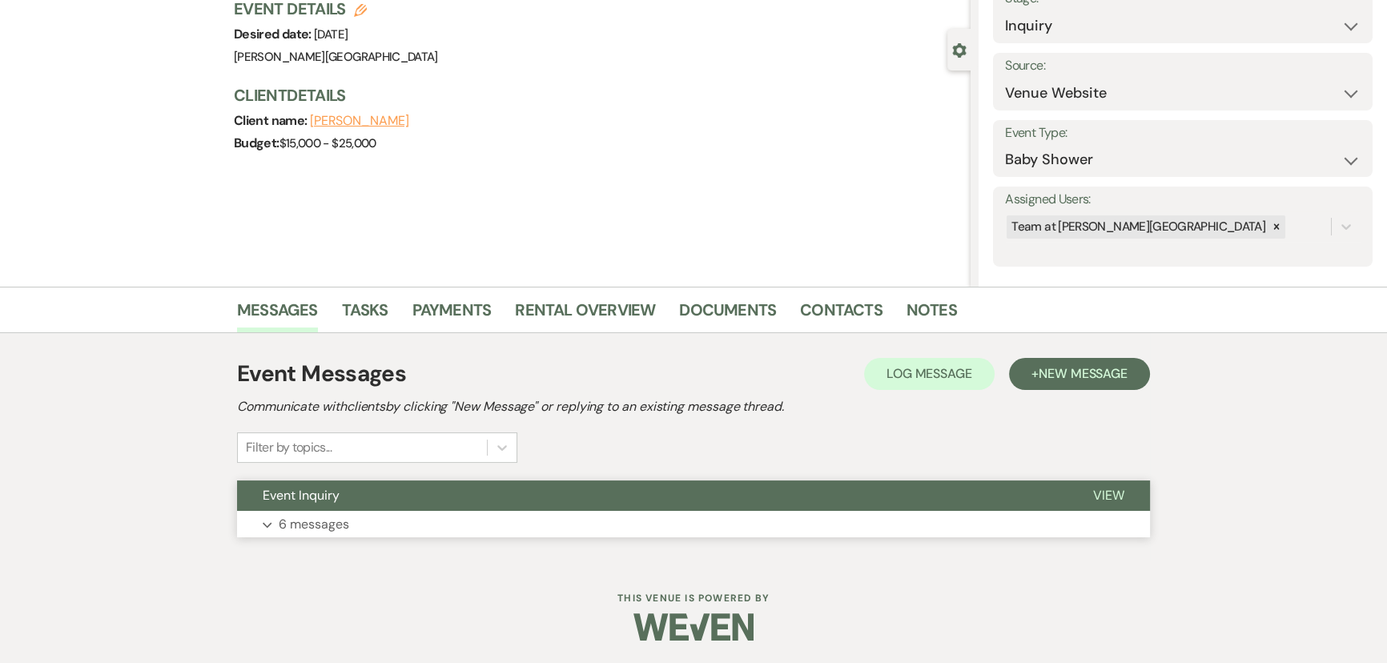
click at [318, 511] on button "Expand 6 messages" at bounding box center [693, 524] width 913 height 27
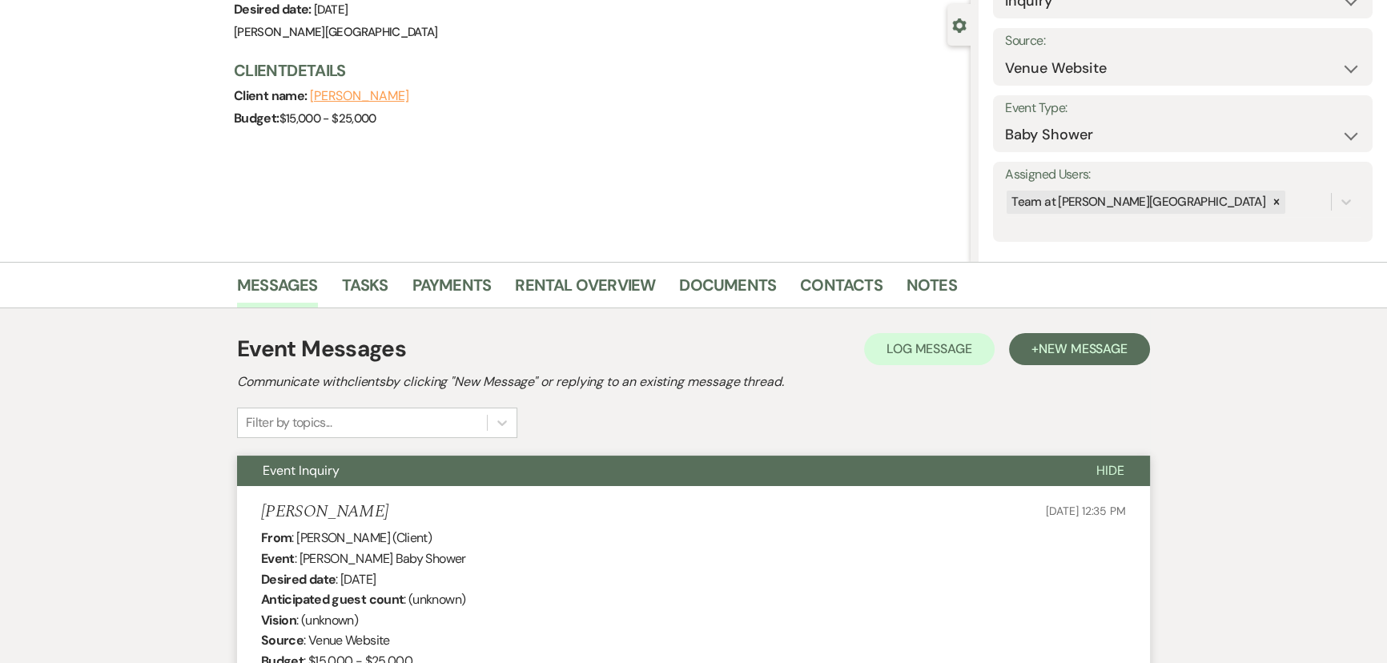
scroll to position [0, 0]
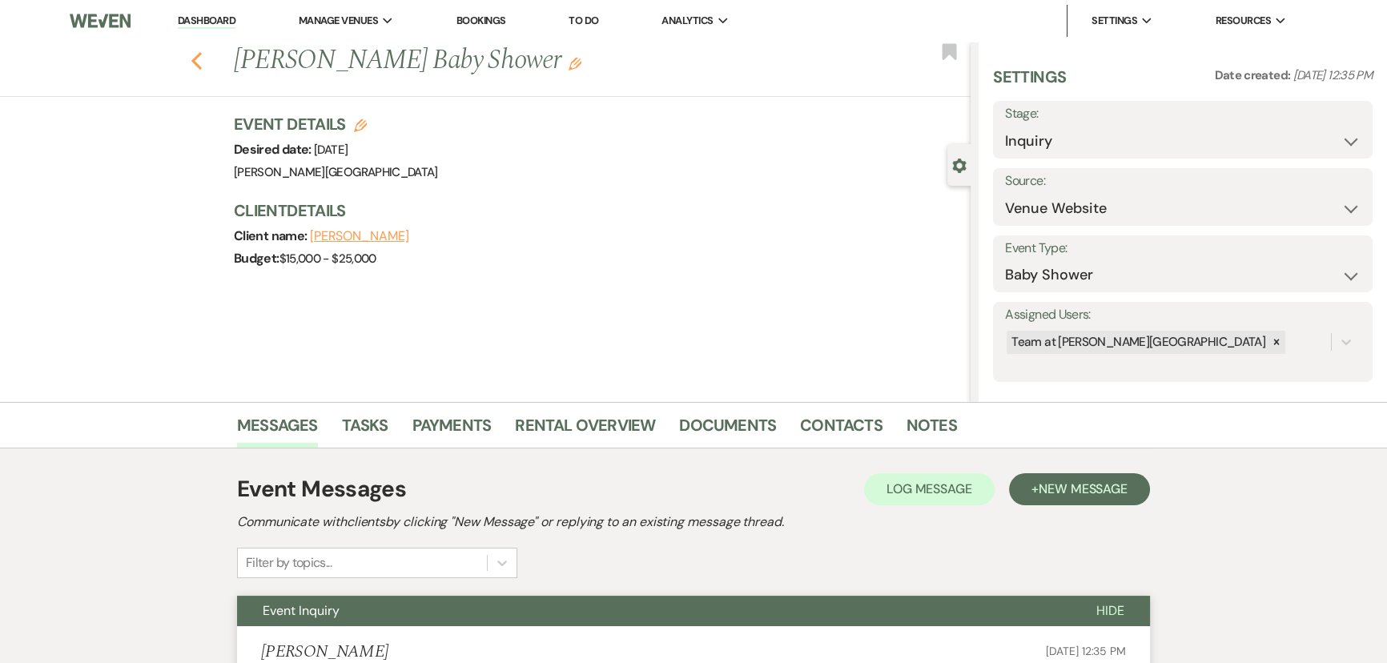
click at [202, 66] on use "button" at bounding box center [196, 61] width 10 height 18
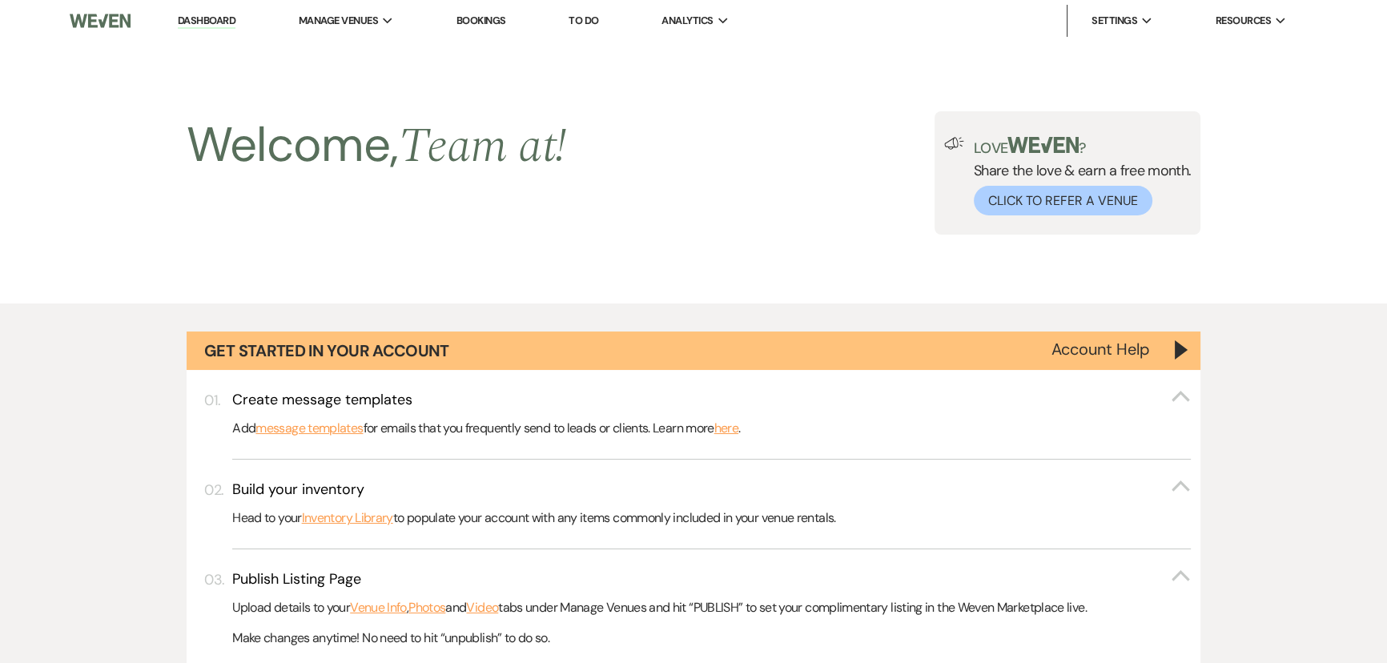
scroll to position [1383, 0]
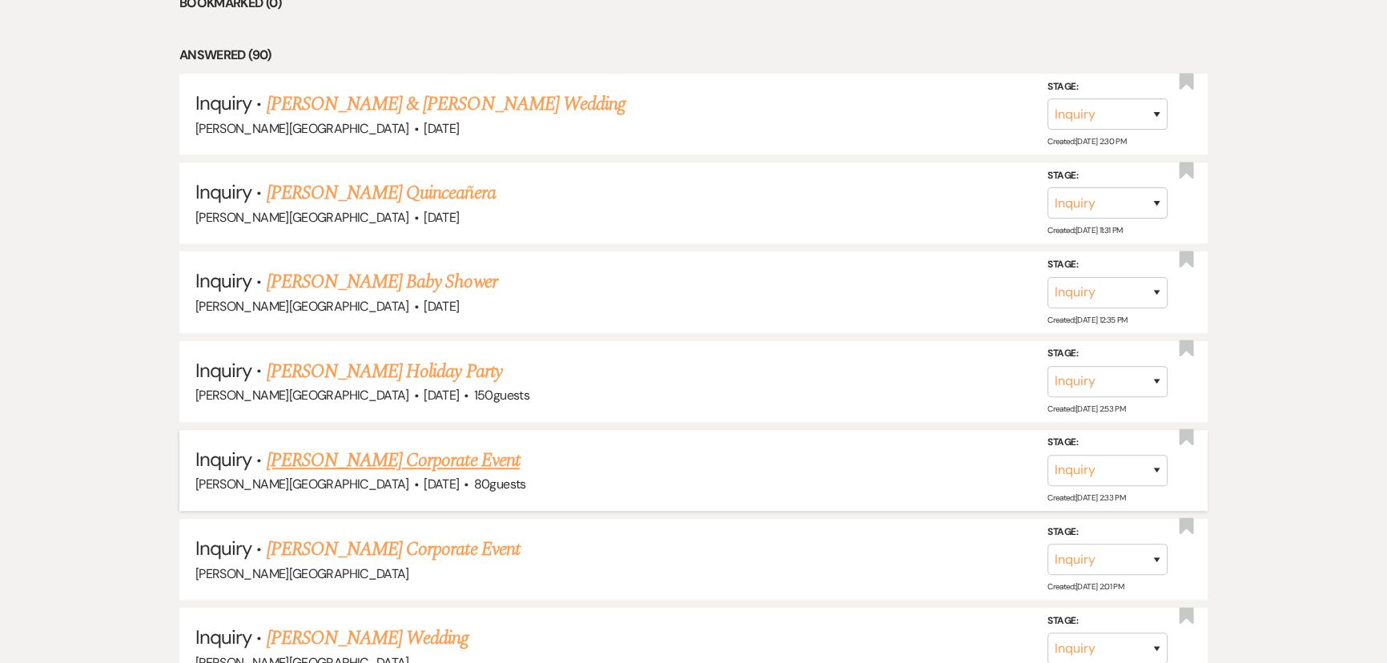
click at [355, 454] on link "[PERSON_NAME] Corporate Event" at bounding box center [393, 460] width 253 height 29
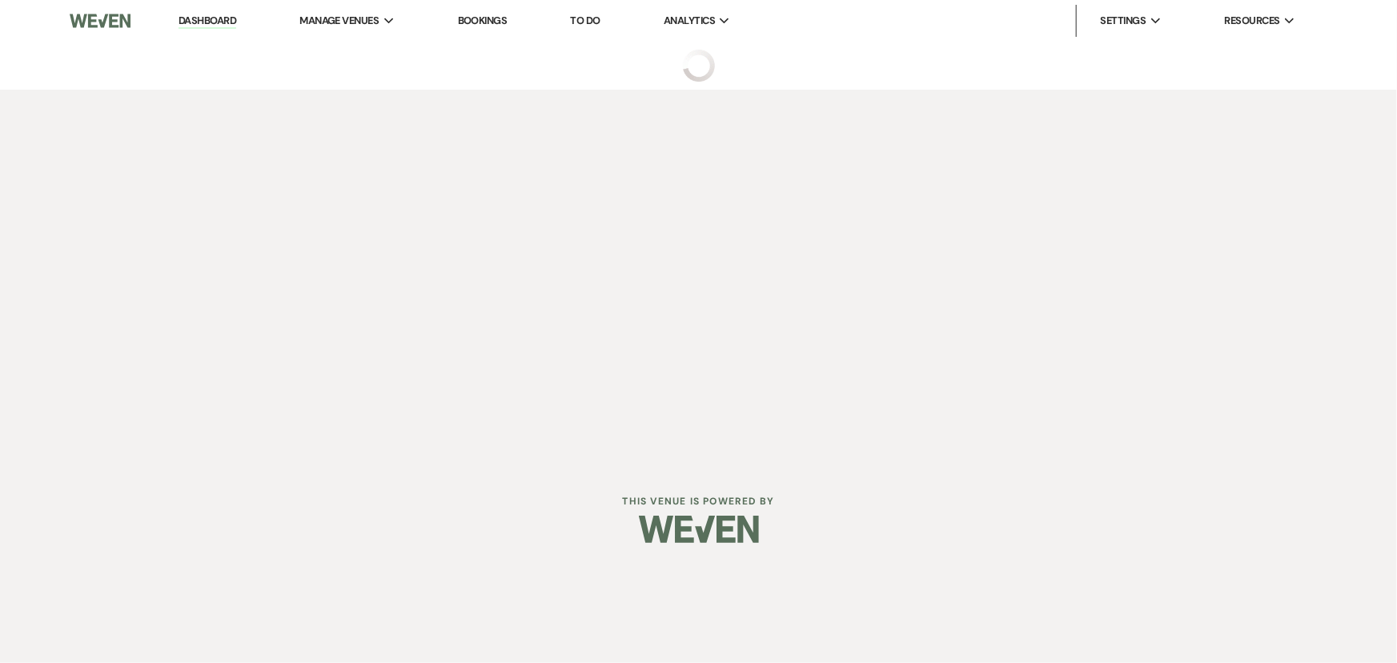
select select "5"
select select "9"
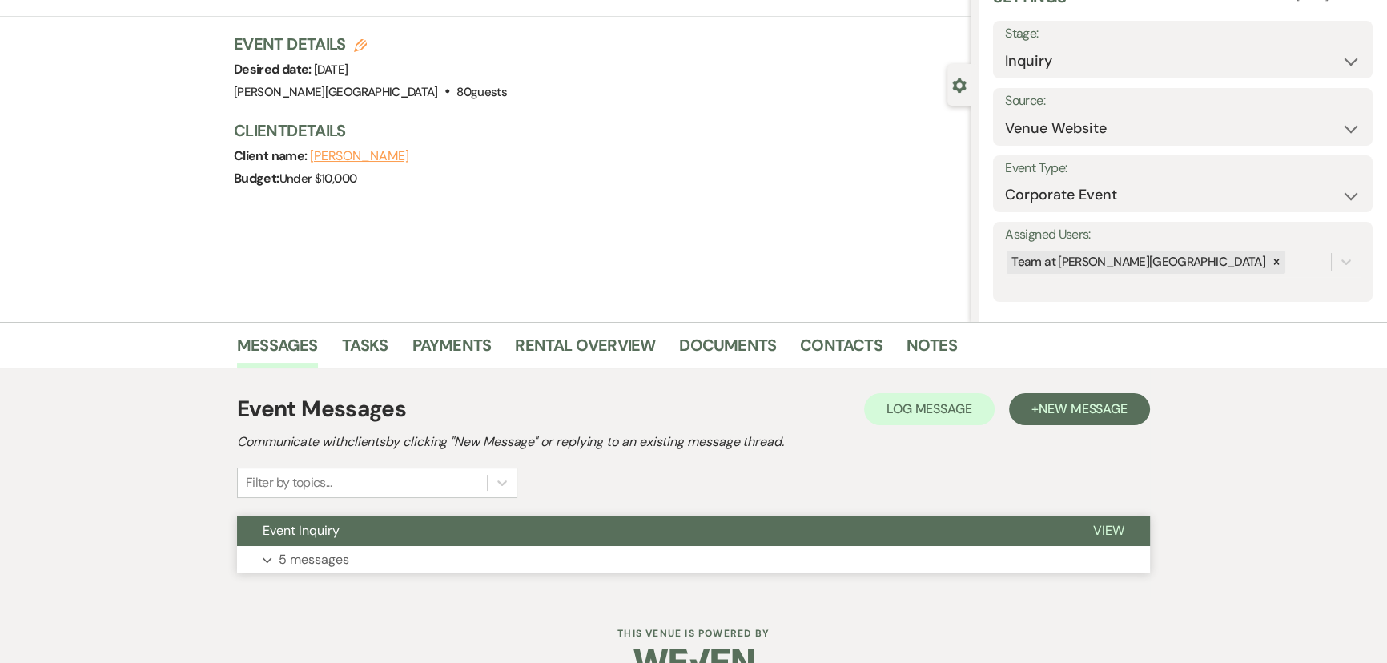
scroll to position [115, 0]
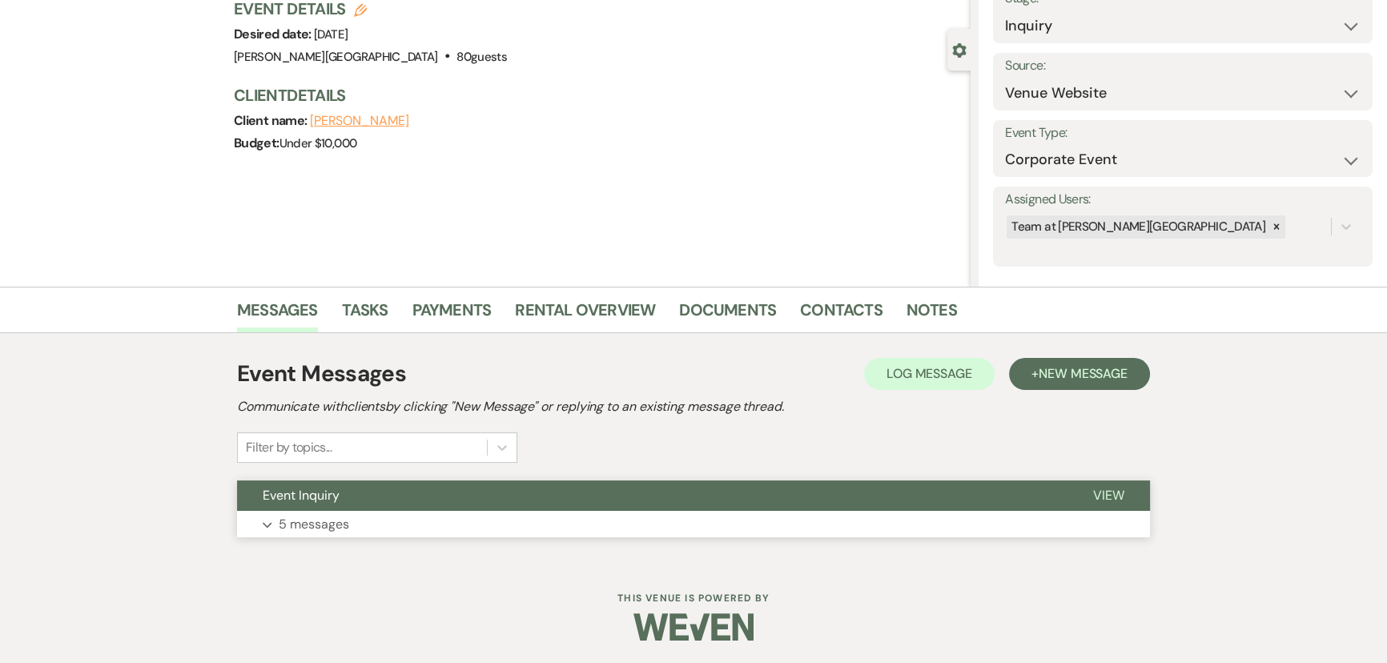
click at [285, 524] on p "5 messages" at bounding box center [314, 524] width 70 height 21
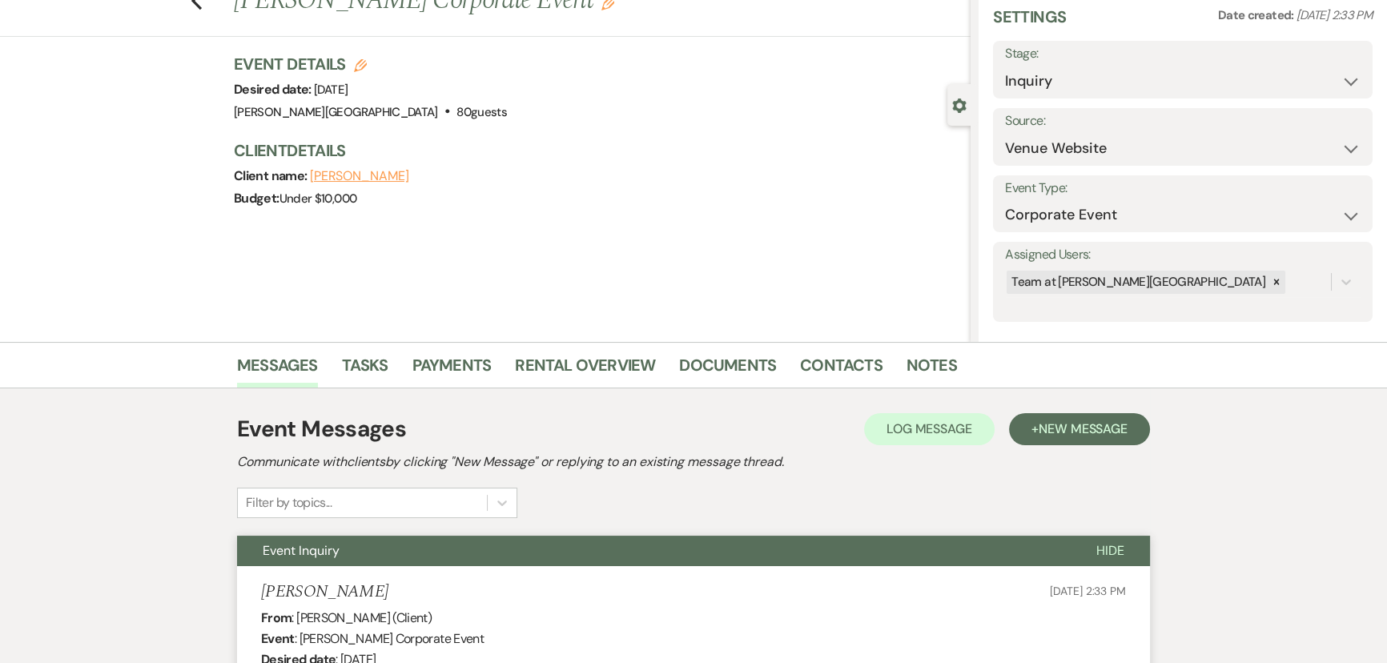
scroll to position [0, 0]
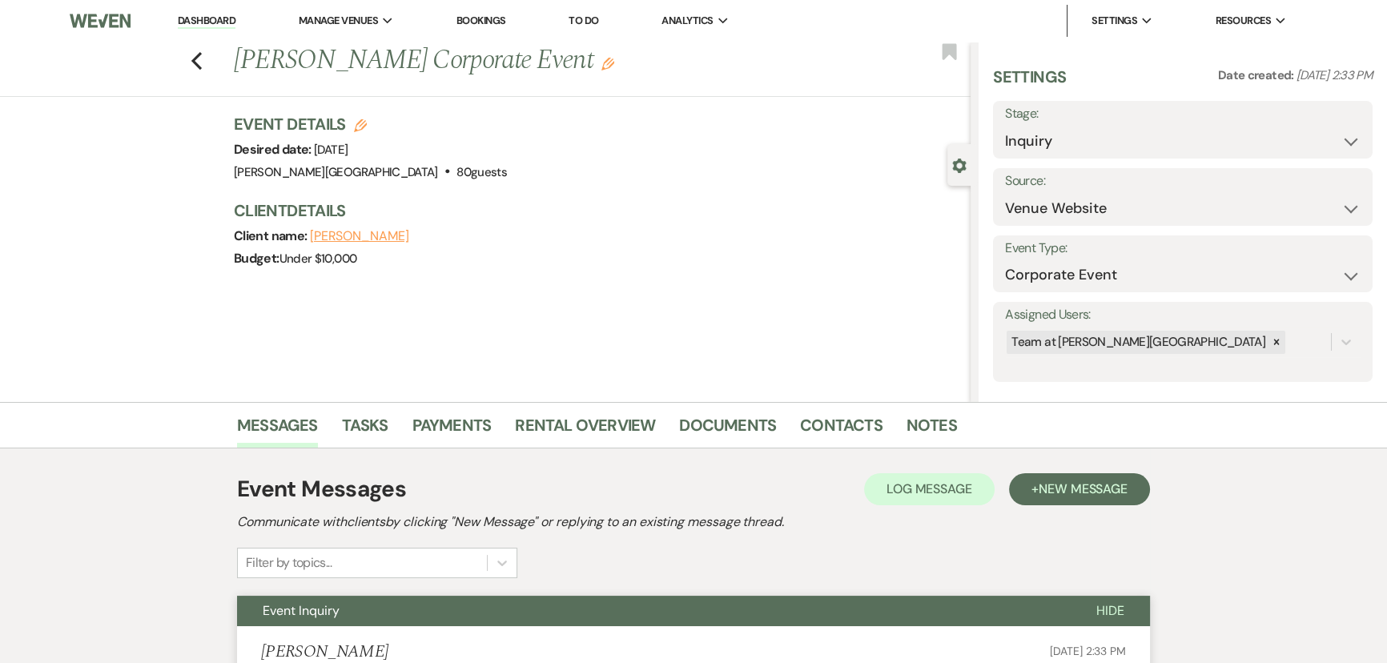
click at [208, 66] on div "Previous Diana Segovia's Corporate Event Edit Bookmark" at bounding box center [481, 69] width 979 height 55
click at [201, 66] on icon "Previous" at bounding box center [197, 60] width 12 height 19
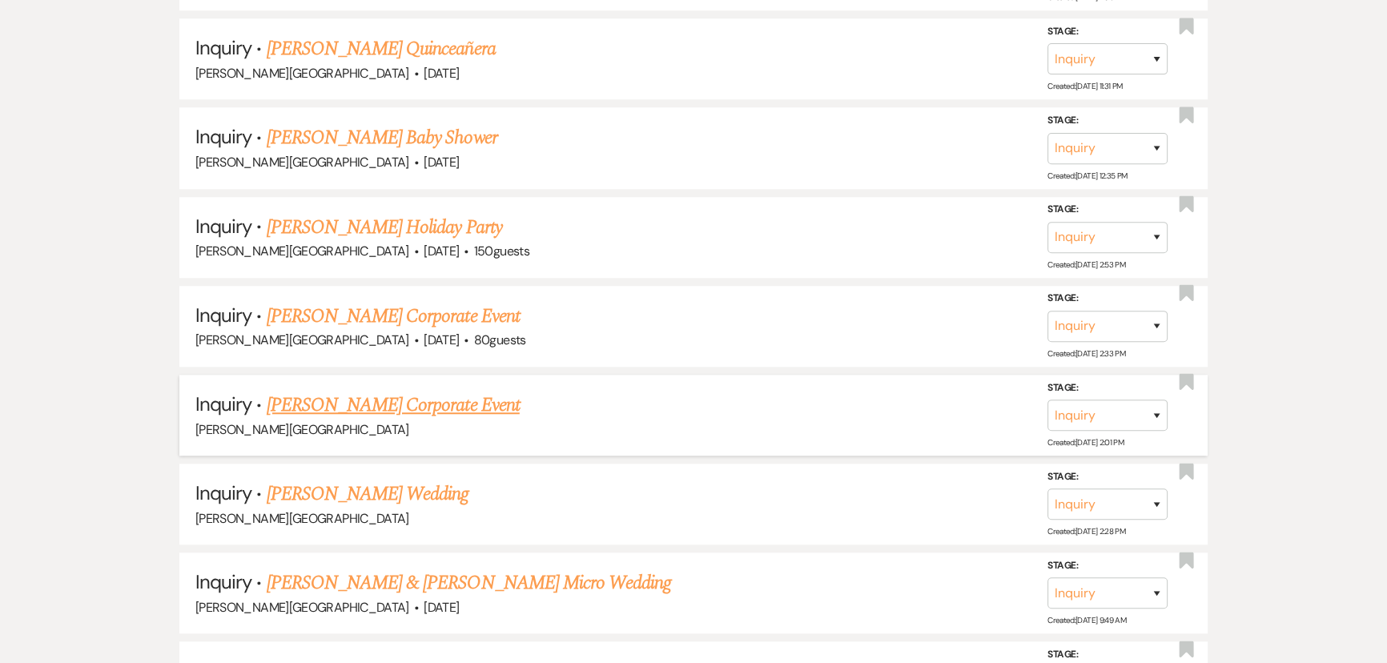
scroll to position [1529, 0]
click at [317, 483] on link "[PERSON_NAME] Wedding" at bounding box center [368, 492] width 203 height 29
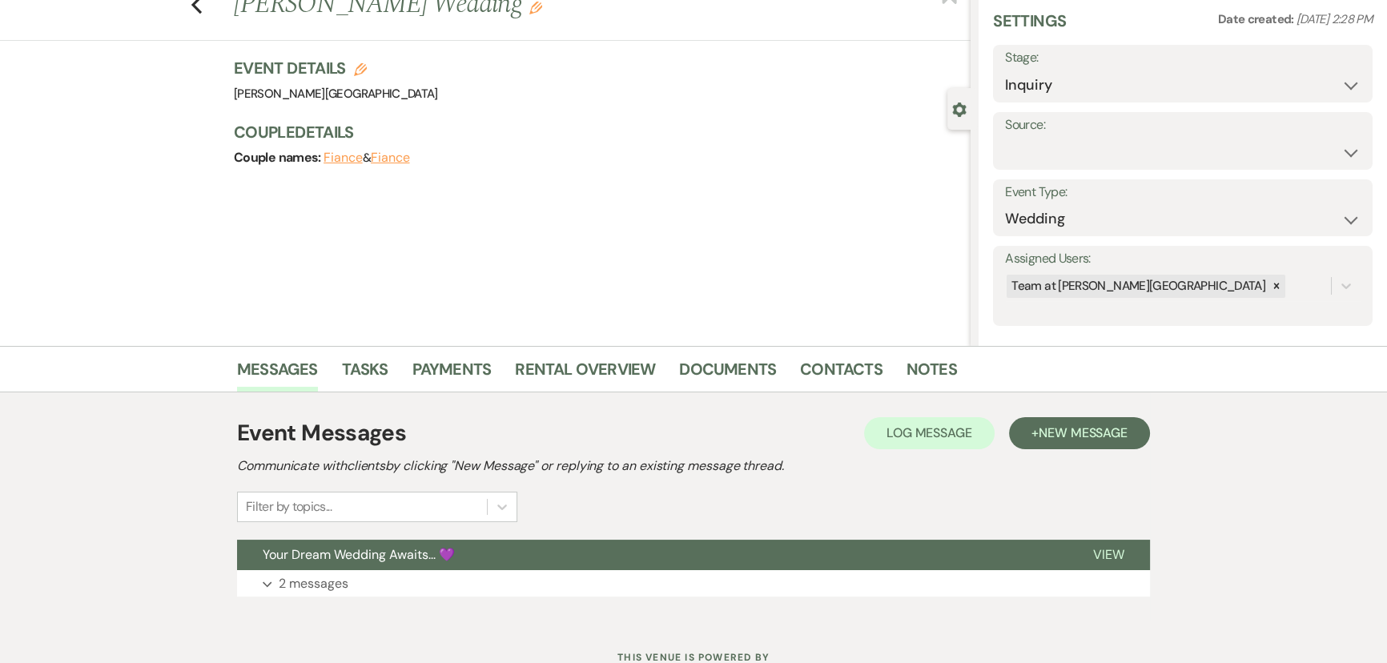
scroll to position [115, 0]
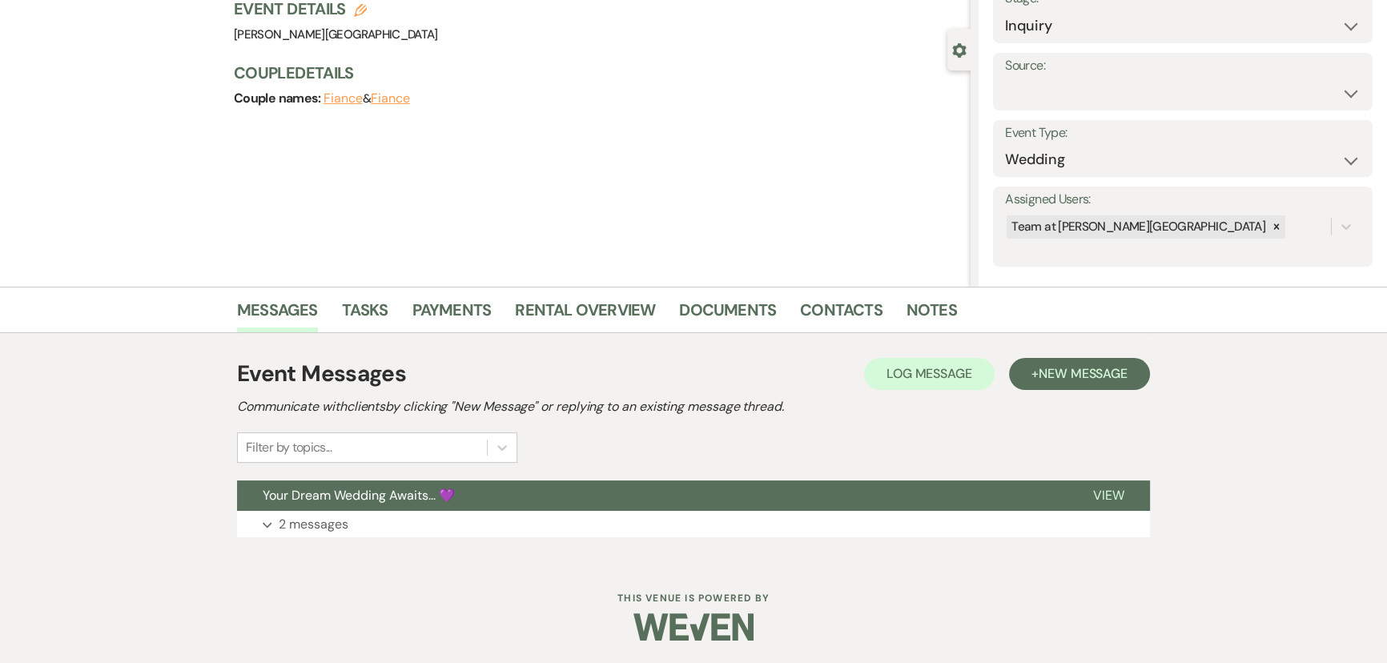
click at [287, 538] on div "Event Messages Log Log Message + New Message Communicate with clients by clicki…" at bounding box center [693, 447] width 913 height 196
click at [311, 518] on p "2 messages" at bounding box center [314, 524] width 70 height 21
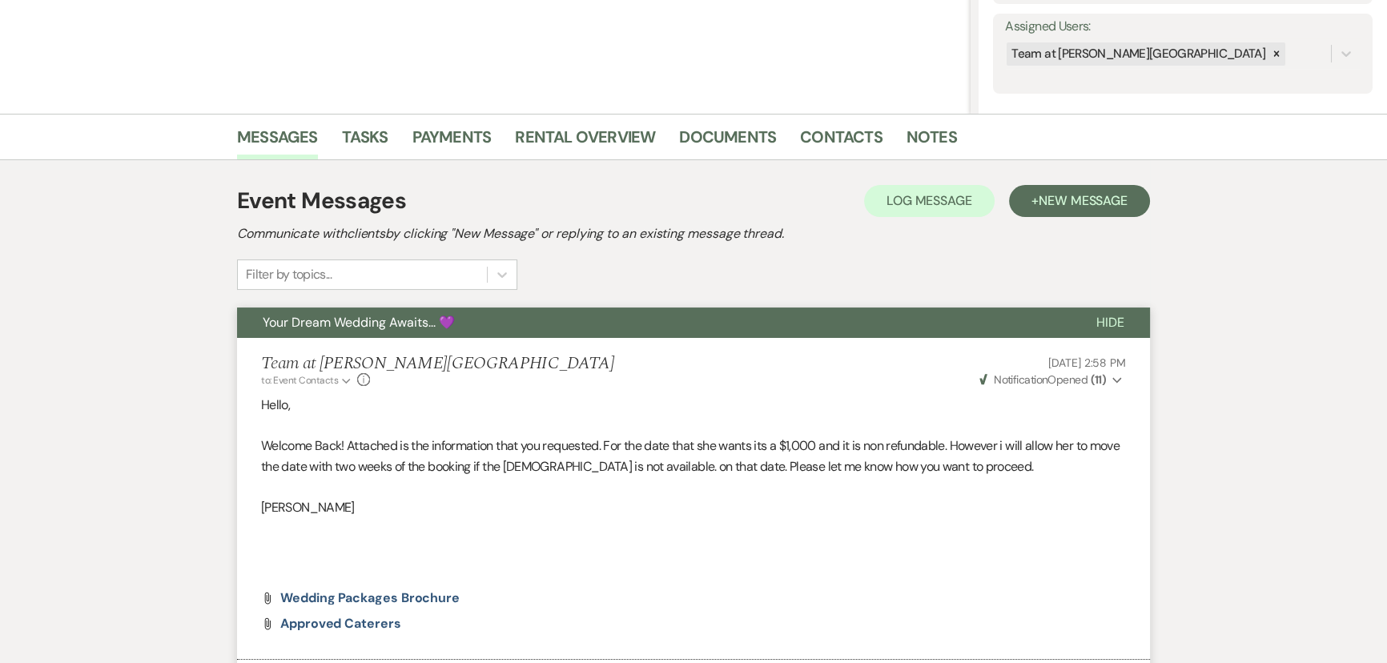
scroll to position [0, 0]
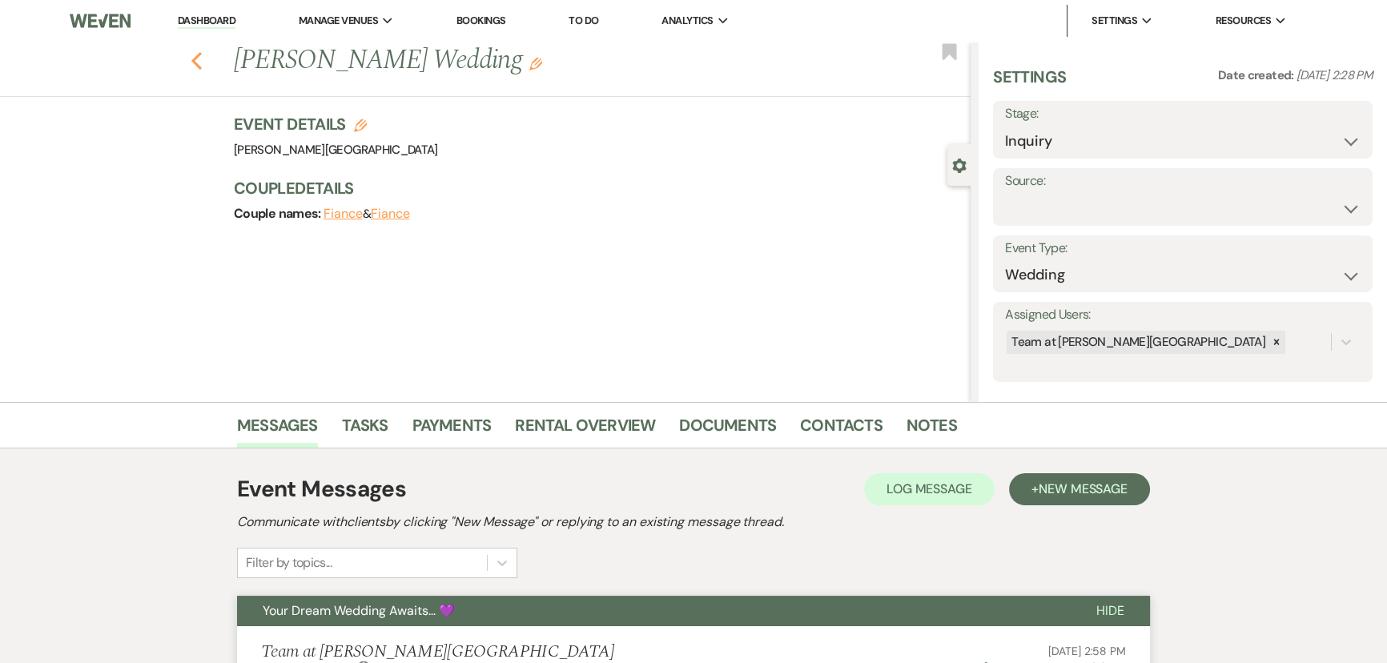
click at [201, 60] on icon "Previous" at bounding box center [197, 60] width 12 height 19
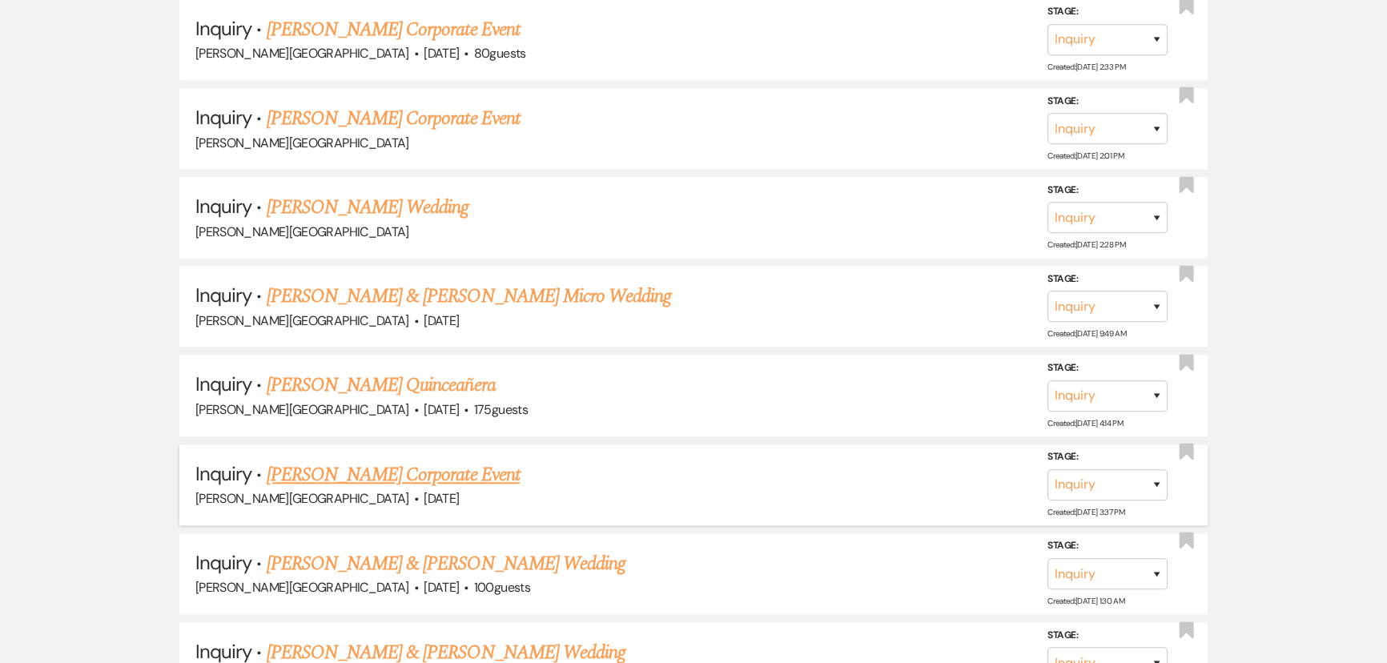
scroll to position [1892, 0]
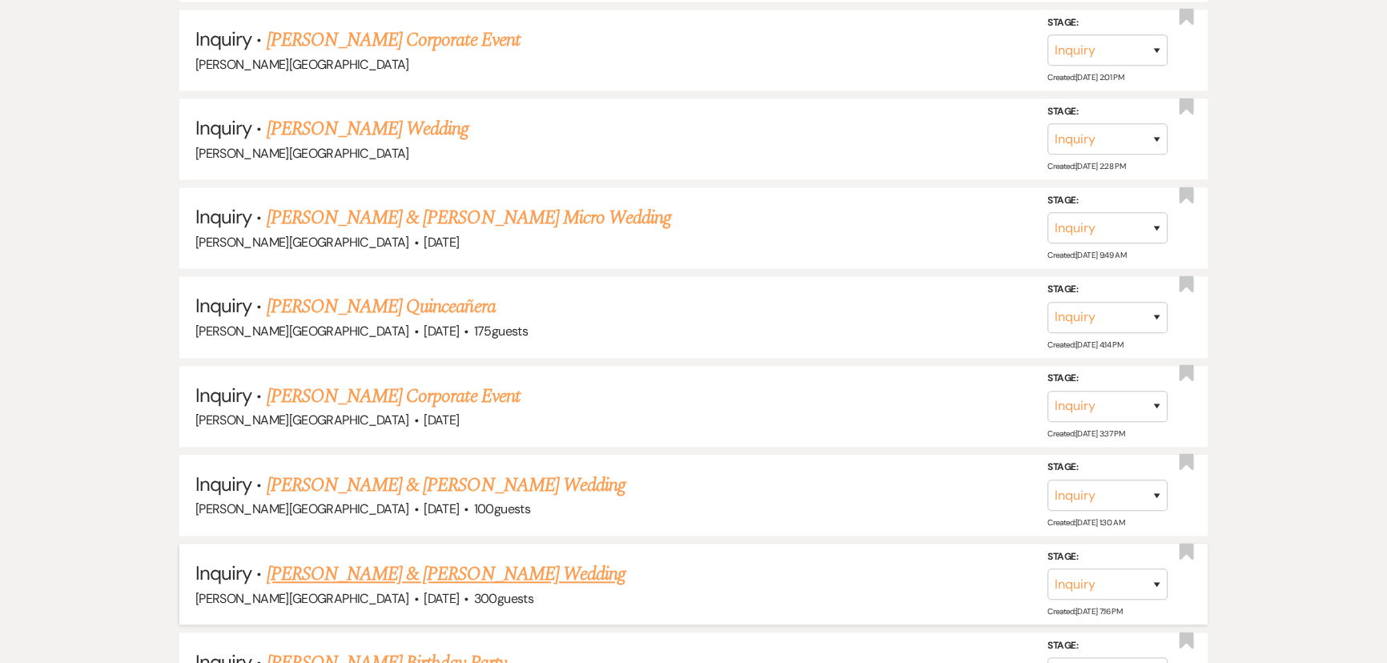
click at [370, 560] on link "[PERSON_NAME] & [PERSON_NAME] Wedding" at bounding box center [446, 574] width 359 height 29
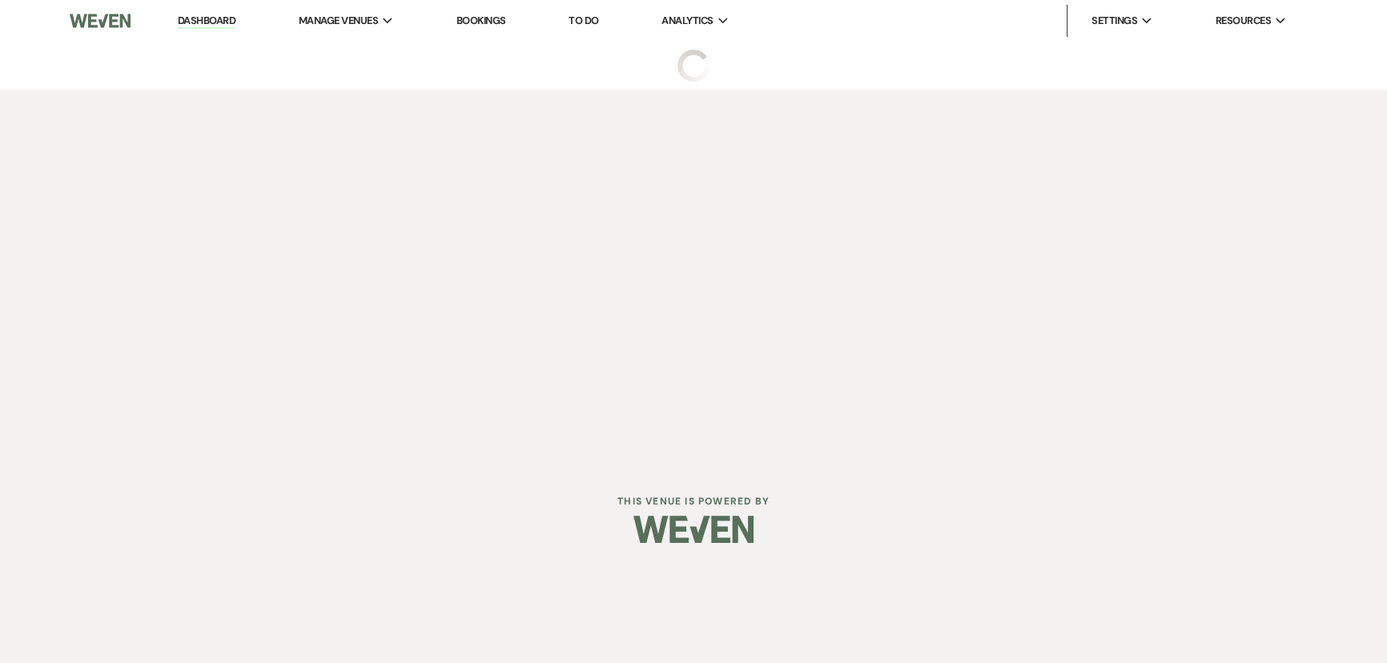
select select "5"
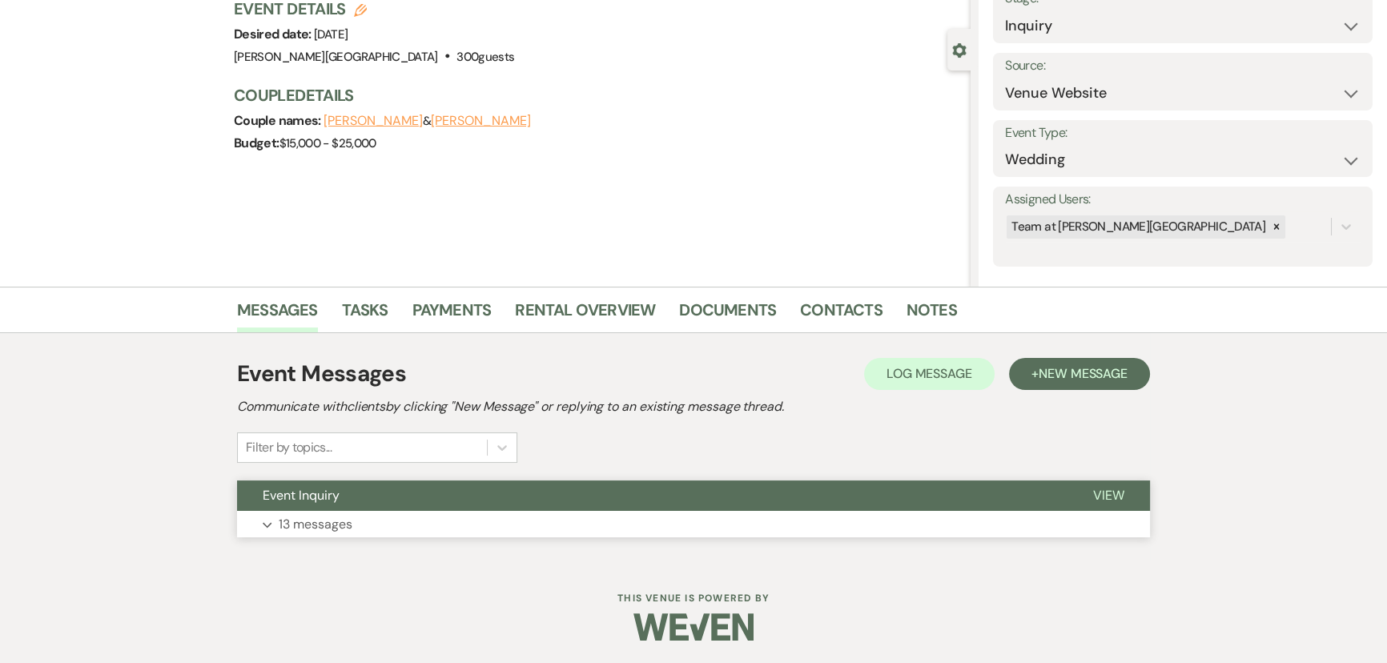
click at [295, 517] on p "13 messages" at bounding box center [316, 524] width 74 height 21
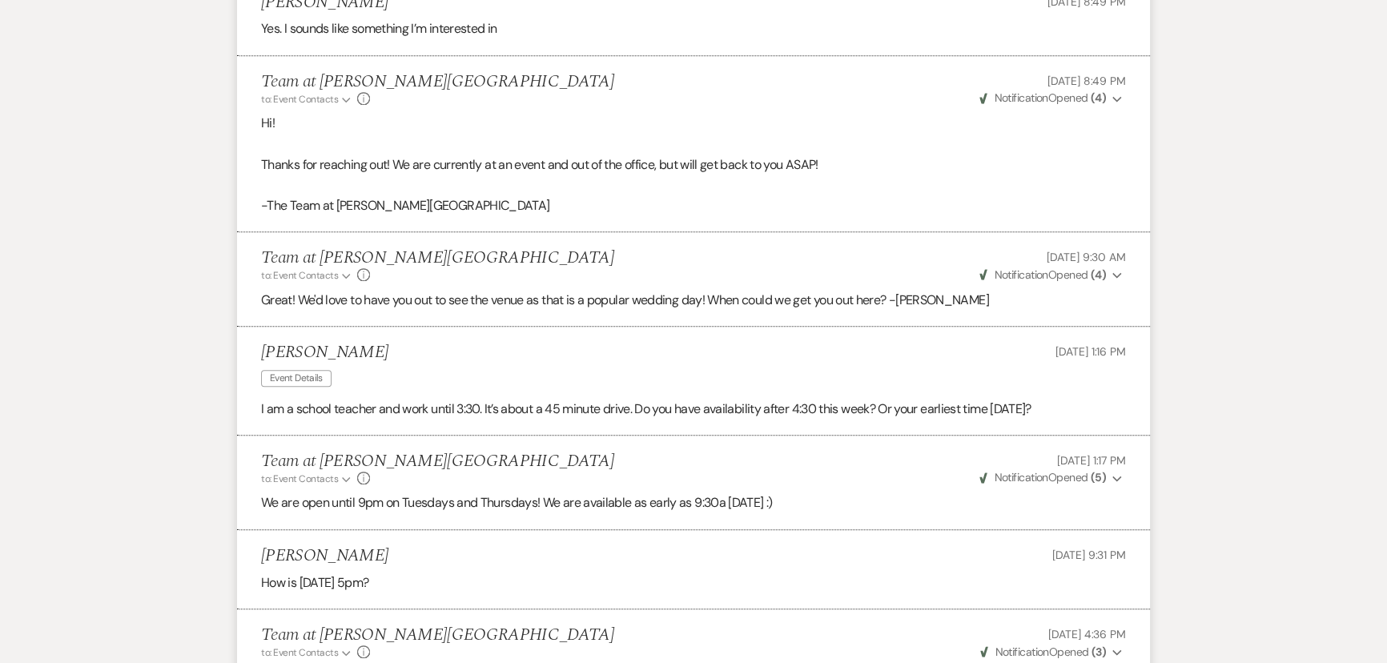
scroll to position [1944, 0]
